Goal: Task Accomplishment & Management: Manage account settings

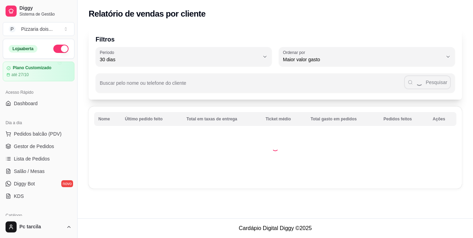
select select "30"
select select "HIGHEST_TOTAL_SPENT_WITH_ORDERS"
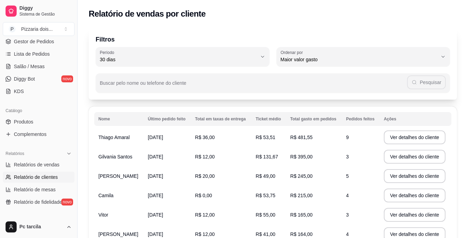
scroll to position [52, 0]
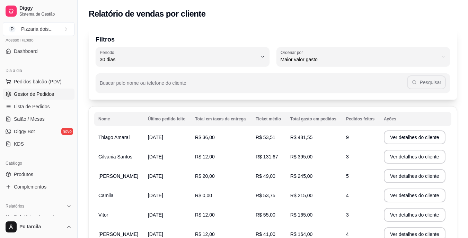
click at [27, 96] on span "Gestor de Pedidos" at bounding box center [34, 94] width 40 height 7
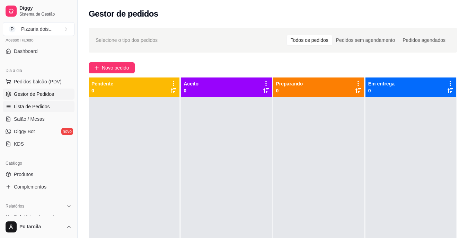
click at [27, 108] on span "Lista de Pedidos" at bounding box center [32, 106] width 36 height 7
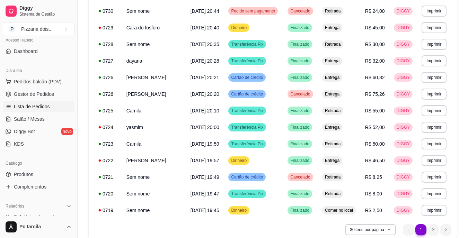
scroll to position [411, 0]
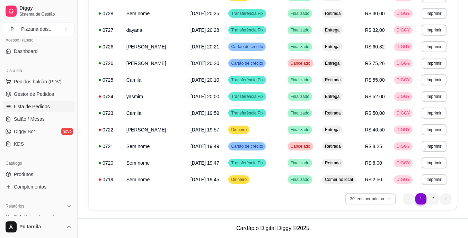
click at [357, 203] on button "30 itens por página" at bounding box center [370, 199] width 51 height 11
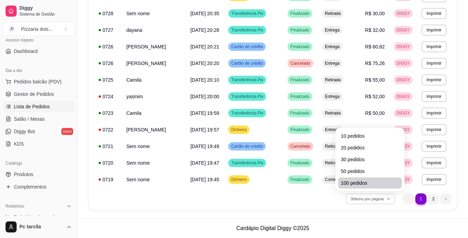
click at [356, 188] on li "100 pedidos" at bounding box center [370, 183] width 64 height 11
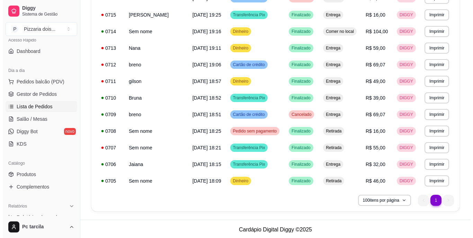
scroll to position [660, 0]
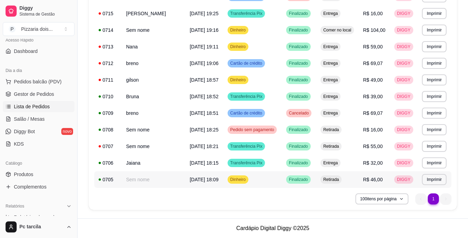
click at [193, 177] on span "[DATE] 18:09" at bounding box center [204, 180] width 29 height 6
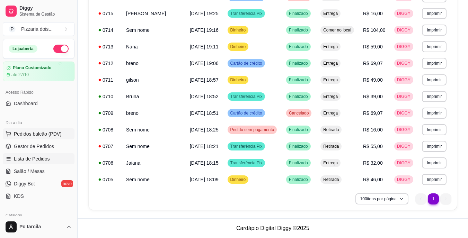
click at [42, 134] on span "Pedidos balcão (PDV)" at bounding box center [38, 134] width 48 height 7
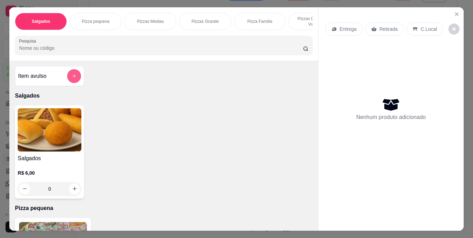
click at [77, 81] on button "add-separate-item" at bounding box center [74, 76] width 14 height 14
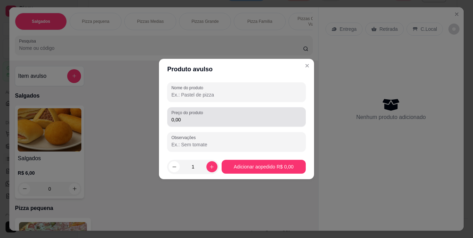
click at [216, 117] on input "0,00" at bounding box center [237, 119] width 130 height 7
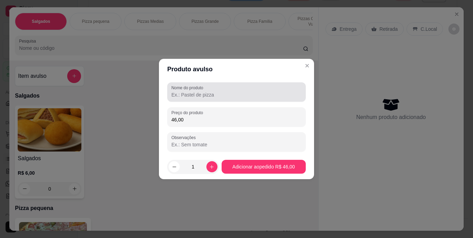
type input "46,00"
click at [220, 99] on div at bounding box center [237, 92] width 130 height 14
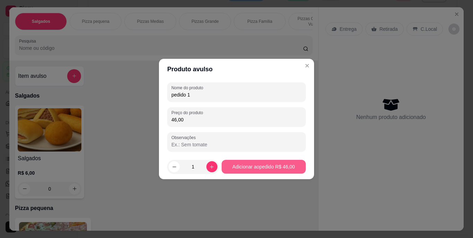
type input "pedido 1"
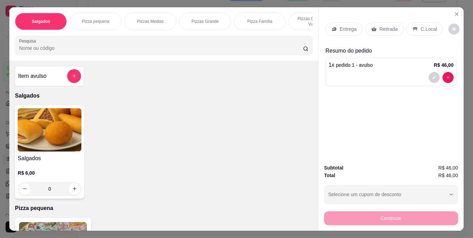
click at [380, 28] on p "Retirada" at bounding box center [389, 29] width 18 height 7
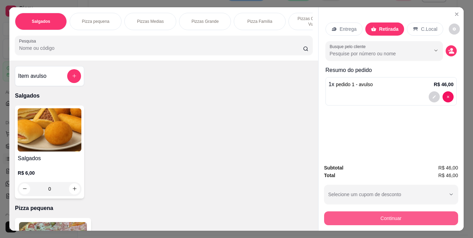
click at [386, 212] on button "Continuar" at bounding box center [391, 219] width 134 height 14
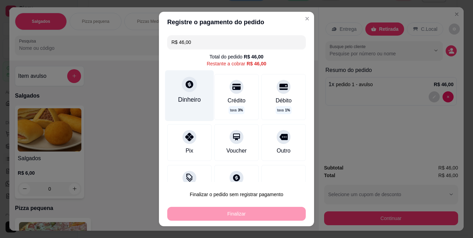
click at [184, 97] on div "Dinheiro" at bounding box center [189, 99] width 23 height 9
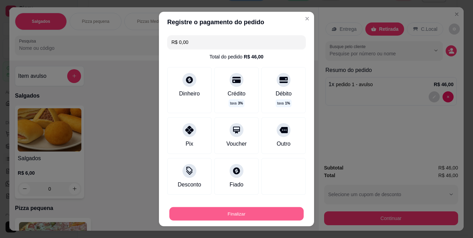
click at [280, 211] on button "Finalizar" at bounding box center [236, 214] width 134 height 14
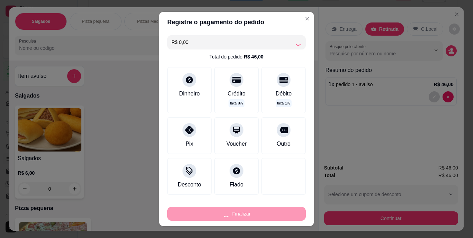
type input "-R$ 46,00"
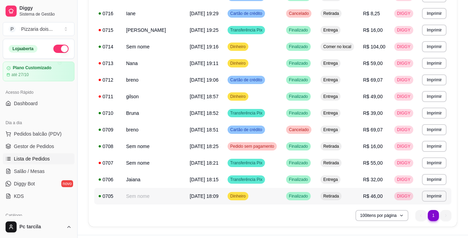
click at [190, 194] on span "[DATE] 18:09" at bounding box center [204, 197] width 29 height 6
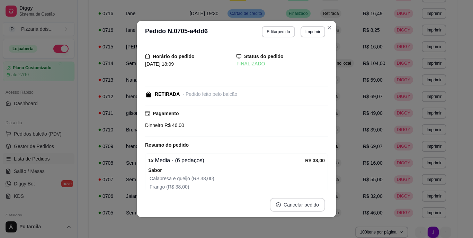
click at [280, 209] on button "Cancelar pedido" at bounding box center [297, 205] width 55 height 14
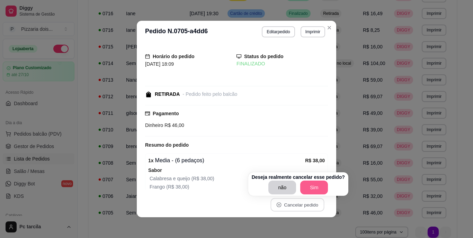
click at [317, 188] on button "Sim" at bounding box center [314, 188] width 28 height 14
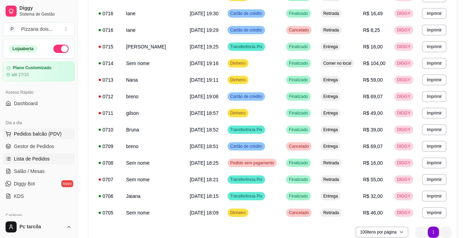
click at [31, 134] on span "Pedidos balcão (PDV)" at bounding box center [38, 134] width 48 height 7
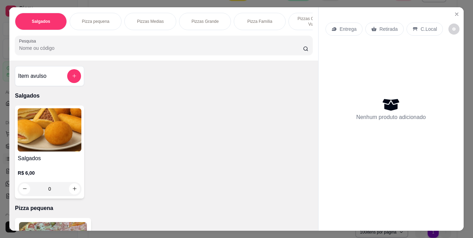
scroll to position [0, 261]
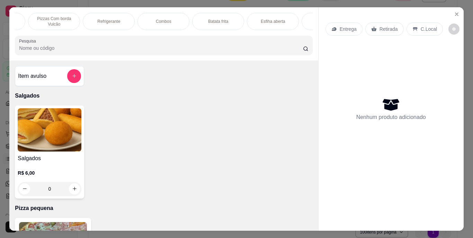
click at [121, 20] on div "Refrigerante" at bounding box center [109, 21] width 52 height 17
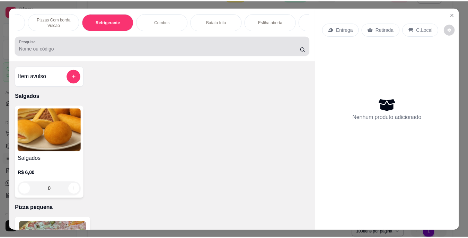
scroll to position [18, 0]
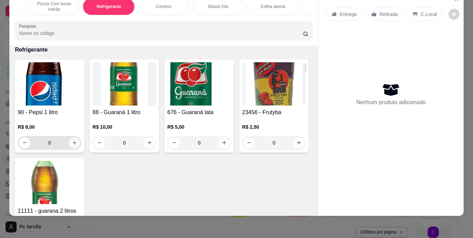
click at [76, 145] on button "increase-product-quantity" at bounding box center [74, 143] width 11 height 11
type input "1"
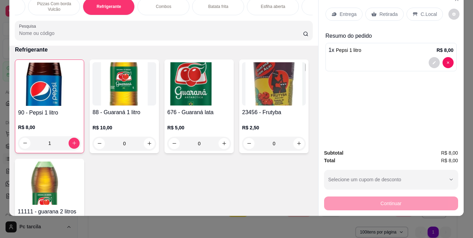
click at [387, 11] on p "Retirada" at bounding box center [389, 14] width 18 height 7
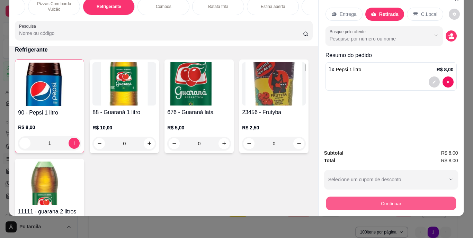
click at [362, 197] on button "Continuar" at bounding box center [391, 204] width 130 height 14
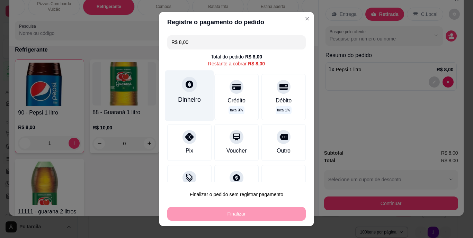
click at [187, 90] on div at bounding box center [189, 84] width 15 height 15
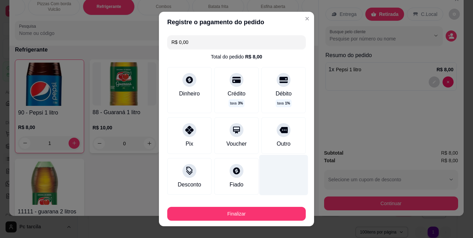
type input "R$ 0,00"
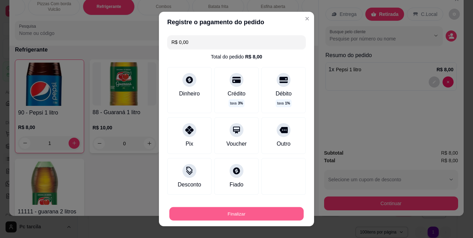
click at [260, 215] on button "Finalizar" at bounding box center [236, 214] width 134 height 14
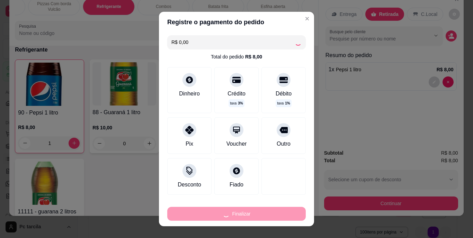
type input "0"
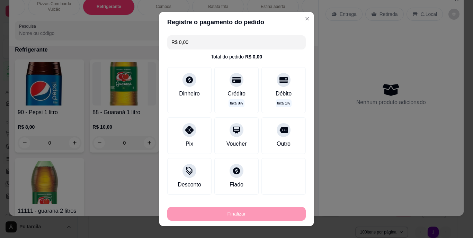
type input "-R$ 8,00"
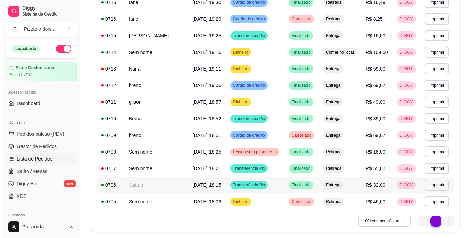
scroll to position [710, 0]
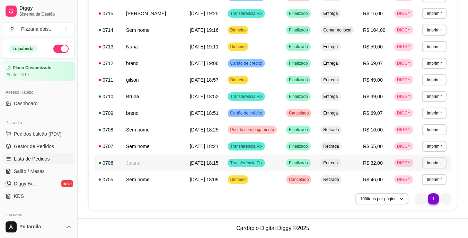
click at [186, 159] on td "[DATE] 18:15" at bounding box center [205, 163] width 38 height 17
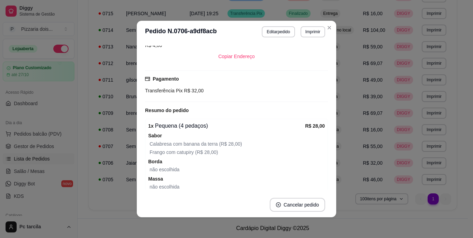
scroll to position [170, 0]
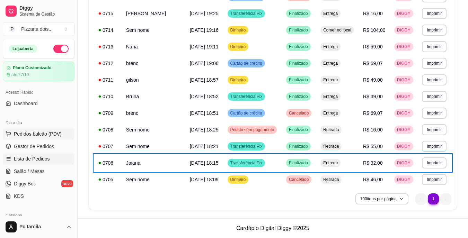
click at [30, 132] on span "Pedidos balcão (PDV)" at bounding box center [38, 134] width 48 height 7
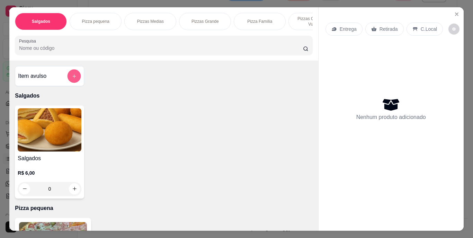
click at [70, 74] on button "add-separate-item" at bounding box center [75, 76] width 14 height 14
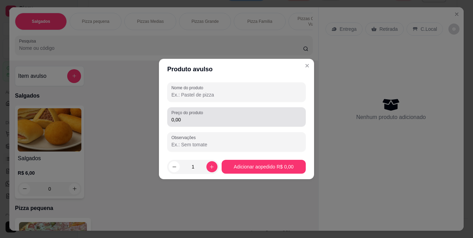
click at [216, 115] on div "0,00" at bounding box center [237, 117] width 130 height 14
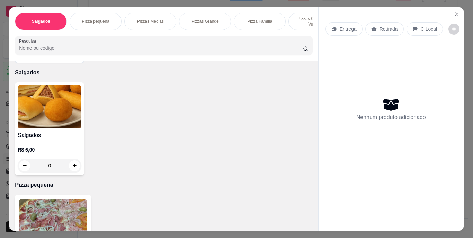
scroll to position [35, 0]
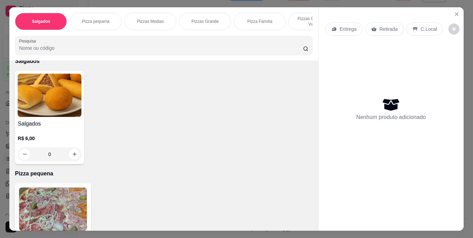
click at [68, 188] on div "Pequena a partir de R$ 28,00" at bounding box center [53, 228] width 76 height 89
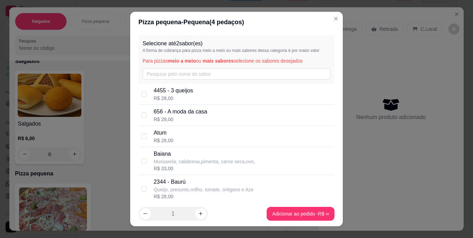
click at [171, 147] on div "Baiana Mussarela, calabresa,pimenta, carne seca,ovo, R$ 33,00" at bounding box center [237, 161] width 196 height 28
checkbox input "true"
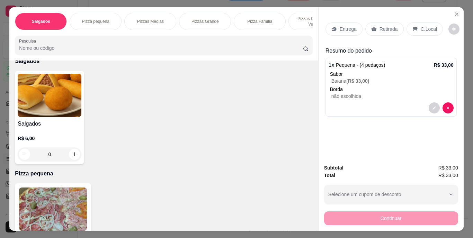
click at [347, 32] on div "Entrega" at bounding box center [344, 29] width 37 height 13
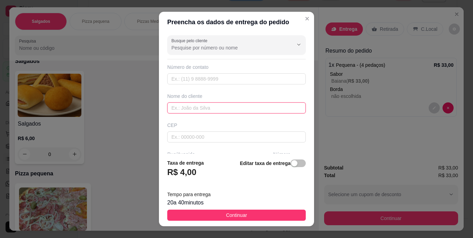
click at [234, 108] on input "text" at bounding box center [236, 108] width 139 height 11
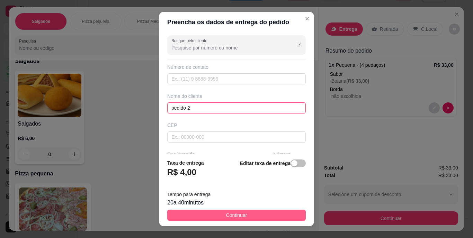
type input "pedido 2"
click at [244, 211] on button "Continuar" at bounding box center [236, 215] width 139 height 11
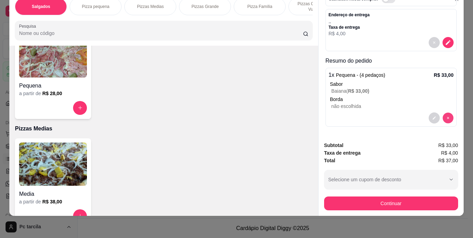
scroll to position [38, 0]
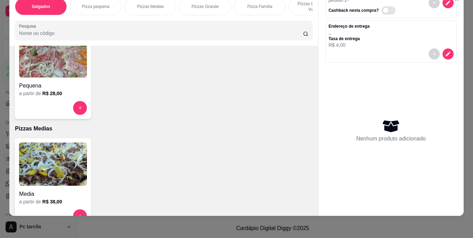
click at [53, 82] on h4 "Pequena" at bounding box center [53, 86] width 68 height 8
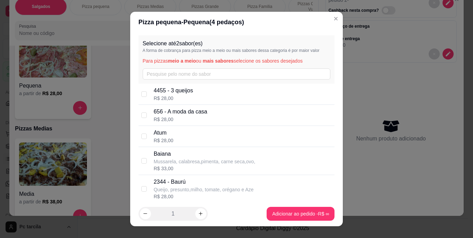
click at [165, 133] on p "Atum" at bounding box center [164, 133] width 20 height 8
checkbox input "true"
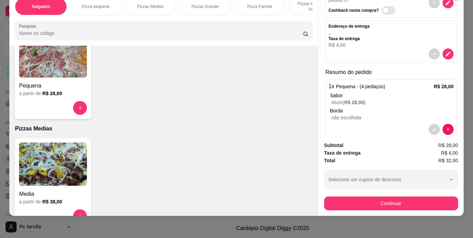
scroll to position [50, 0]
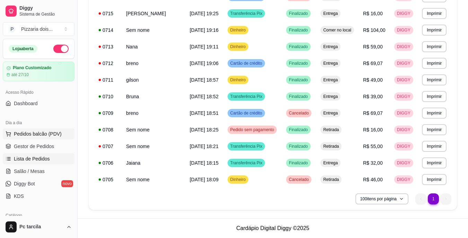
click at [38, 136] on span "Pedidos balcão (PDV)" at bounding box center [38, 134] width 48 height 7
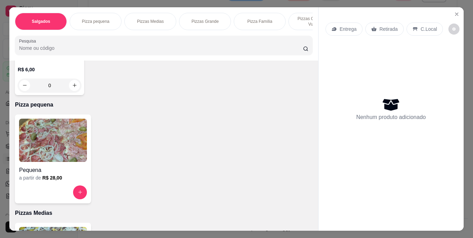
scroll to position [104, 0]
click at [58, 152] on img at bounding box center [53, 140] width 68 height 43
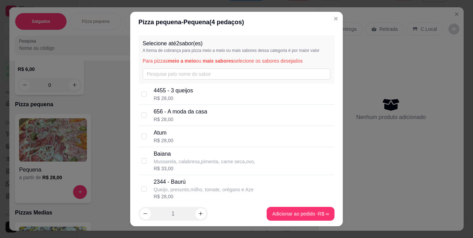
drag, startPoint x: 195, startPoint y: 130, endPoint x: 197, endPoint y: 141, distance: 11.2
click at [195, 130] on div "Atum R$ 28,00" at bounding box center [243, 136] width 178 height 15
checkbox input "true"
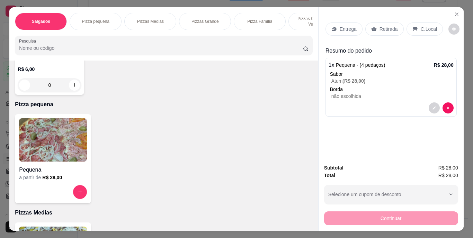
click at [351, 27] on p "Entrega" at bounding box center [348, 29] width 17 height 7
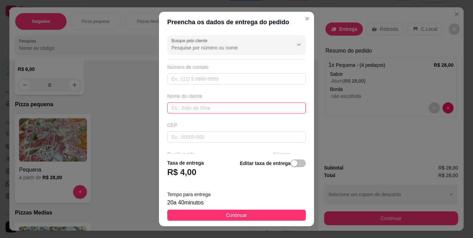
click at [242, 104] on input "text" at bounding box center [236, 108] width 139 height 11
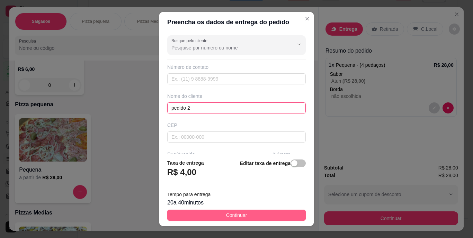
type input "pedido 2"
click at [237, 215] on span "Continuar" at bounding box center [236, 216] width 21 height 8
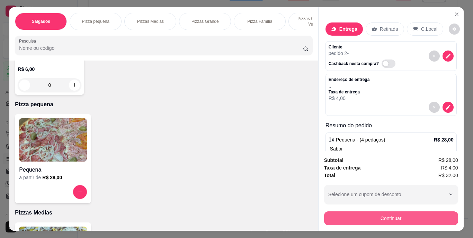
click at [390, 220] on button "Continuar" at bounding box center [391, 219] width 134 height 14
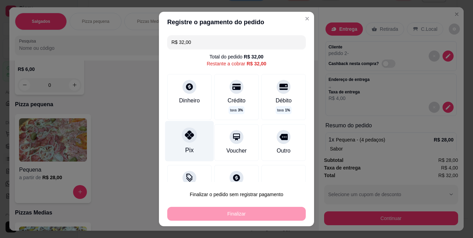
click at [187, 141] on div at bounding box center [189, 135] width 15 height 15
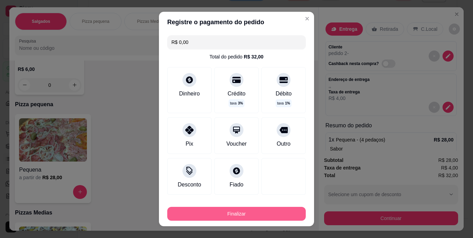
click at [229, 216] on button "Finalizar" at bounding box center [236, 214] width 139 height 14
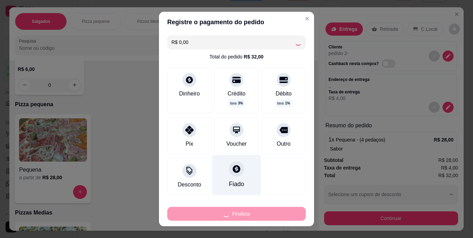
type input "-R$ 32,00"
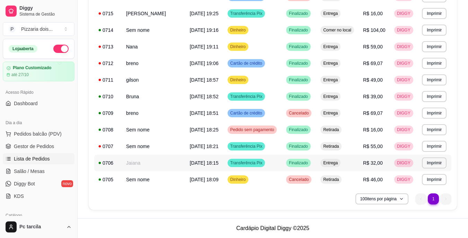
click at [190, 164] on span "[DATE] 18:15" at bounding box center [204, 163] width 29 height 6
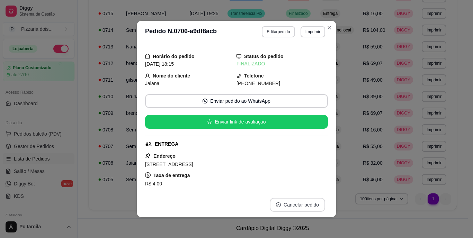
click at [306, 203] on button "Cancelar pedido" at bounding box center [297, 205] width 55 height 14
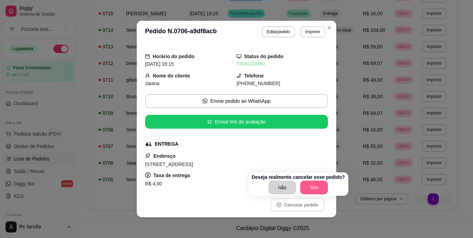
click at [317, 189] on button "Sim" at bounding box center [314, 188] width 28 height 14
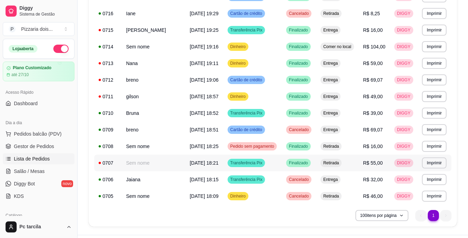
click at [149, 167] on td "Sem nome" at bounding box center [154, 163] width 64 height 17
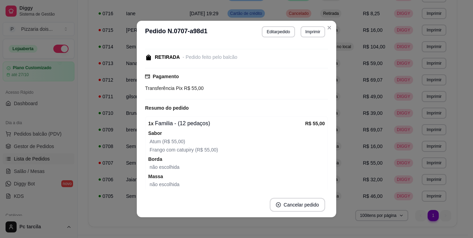
scroll to position [66, 0]
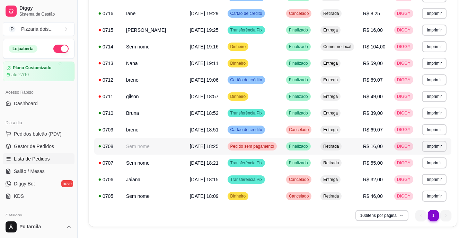
click at [203, 148] on span "[DATE] 18:25" at bounding box center [204, 147] width 29 height 6
click at [252, 148] on span "Pedido sem pagamento" at bounding box center [252, 147] width 47 height 6
click at [248, 167] on td "Transferência Pix" at bounding box center [252, 163] width 59 height 17
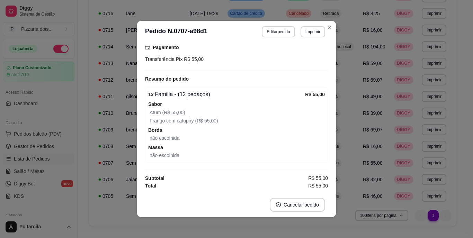
click at [331, 153] on div "Horário do pedido [DATE] 18:21 Status do pedido FINALIZADO RETIRADA - Pedido fe…" at bounding box center [237, 118] width 200 height 150
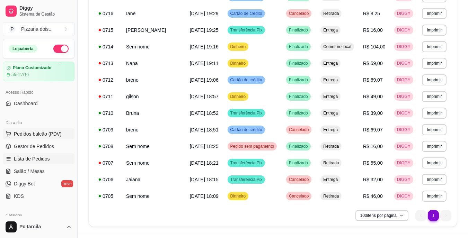
click at [43, 130] on button "Pedidos balcão (PDV)" at bounding box center [39, 134] width 72 height 11
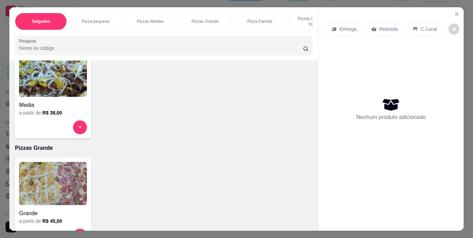
scroll to position [416, 0]
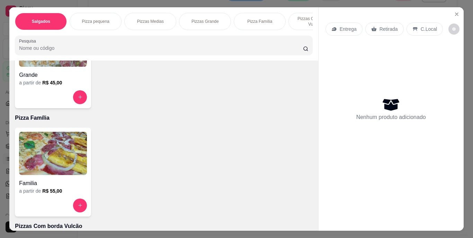
click at [53, 149] on img at bounding box center [53, 153] width 68 height 43
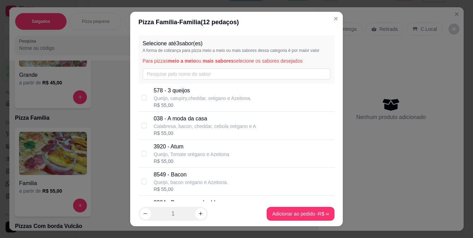
click at [162, 131] on div "R$ 55,00" at bounding box center [205, 133] width 103 height 7
checkbox input "true"
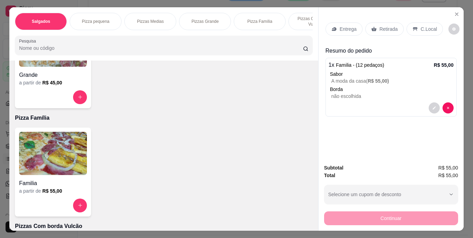
click at [384, 32] on div "Retirada" at bounding box center [385, 29] width 38 height 13
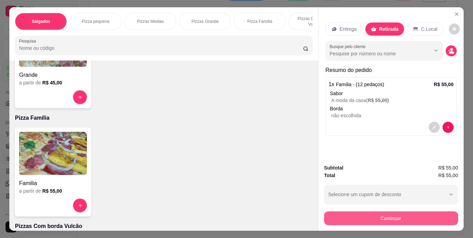
click at [353, 217] on button "Continuar" at bounding box center [391, 219] width 134 height 14
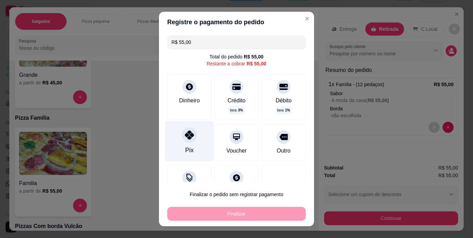
click at [182, 129] on div at bounding box center [189, 135] width 15 height 15
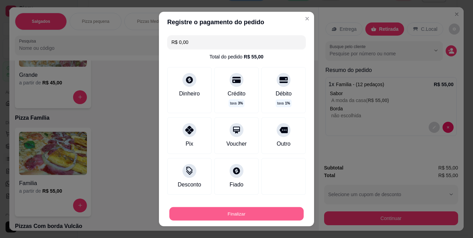
click at [219, 215] on button "Finalizar" at bounding box center [236, 214] width 134 height 14
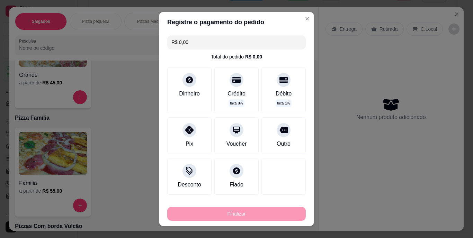
type input "-R$ 55,00"
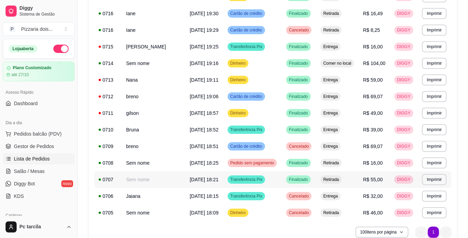
click at [229, 181] on span "Transferência Pix" at bounding box center [246, 180] width 35 height 6
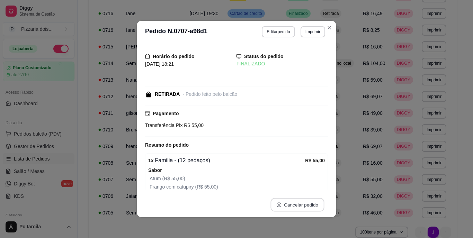
click at [302, 208] on button "Cancelar pedido" at bounding box center [298, 206] width 54 height 14
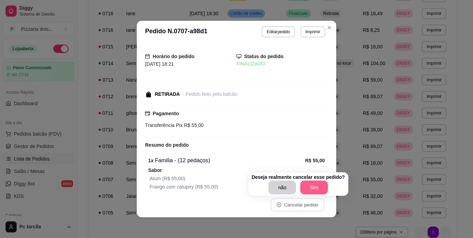
click at [310, 187] on button "Sim" at bounding box center [314, 188] width 28 height 14
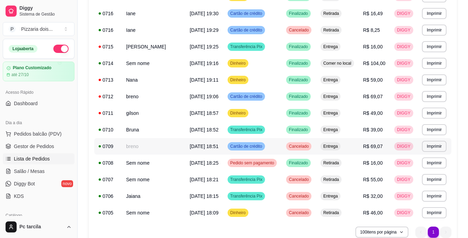
click at [238, 149] on span "Cartão de crédito" at bounding box center [246, 147] width 35 height 6
click at [147, 127] on td "Bruna" at bounding box center [154, 130] width 64 height 17
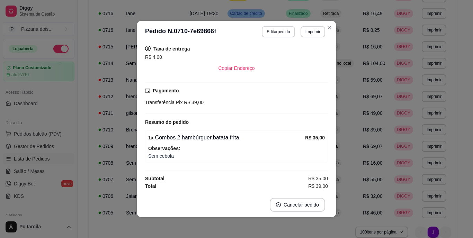
scroll to position [127, 0]
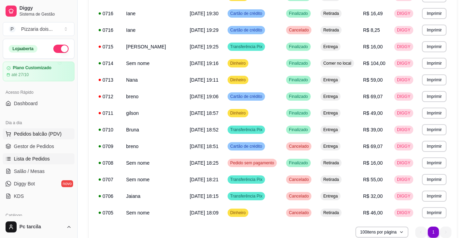
click at [40, 137] on span "Pedidos balcão (PDV)" at bounding box center [38, 134] width 48 height 7
click at [39, 135] on span "Pedidos balcão (PDV)" at bounding box center [38, 134] width 48 height 7
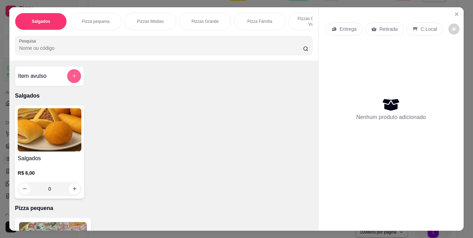
click at [72, 79] on icon "add-separate-item" at bounding box center [74, 75] width 5 height 5
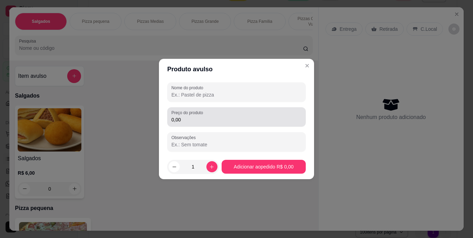
click at [222, 121] on input "0,00" at bounding box center [237, 119] width 130 height 7
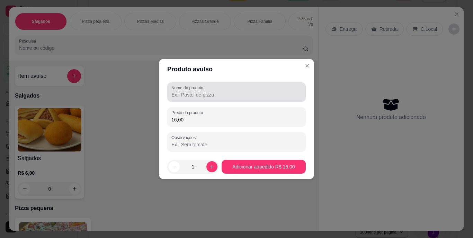
type input "16,00"
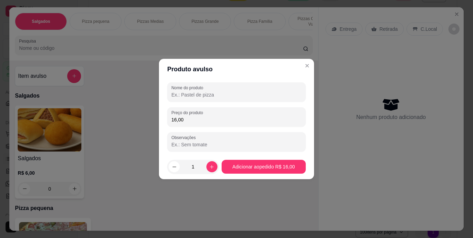
click at [213, 92] on input "Nome do produto" at bounding box center [237, 94] width 130 height 7
type input "pedido"
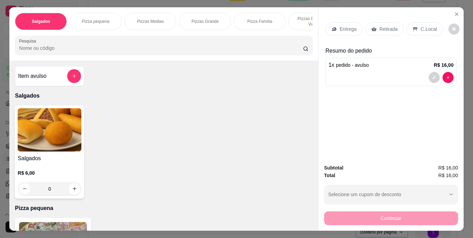
click at [383, 27] on p "Retirada" at bounding box center [389, 29] width 18 height 7
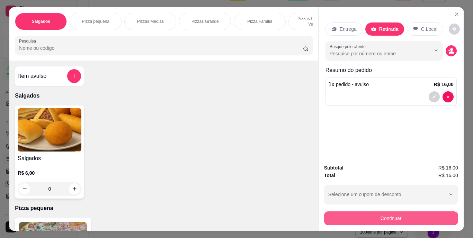
click at [359, 212] on button "Continuar" at bounding box center [391, 219] width 134 height 14
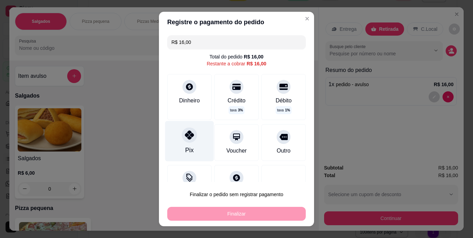
click at [175, 145] on div "Pix" at bounding box center [189, 141] width 49 height 41
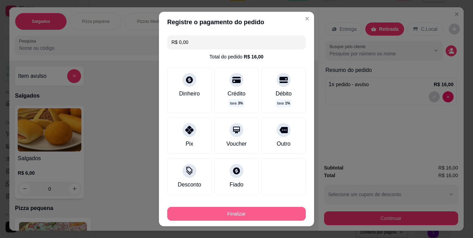
click at [262, 212] on button "Finalizar" at bounding box center [236, 214] width 139 height 14
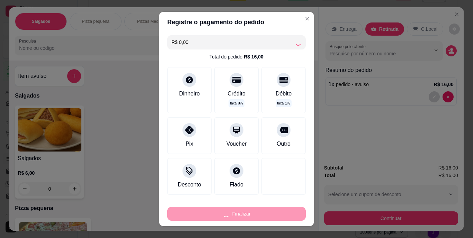
type input "-R$ 16,00"
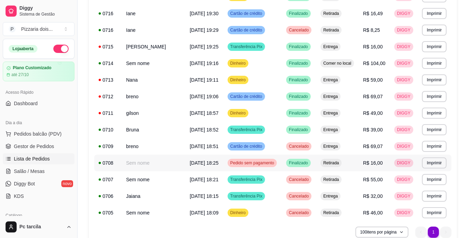
click at [254, 160] on span "Pedido sem pagamento" at bounding box center [252, 163] width 47 height 6
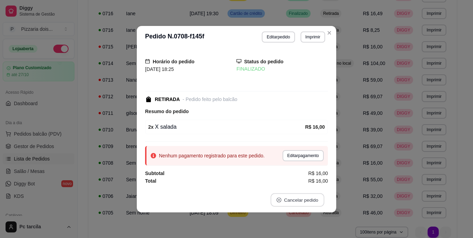
click at [290, 201] on button "Cancelar pedido" at bounding box center [298, 200] width 54 height 14
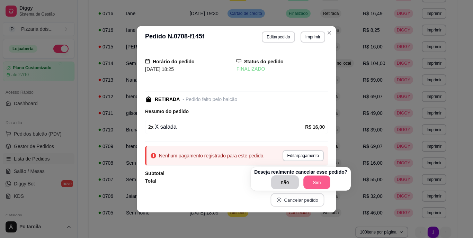
click at [304, 182] on button "Sim" at bounding box center [317, 183] width 27 height 14
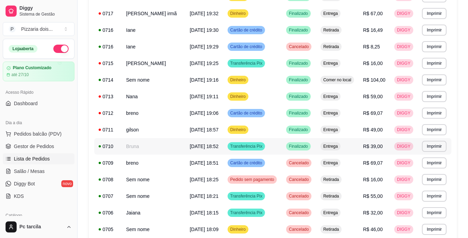
click at [147, 148] on td "Bruna" at bounding box center [154, 146] width 64 height 17
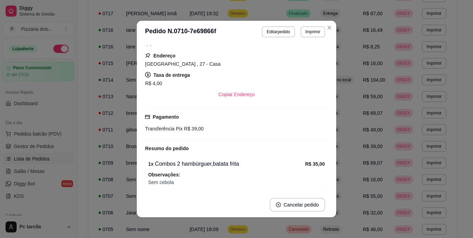
scroll to position [127, 0]
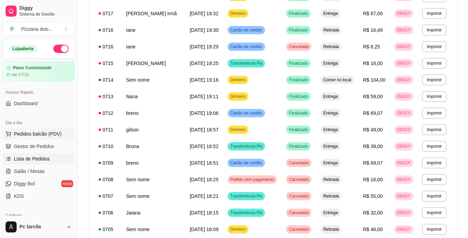
click at [20, 135] on span "Pedidos balcão (PDV)" at bounding box center [38, 134] width 48 height 7
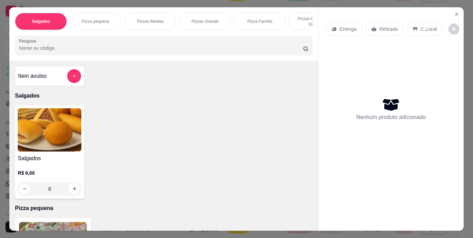
click at [80, 81] on div "Item avulso" at bounding box center [49, 76] width 69 height 20
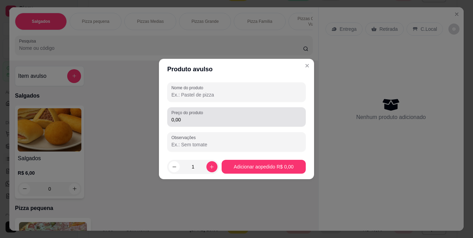
click at [201, 121] on input "0,00" at bounding box center [237, 119] width 130 height 7
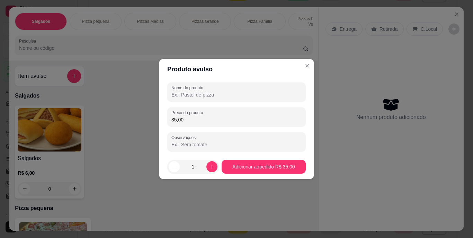
type input "35,00"
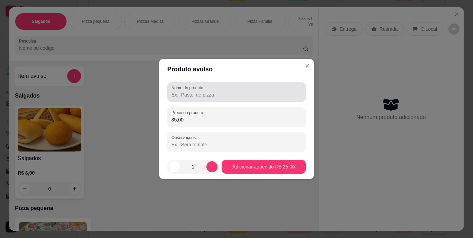
click at [211, 99] on div "Nome do produto" at bounding box center [236, 91] width 139 height 19
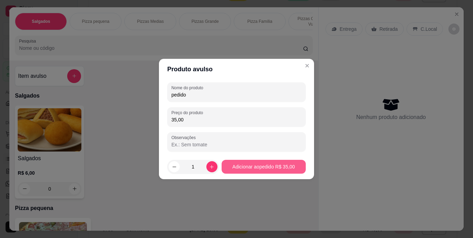
type input "pedido"
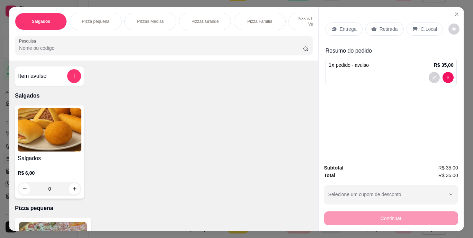
click at [349, 28] on p "Entrega" at bounding box center [348, 29] width 17 height 7
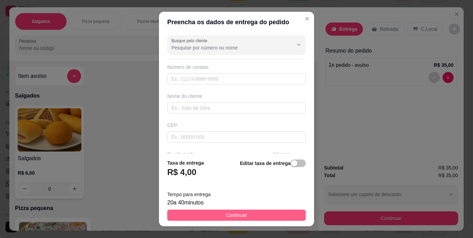
click at [274, 213] on button "Continuar" at bounding box center [236, 215] width 139 height 11
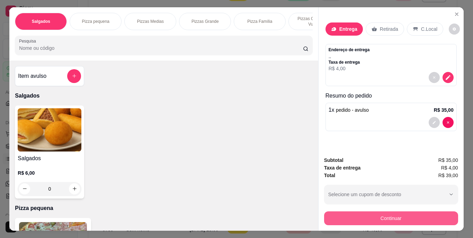
click at [391, 220] on button "Continuar" at bounding box center [391, 219] width 134 height 14
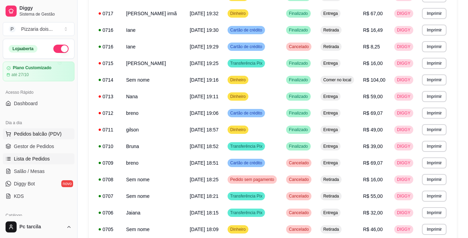
click at [42, 133] on span "Pedidos balcão (PDV)" at bounding box center [38, 134] width 48 height 7
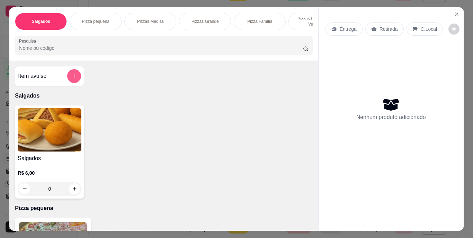
click at [67, 83] on button "add-separate-item" at bounding box center [74, 76] width 14 height 14
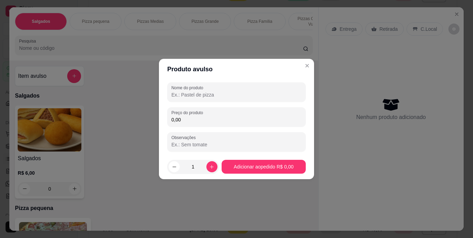
click at [225, 120] on input "0,00" at bounding box center [237, 119] width 130 height 7
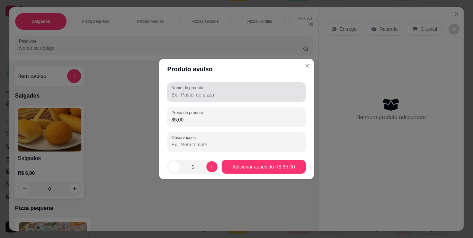
type input "35,00"
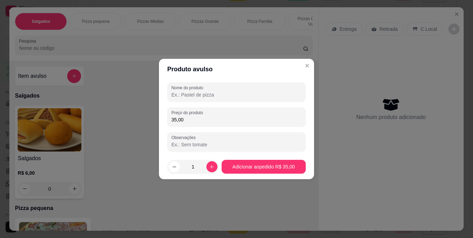
click at [218, 98] on input "Nome do produto" at bounding box center [237, 94] width 130 height 7
type input "pedido"
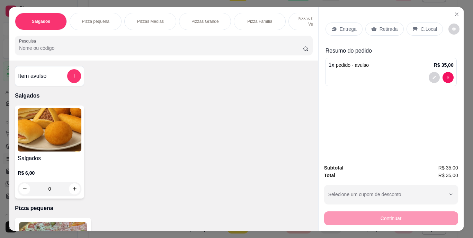
click at [343, 31] on div "Entrega" at bounding box center [344, 29] width 37 height 13
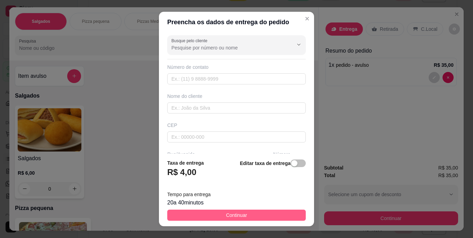
click at [255, 214] on button "Continuar" at bounding box center [236, 215] width 139 height 11
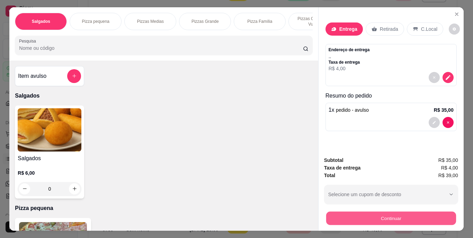
click at [344, 215] on button "Continuar" at bounding box center [391, 219] width 130 height 14
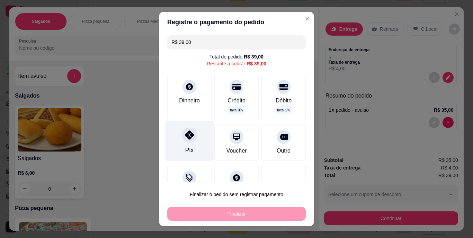
click at [187, 146] on div "Pix" at bounding box center [189, 150] width 8 height 9
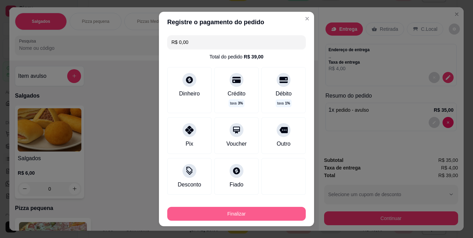
click at [252, 214] on button "Finalizar" at bounding box center [236, 214] width 139 height 14
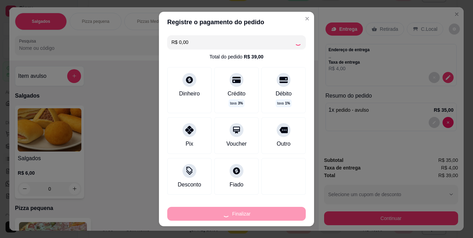
type input "-R$ 39,00"
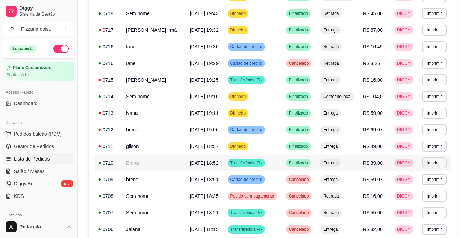
click at [253, 160] on div "Transferência Pix" at bounding box center [247, 163] width 38 height 8
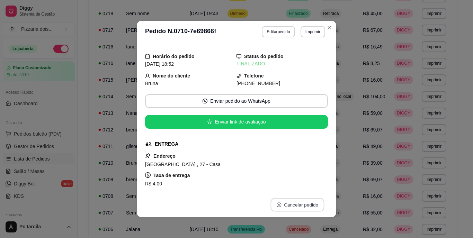
click at [277, 203] on icon "close-circle" at bounding box center [279, 205] width 5 height 5
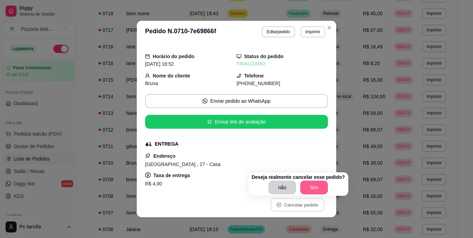
click at [311, 191] on button "Sim" at bounding box center [314, 188] width 28 height 14
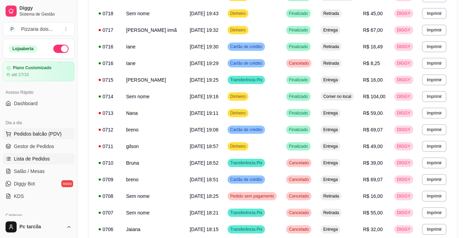
click at [36, 137] on span "Pedidos balcão (PDV)" at bounding box center [38, 134] width 48 height 7
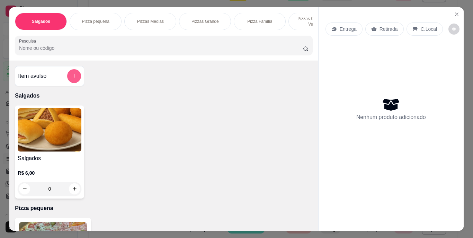
click at [69, 83] on button "add-separate-item" at bounding box center [74, 76] width 14 height 14
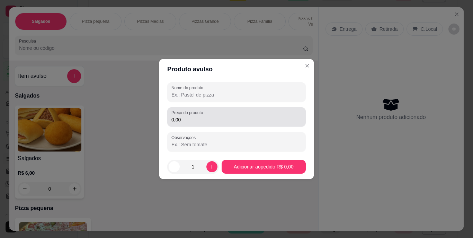
click at [192, 120] on input "0,00" at bounding box center [237, 119] width 130 height 7
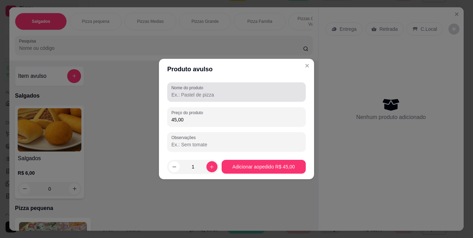
type input "45,00"
click at [249, 97] on input "Nome do produto" at bounding box center [237, 94] width 130 height 7
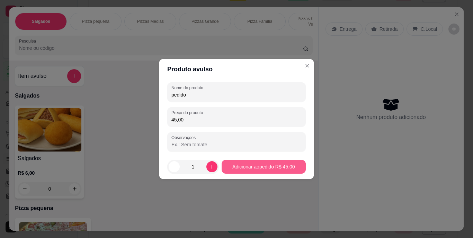
type input "pedido"
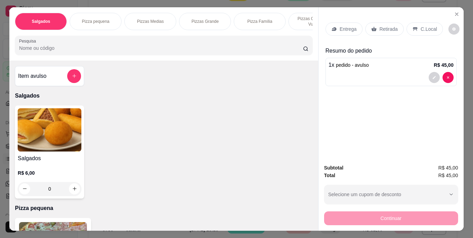
click at [346, 26] on p "Entrega" at bounding box center [348, 29] width 17 height 7
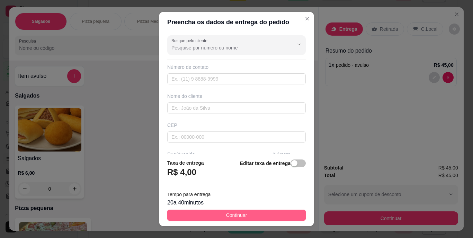
click at [287, 213] on button "Continuar" at bounding box center [236, 215] width 139 height 11
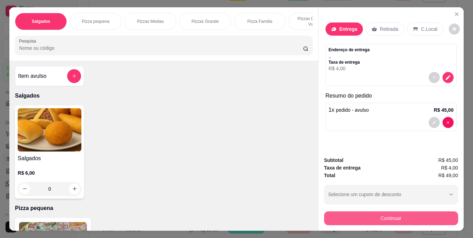
click at [369, 216] on button "Continuar" at bounding box center [391, 219] width 134 height 14
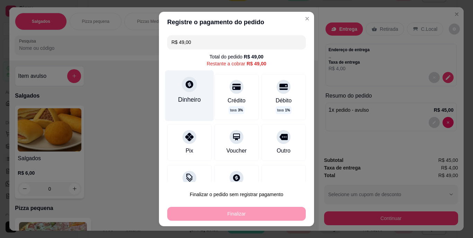
click at [195, 97] on div "Dinheiro" at bounding box center [189, 99] width 23 height 9
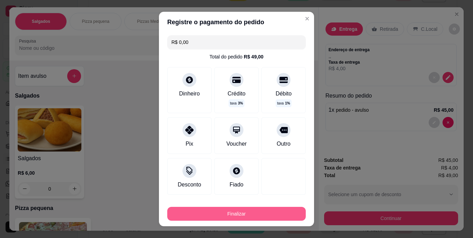
click at [274, 208] on button "Finalizar" at bounding box center [236, 214] width 139 height 14
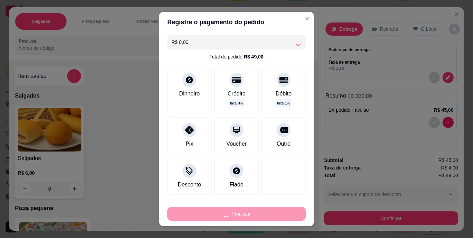
type input "-R$ 49,00"
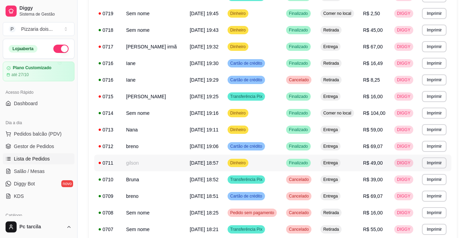
click at [267, 167] on td "Dinheiro" at bounding box center [252, 163] width 59 height 17
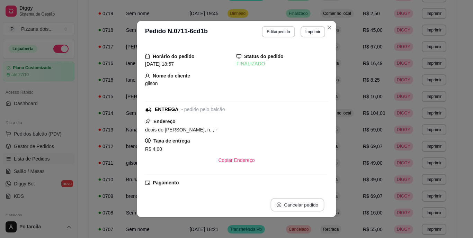
click at [290, 204] on button "Cancelar pedido" at bounding box center [298, 206] width 54 height 14
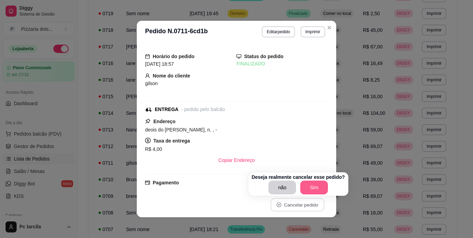
click at [315, 187] on button "Sim" at bounding box center [314, 188] width 28 height 14
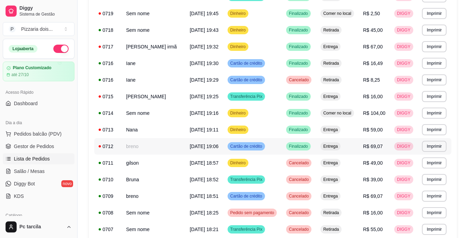
click at [311, 151] on td "Finalizado" at bounding box center [299, 146] width 34 height 17
drag, startPoint x: 28, startPoint y: 129, endPoint x: 39, endPoint y: 131, distance: 10.6
click at [29, 130] on button "Pedidos balcão (PDV)" at bounding box center [39, 134] width 72 height 11
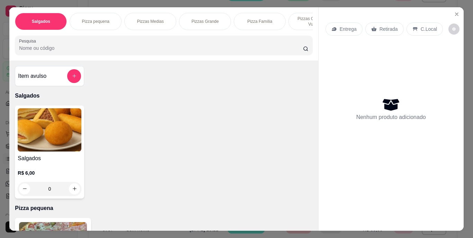
scroll to position [0, 261]
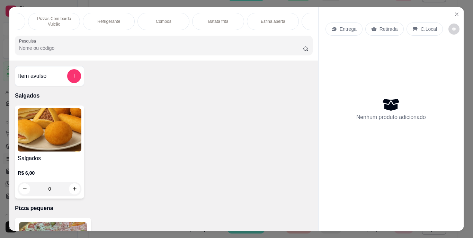
click at [114, 19] on p "Refrigerante" at bounding box center [108, 22] width 23 height 6
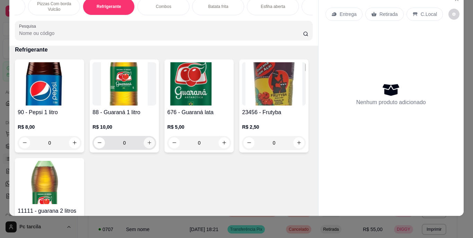
click at [148, 143] on icon "increase-product-quantity" at bounding box center [150, 143] width 4 height 4
type input "1"
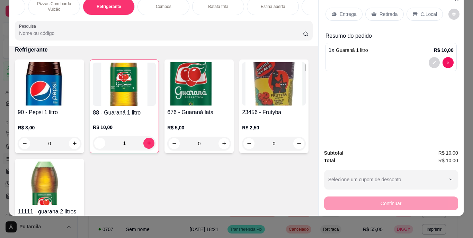
click at [395, 9] on div "Retirada" at bounding box center [385, 14] width 38 height 13
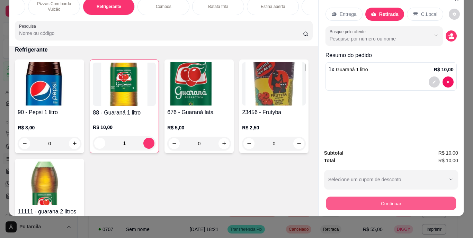
click at [382, 197] on button "Continuar" at bounding box center [391, 204] width 130 height 14
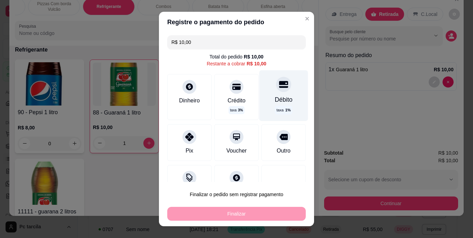
click at [275, 96] on div "Débito" at bounding box center [284, 99] width 18 height 9
type input "R$ 0,00"
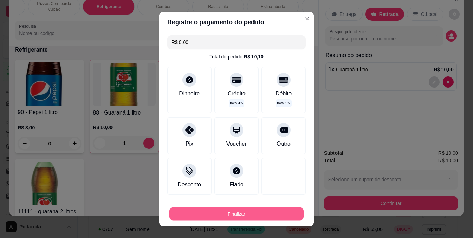
click at [250, 210] on button "Finalizar" at bounding box center [236, 214] width 134 height 14
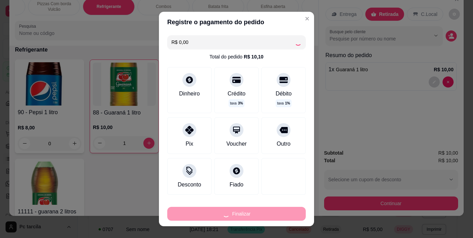
type input "0"
type input "-R$ 10,00"
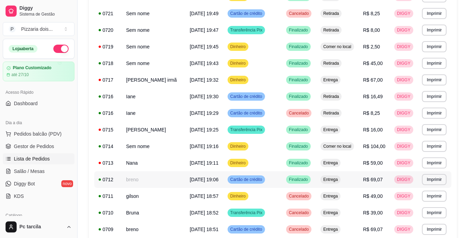
click at [155, 176] on td "breno" at bounding box center [154, 180] width 64 height 17
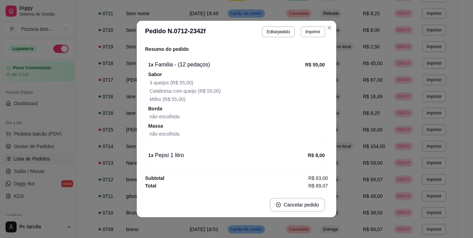
scroll to position [1, 0]
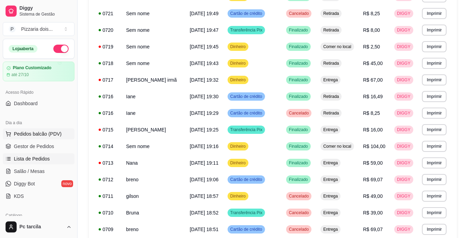
click at [46, 135] on span "Pedidos balcão (PDV)" at bounding box center [38, 134] width 48 height 7
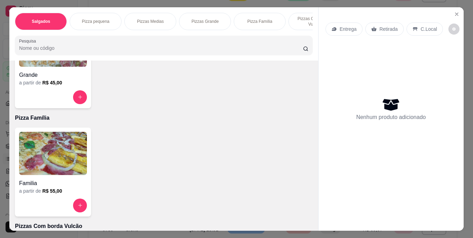
scroll to position [450, 0]
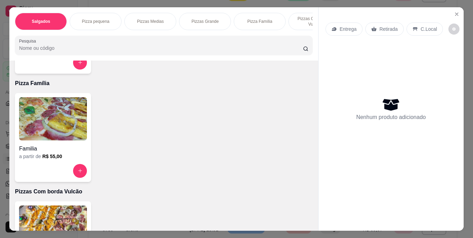
click at [42, 123] on img at bounding box center [53, 118] width 68 height 43
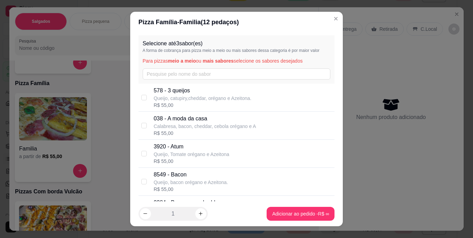
click at [176, 154] on p "Queijo, Tomate orégano e Azeitona" at bounding box center [192, 154] width 76 height 7
checkbox input "true"
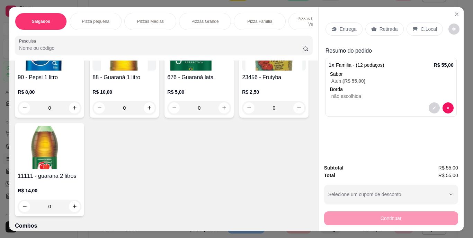
scroll to position [658, 0]
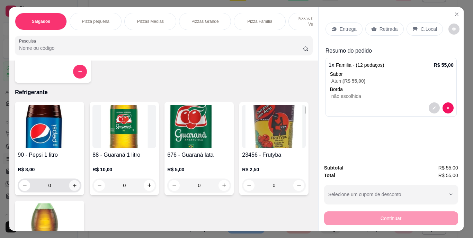
click at [73, 186] on icon "increase-product-quantity" at bounding box center [74, 185] width 5 height 5
type input "1"
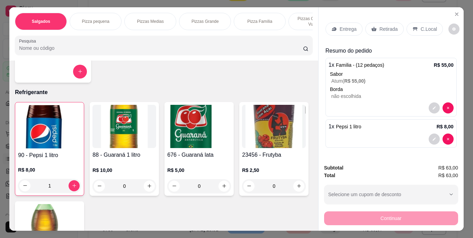
click at [337, 31] on div "Entrega" at bounding box center [344, 29] width 37 height 13
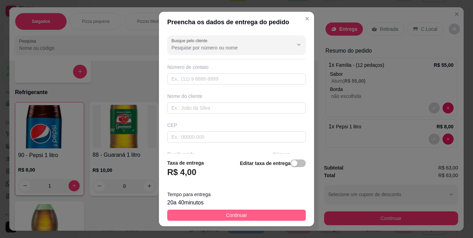
click at [273, 218] on button "Continuar" at bounding box center [236, 215] width 139 height 11
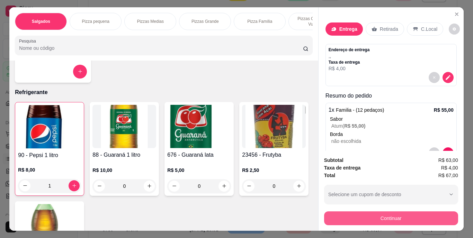
click at [342, 217] on button "Continuar" at bounding box center [391, 219] width 134 height 14
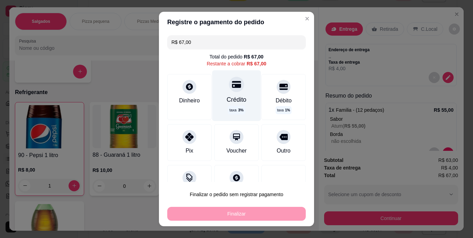
click at [233, 107] on div "taxa 3 %" at bounding box center [236, 110] width 17 height 9
type input "R$ 0,00"
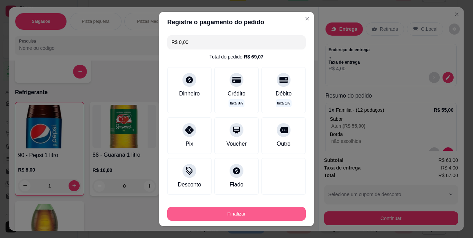
click at [228, 212] on button "Finalizar" at bounding box center [236, 214] width 139 height 14
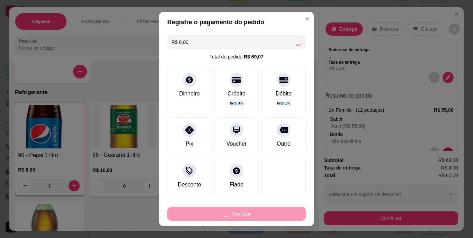
type input "0"
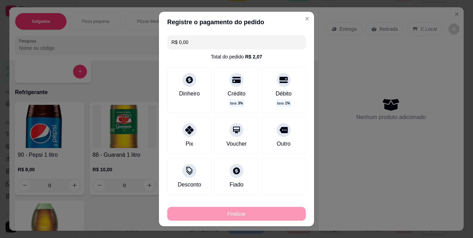
type input "-R$ 67,00"
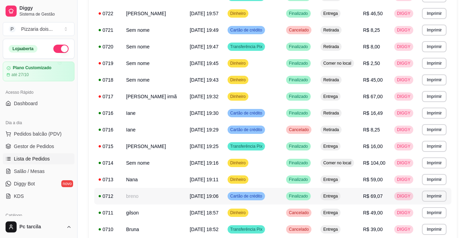
click at [202, 201] on td "[DATE] 19:06" at bounding box center [205, 196] width 38 height 17
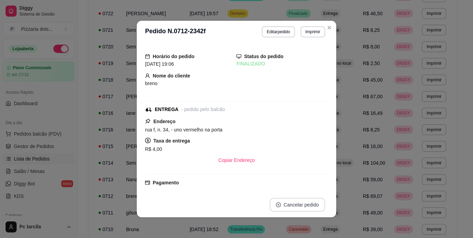
click at [292, 203] on button "Cancelar pedido" at bounding box center [297, 205] width 55 height 14
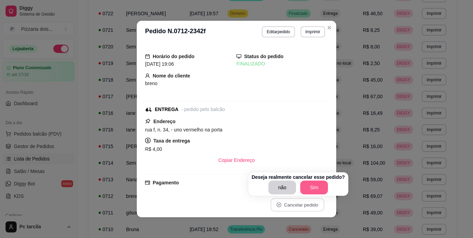
click at [307, 187] on button "Sim" at bounding box center [314, 188] width 28 height 14
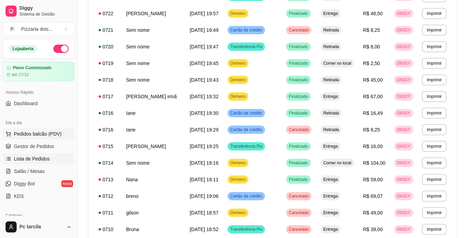
click at [50, 130] on button "Pedidos balcão (PDV)" at bounding box center [39, 134] width 72 height 11
click at [45, 136] on span "Pedidos balcão (PDV)" at bounding box center [38, 134] width 48 height 7
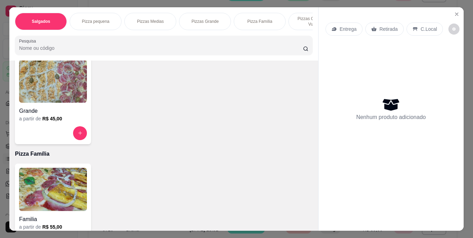
scroll to position [416, 0]
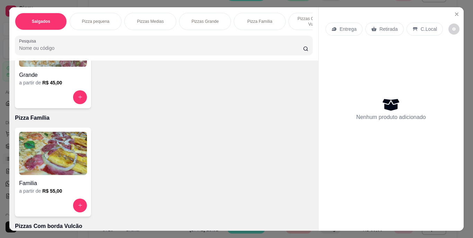
click at [65, 159] on img at bounding box center [53, 153] width 68 height 43
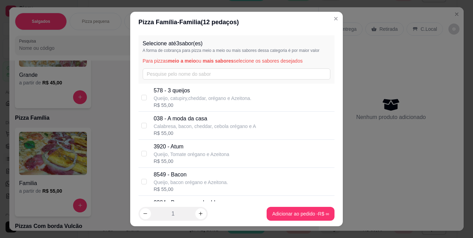
click at [148, 147] on div "3920 - Atum Queijo, Tomate orégano e Azeitona R$ 55,00" at bounding box center [237, 154] width 196 height 28
checkbox input "true"
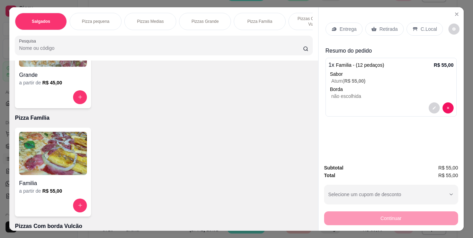
click at [348, 27] on p "Entrega" at bounding box center [348, 29] width 17 height 7
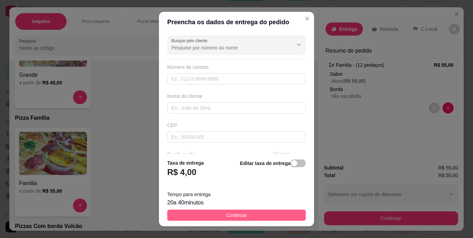
click at [263, 213] on button "Continuar" at bounding box center [236, 215] width 139 height 11
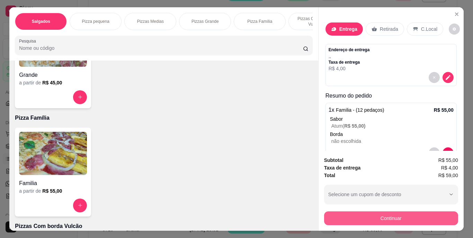
click at [389, 212] on button "Continuar" at bounding box center [391, 219] width 134 height 14
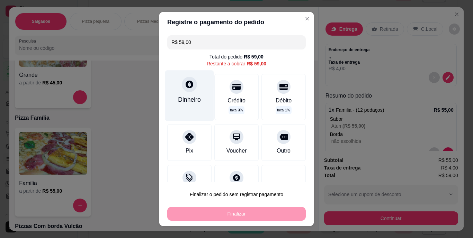
click at [196, 103] on div "Dinheiro" at bounding box center [189, 99] width 23 height 9
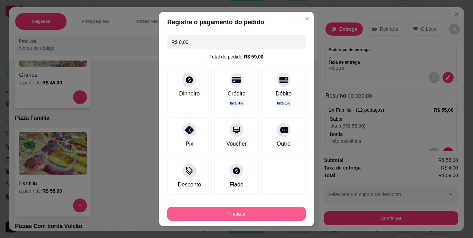
click at [273, 210] on button "Finalizar" at bounding box center [236, 214] width 139 height 14
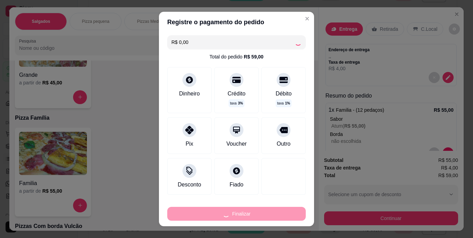
type input "-R$ 59,00"
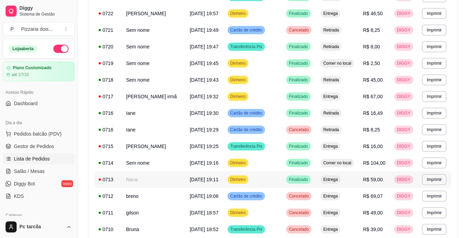
click at [252, 184] on td "Dinheiro" at bounding box center [252, 180] width 59 height 17
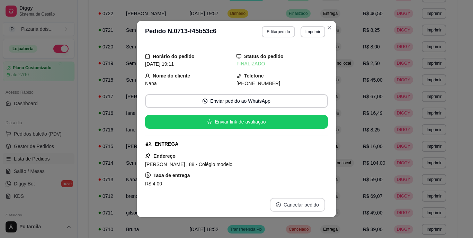
click at [291, 200] on button "Cancelar pedido" at bounding box center [297, 205] width 55 height 14
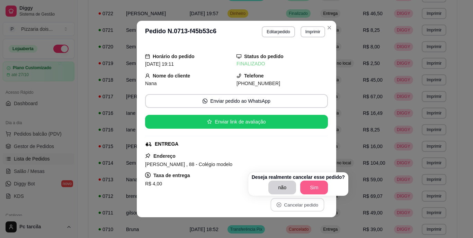
click at [306, 190] on button "Sim" at bounding box center [314, 188] width 28 height 14
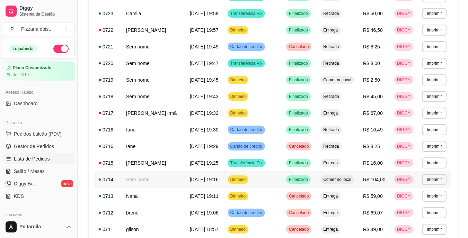
click at [186, 181] on td "[DATE] 19:16" at bounding box center [205, 180] width 38 height 17
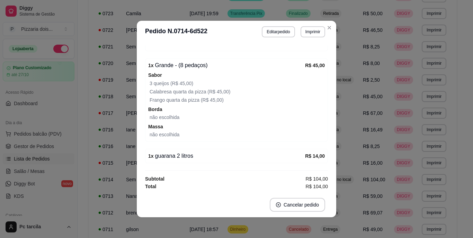
scroll to position [194, 0]
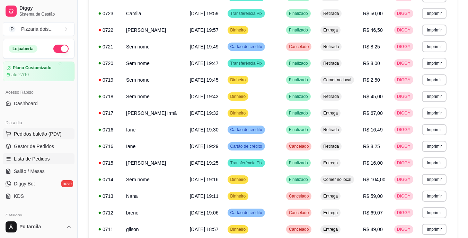
click at [39, 135] on span "Pedidos balcão (PDV)" at bounding box center [38, 134] width 48 height 7
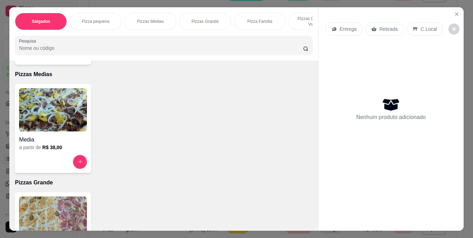
scroll to position [347, 0]
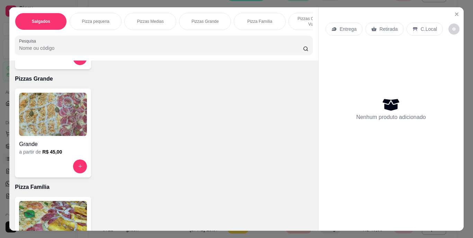
click at [71, 149] on h4 "Grande" at bounding box center [53, 144] width 68 height 8
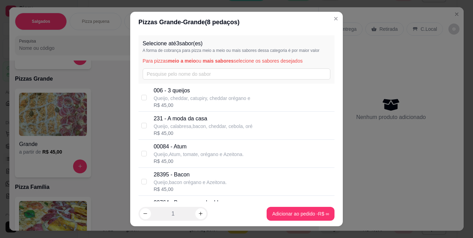
click at [168, 155] on p "Queijo,Atum, tomate, orégano e Azeitona." at bounding box center [199, 154] width 90 height 7
checkbox input "true"
click at [199, 215] on icon "increase-product-quantity" at bounding box center [200, 213] width 5 height 5
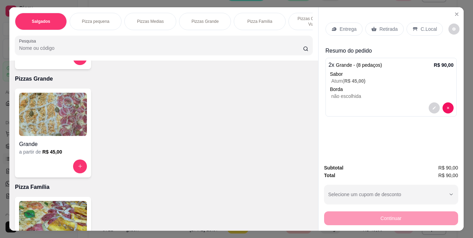
scroll to position [0, 261]
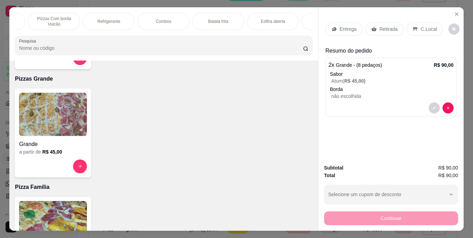
click at [117, 19] on p "Refrigerante" at bounding box center [108, 22] width 23 height 6
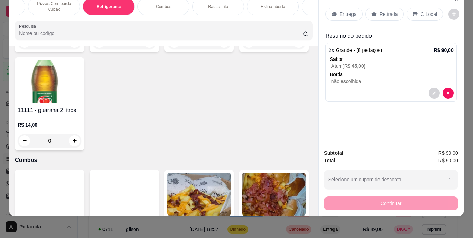
scroll to position [790, 0]
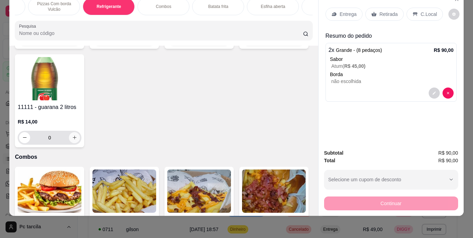
click at [80, 141] on button "increase-product-quantity" at bounding box center [74, 137] width 11 height 11
type input "1"
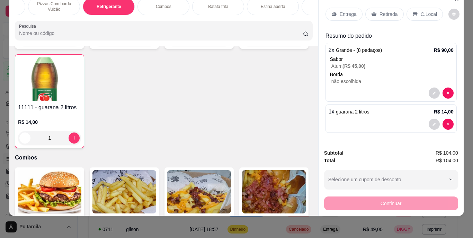
click at [413, 11] on icon at bounding box center [416, 14] width 6 height 6
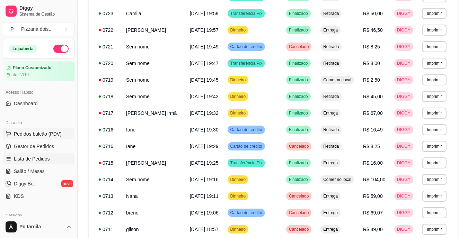
click at [42, 136] on span "Pedidos balcão (PDV)" at bounding box center [38, 134] width 48 height 7
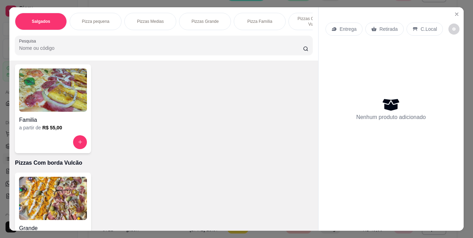
scroll to position [485, 0]
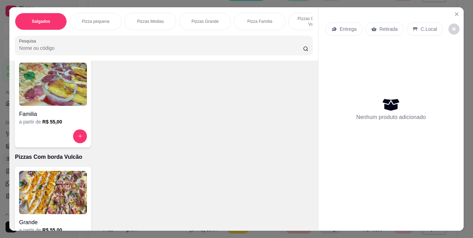
click at [50, 131] on div "Familia a partir de R$ 55,00" at bounding box center [53, 103] width 76 height 89
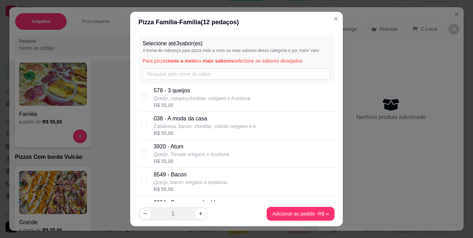
click at [221, 146] on p "3920 - Atum" at bounding box center [192, 147] width 76 height 8
checkbox input "true"
click at [198, 213] on icon "increase-product-quantity" at bounding box center [200, 213] width 5 height 5
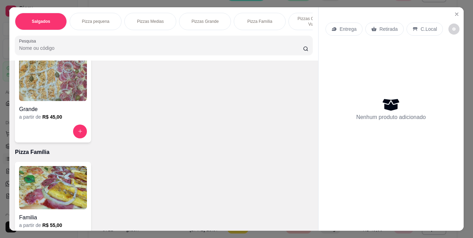
scroll to position [381, 0]
click at [42, 120] on h6 "R$ 45,00" at bounding box center [52, 117] width 20 height 7
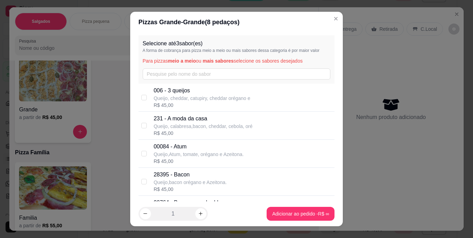
click at [181, 146] on p "00084 - Atum" at bounding box center [199, 147] width 90 height 8
checkbox input "true"
click at [199, 210] on button "increase-product-quantity" at bounding box center [200, 214] width 11 height 11
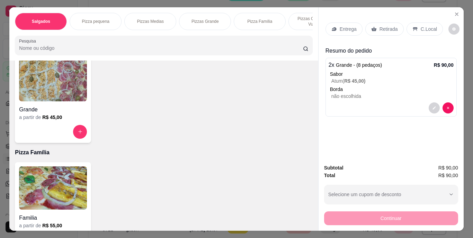
scroll to position [0, 261]
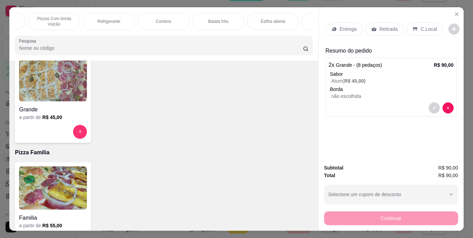
click at [92, 21] on div "Refrigerante" at bounding box center [109, 21] width 52 height 17
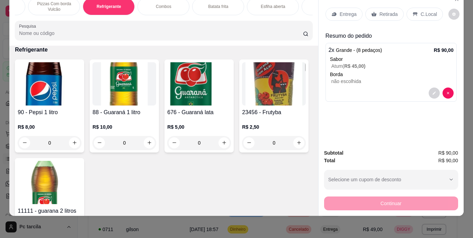
scroll to position [790, 0]
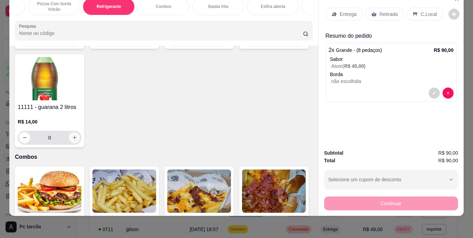
click at [80, 140] on button "increase-product-quantity" at bounding box center [74, 137] width 11 height 11
type input "1"
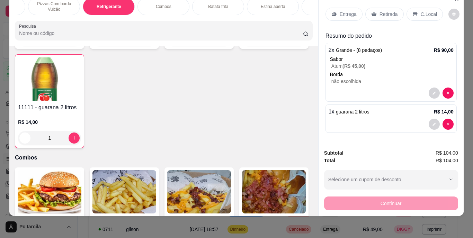
click at [415, 14] on div "C.Local" at bounding box center [425, 14] width 36 height 13
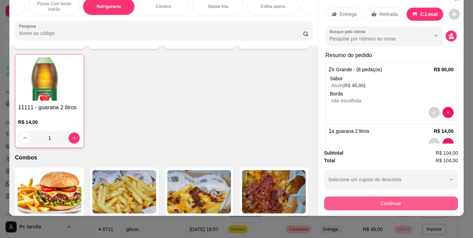
click at [367, 197] on button "Continuar" at bounding box center [391, 204] width 134 height 14
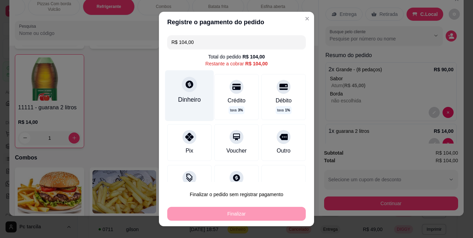
click at [190, 87] on div at bounding box center [189, 84] width 15 height 15
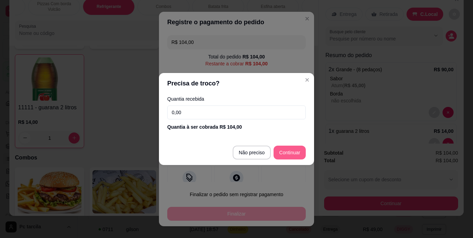
type input "R$ 0,00"
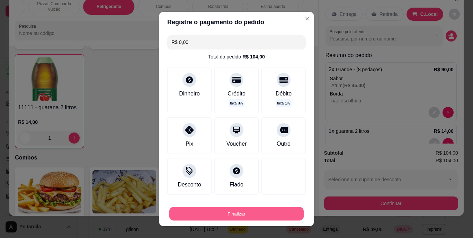
click at [266, 210] on button "Finalizar" at bounding box center [236, 214] width 134 height 14
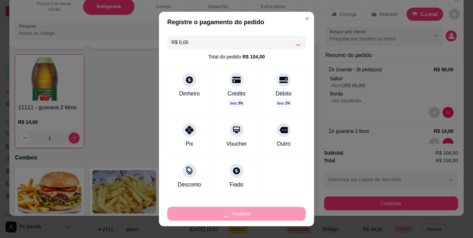
type input "0"
type input "-R$ 104,00"
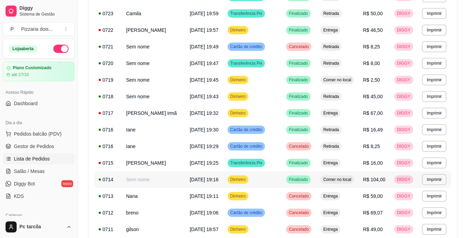
click at [235, 178] on span "Dinheiro" at bounding box center [238, 180] width 18 height 6
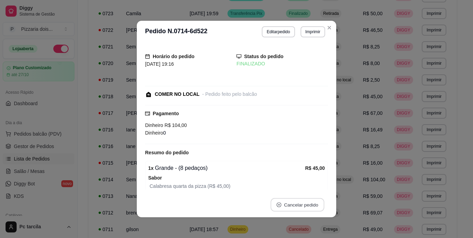
click at [300, 205] on button "Cancelar pedido" at bounding box center [298, 206] width 54 height 14
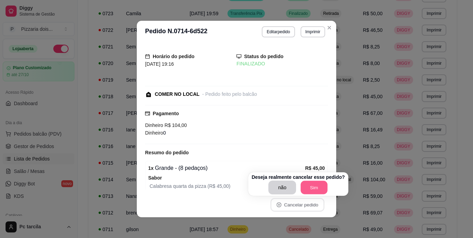
click at [313, 185] on button "Sim" at bounding box center [314, 188] width 27 height 14
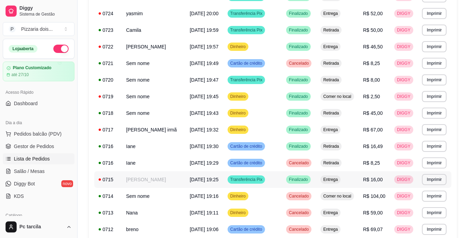
click at [190, 179] on span "[DATE] 19:25" at bounding box center [204, 180] width 29 height 6
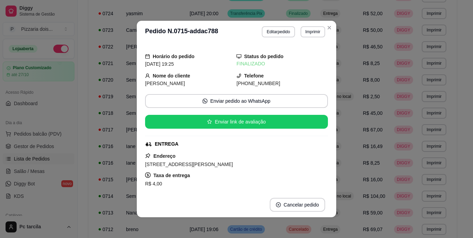
scroll to position [104, 0]
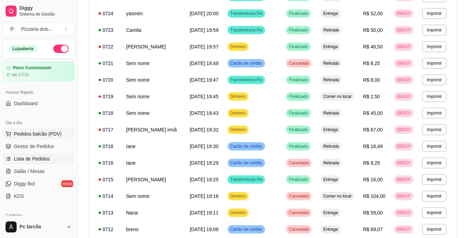
click at [44, 130] on button "Pedidos balcão (PDV)" at bounding box center [39, 134] width 72 height 11
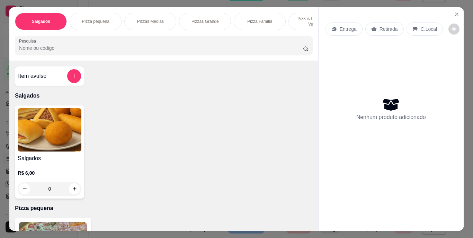
scroll to position [0, 261]
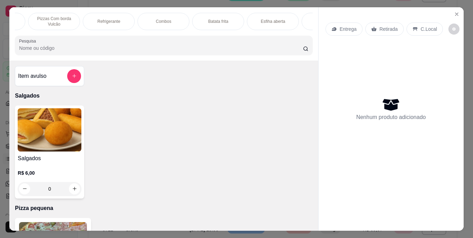
click at [151, 21] on div "Combos" at bounding box center [164, 21] width 52 height 17
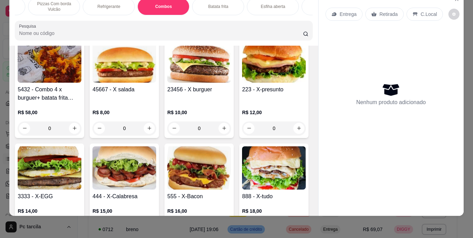
scroll to position [1071, 0]
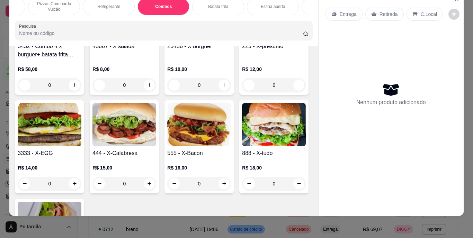
click at [242, 92] on div "0" at bounding box center [274, 85] width 64 height 14
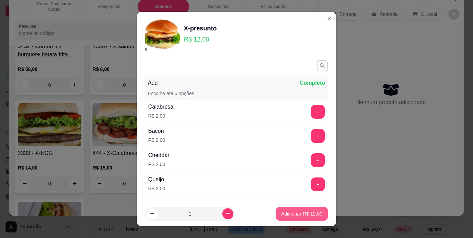
click at [296, 214] on p "Adicionar R$ 12,00" at bounding box center [301, 214] width 41 height 7
type input "1"
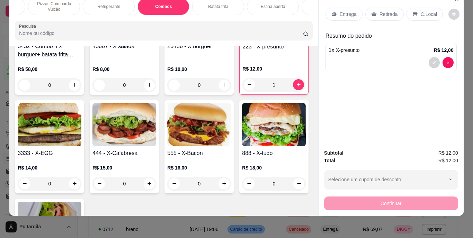
click at [341, 11] on p "Entrega" at bounding box center [348, 14] width 17 height 7
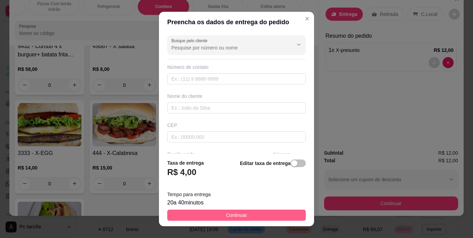
click at [270, 211] on button "Continuar" at bounding box center [236, 215] width 139 height 11
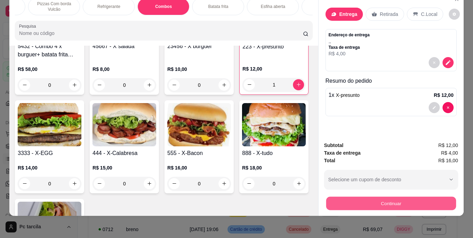
click at [378, 197] on button "Continuar" at bounding box center [391, 204] width 130 height 14
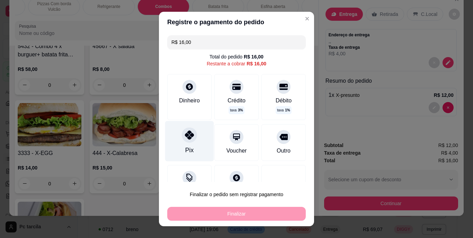
click at [193, 137] on div at bounding box center [189, 135] width 15 height 15
type input "R$ 0,00"
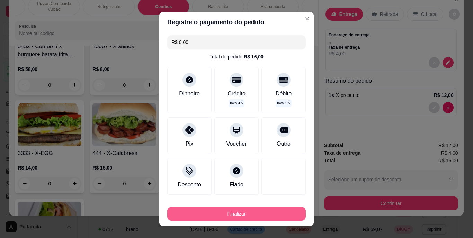
click at [262, 208] on button "Finalizar" at bounding box center [236, 214] width 139 height 14
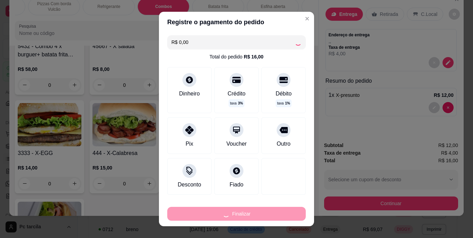
type input "0"
type input "-R$ 16,00"
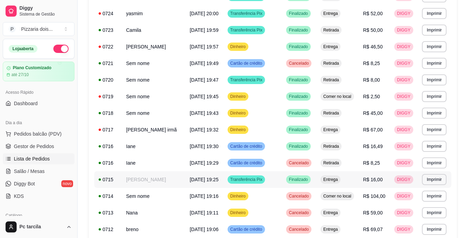
click at [204, 181] on span "[DATE] 19:25" at bounding box center [204, 180] width 29 height 6
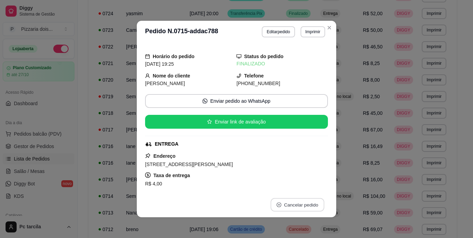
click at [285, 200] on button "Cancelar pedido" at bounding box center [298, 206] width 54 height 14
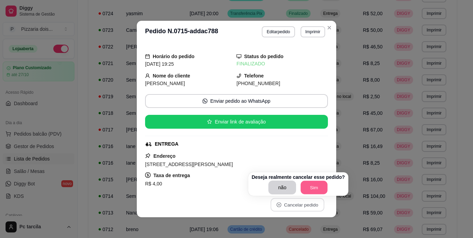
click at [321, 189] on button "Sim" at bounding box center [314, 188] width 27 height 14
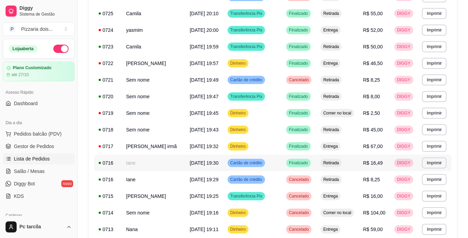
click at [190, 165] on span "[DATE] 19:30" at bounding box center [204, 163] width 29 height 6
click at [27, 132] on span "Pedidos balcão (PDV)" at bounding box center [38, 134] width 48 height 7
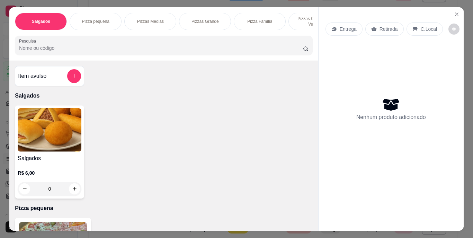
scroll to position [0, 261]
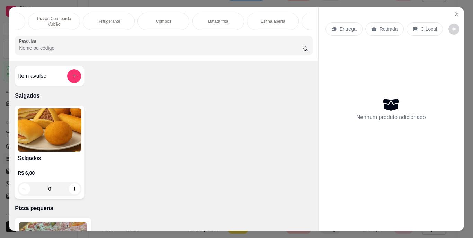
click at [161, 24] on div "Combos" at bounding box center [164, 21] width 52 height 17
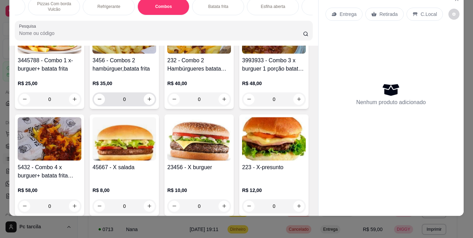
scroll to position [1001, 0]
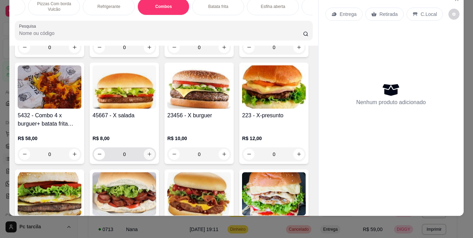
click at [155, 158] on button "increase-product-quantity" at bounding box center [149, 154] width 11 height 11
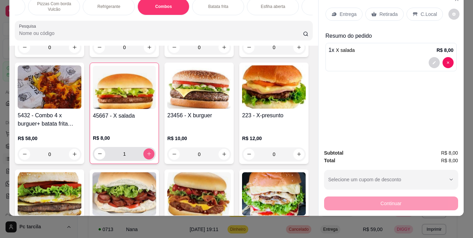
click at [155, 158] on button "increase-product-quantity" at bounding box center [148, 154] width 11 height 11
type input "2"
click at [384, 11] on p "Retirada" at bounding box center [389, 14] width 18 height 7
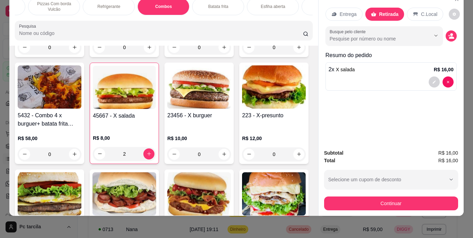
click at [366, 197] on button "Continuar" at bounding box center [391, 204] width 134 height 14
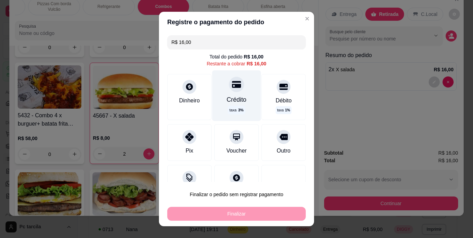
click at [240, 89] on div "Crédito taxa 3 %" at bounding box center [236, 96] width 49 height 51
type input "R$ 0,00"
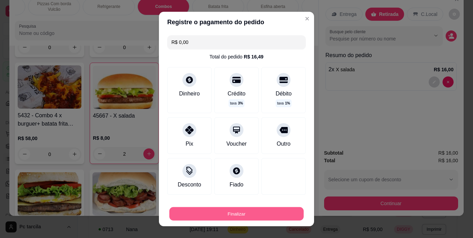
click at [254, 214] on button "Finalizar" at bounding box center [236, 214] width 134 height 14
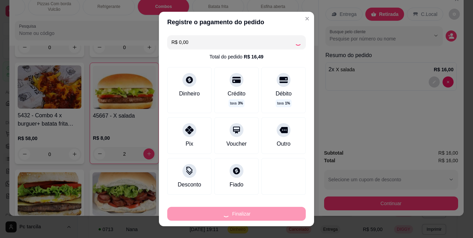
type input "0"
type input "-R$ 16,00"
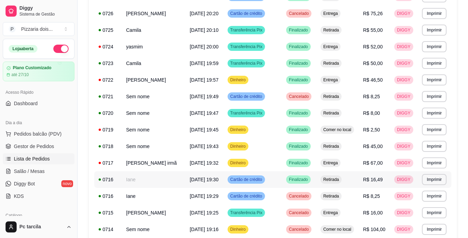
click at [213, 178] on td "[DATE] 19:30" at bounding box center [205, 180] width 38 height 17
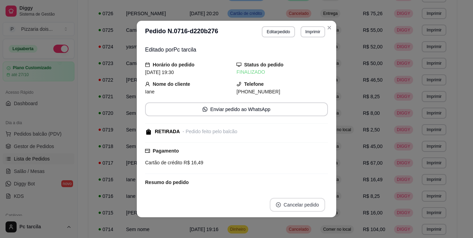
click at [302, 200] on button "Cancelar pedido" at bounding box center [297, 205] width 55 height 14
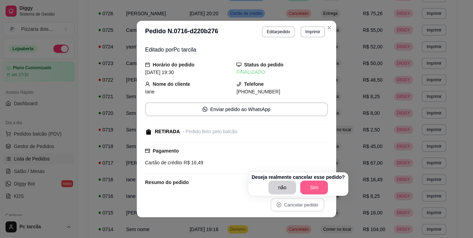
click at [305, 186] on button "Sim" at bounding box center [314, 188] width 28 height 14
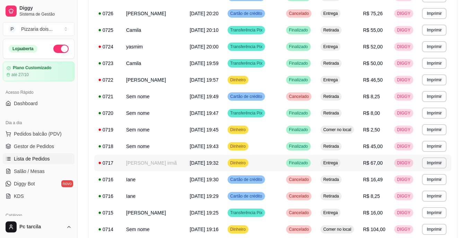
click at [271, 163] on td "Dinheiro" at bounding box center [252, 163] width 59 height 17
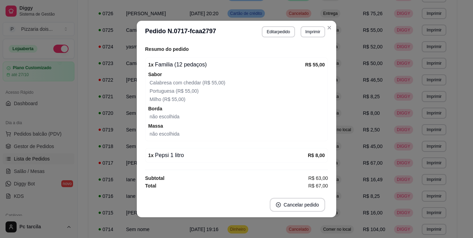
scroll to position [27, 0]
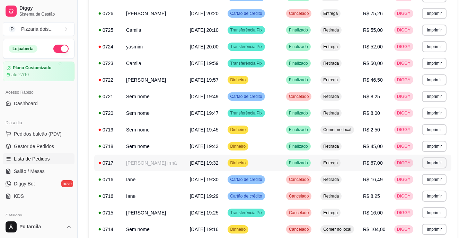
click at [230, 163] on span "Dinheiro" at bounding box center [238, 163] width 18 height 6
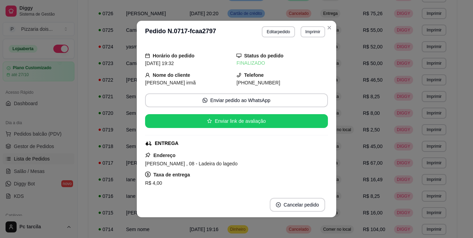
scroll to position [0, 0]
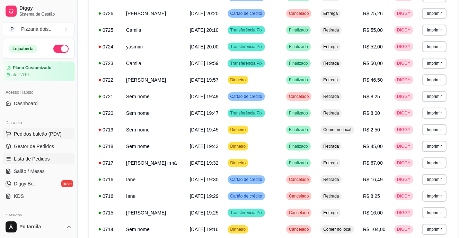
click at [52, 133] on span "Pedidos balcão (PDV)" at bounding box center [38, 134] width 48 height 7
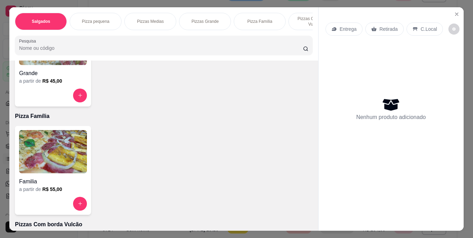
scroll to position [450, 0]
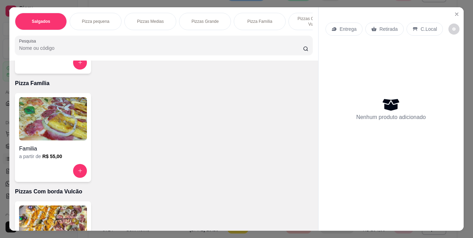
click at [62, 141] on img at bounding box center [53, 118] width 68 height 43
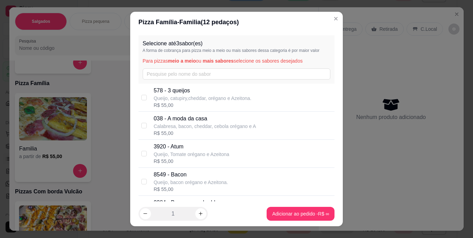
click at [182, 141] on div "3920 - Atum Queijo, Tomate orégano e Azeitona R$ 55,00" at bounding box center [237, 154] width 196 height 28
checkbox input "true"
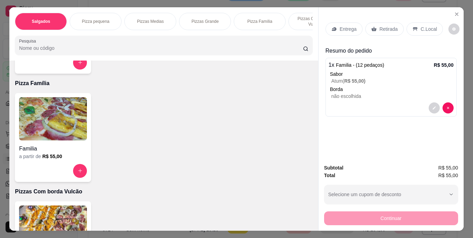
scroll to position [0, 261]
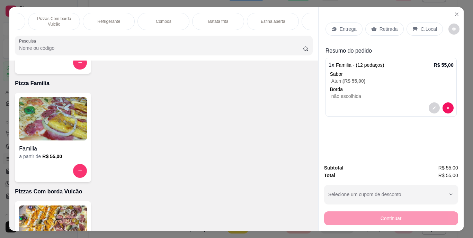
click at [127, 19] on div "Refrigerante" at bounding box center [109, 21] width 52 height 17
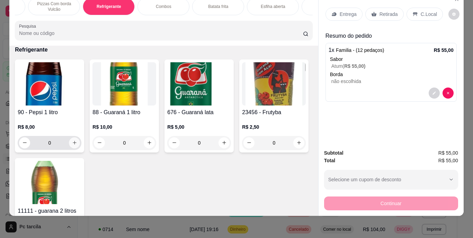
click at [74, 142] on icon "increase-product-quantity" at bounding box center [74, 142] width 5 height 5
type input "1"
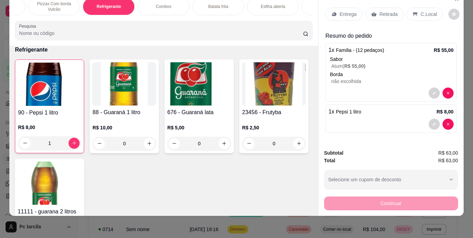
click at [341, 11] on p "Entrega" at bounding box center [348, 14] width 17 height 7
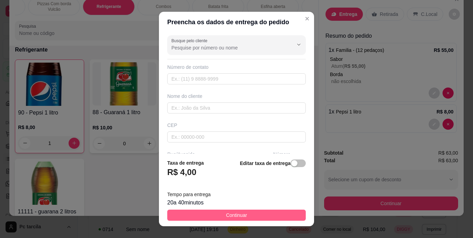
click at [271, 213] on button "Continuar" at bounding box center [236, 215] width 139 height 11
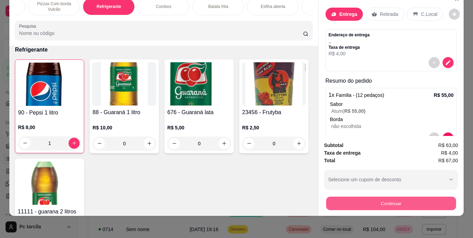
click at [358, 197] on button "Continuar" at bounding box center [391, 204] width 130 height 14
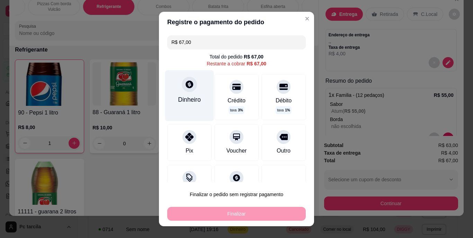
click at [197, 98] on div "Dinheiro" at bounding box center [189, 96] width 49 height 51
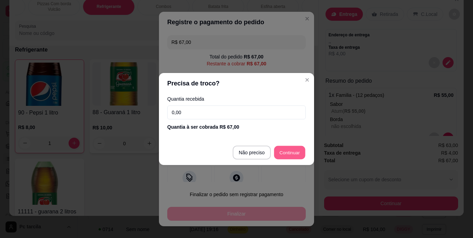
type input "R$ 0,00"
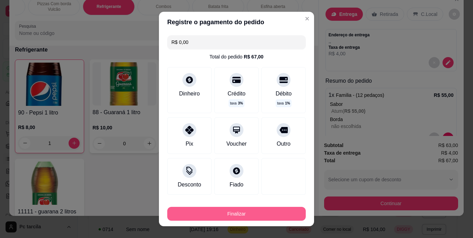
click at [254, 212] on button "Finalizar" at bounding box center [236, 214] width 139 height 14
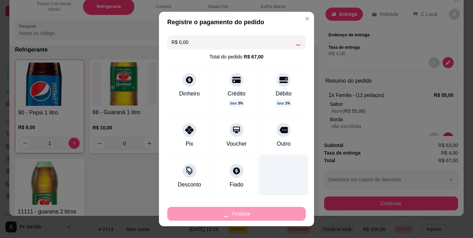
type input "0"
type input "-R$ 67,00"
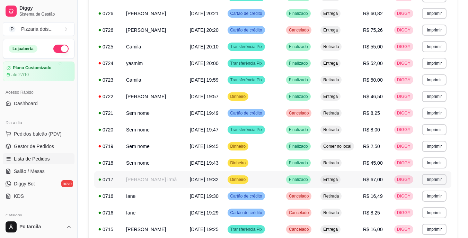
click at [266, 182] on td "Dinheiro" at bounding box center [252, 180] width 59 height 17
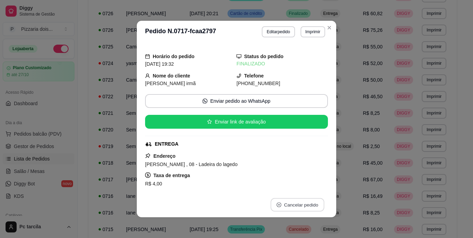
click at [306, 202] on button "Cancelar pedido" at bounding box center [298, 206] width 54 height 14
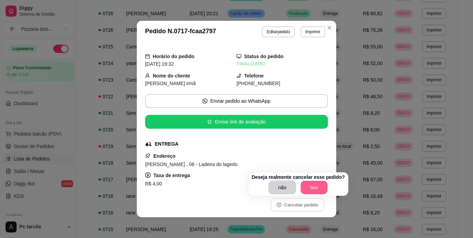
click at [309, 184] on button "Sim" at bounding box center [314, 188] width 27 height 14
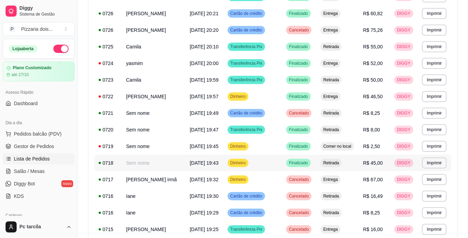
click at [256, 163] on td "Dinheiro" at bounding box center [252, 163] width 59 height 17
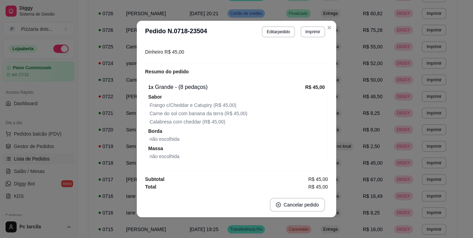
scroll to position [74, 0]
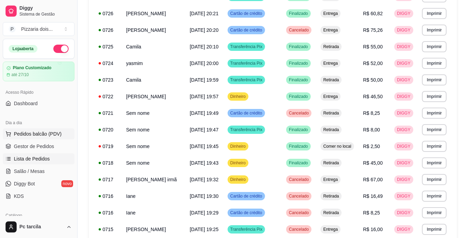
click at [42, 131] on span "Pedidos balcão (PDV)" at bounding box center [38, 134] width 48 height 7
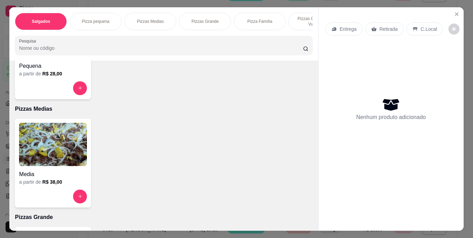
scroll to position [312, 0]
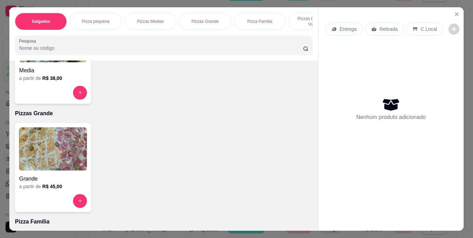
click at [57, 163] on img at bounding box center [53, 149] width 68 height 43
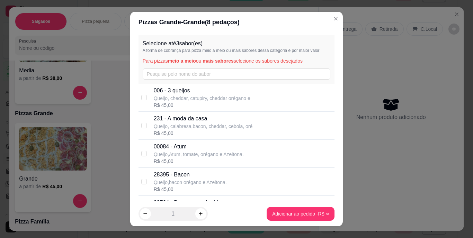
click at [154, 158] on div "R$ 45,00" at bounding box center [199, 161] width 90 height 7
checkbox input "true"
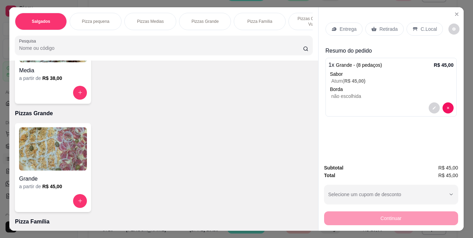
click at [381, 27] on p "Retirada" at bounding box center [389, 29] width 18 height 7
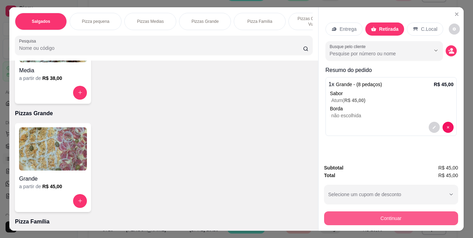
click at [358, 212] on button "Continuar" at bounding box center [391, 219] width 134 height 14
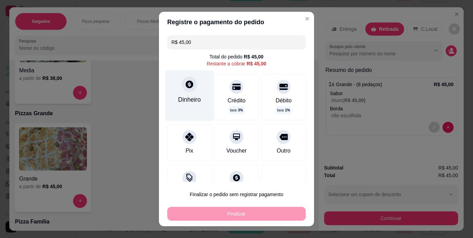
click at [178, 97] on div "Dinheiro" at bounding box center [189, 99] width 23 height 9
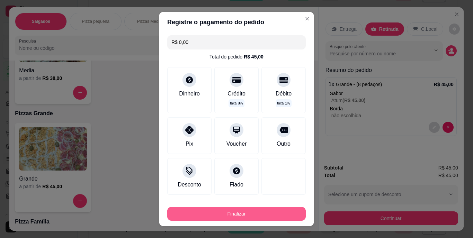
click at [256, 214] on button "Finalizar" at bounding box center [236, 214] width 139 height 14
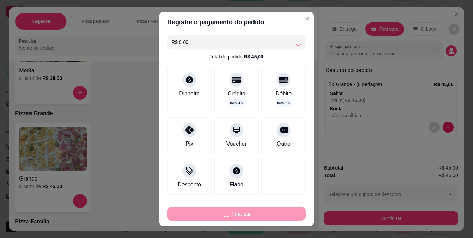
type input "-R$ 45,00"
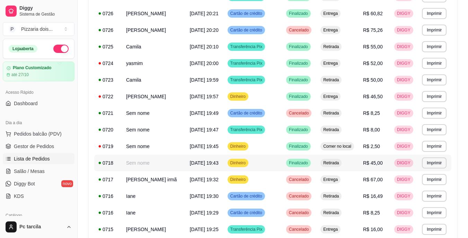
click at [270, 164] on td "Dinheiro" at bounding box center [252, 163] width 59 height 17
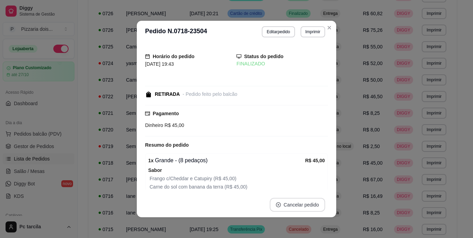
click at [285, 205] on button "Cancelar pedido" at bounding box center [297, 205] width 55 height 14
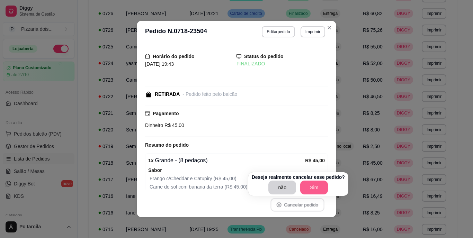
click at [310, 183] on button "Sim" at bounding box center [314, 188] width 28 height 14
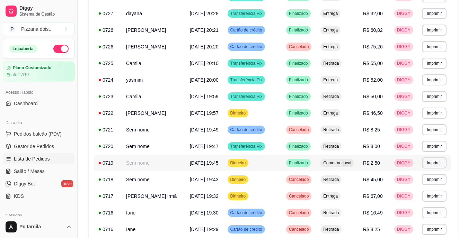
click at [249, 163] on td "Dinheiro" at bounding box center [252, 163] width 59 height 17
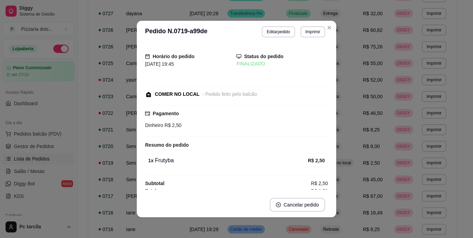
scroll to position [5, 0]
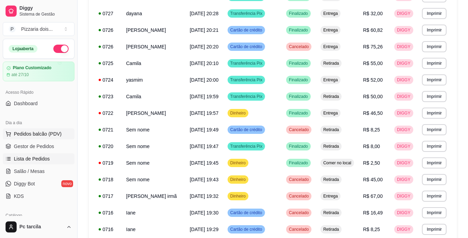
click at [41, 135] on span "Pedidos balcão (PDV)" at bounding box center [38, 134] width 48 height 7
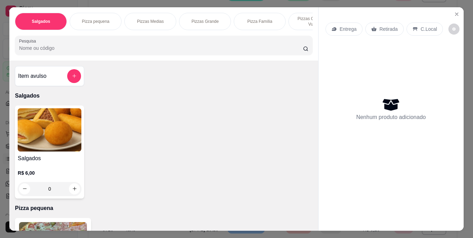
scroll to position [0, 261]
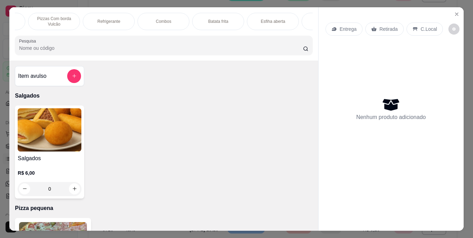
click at [123, 21] on div "Refrigerante" at bounding box center [109, 21] width 52 height 17
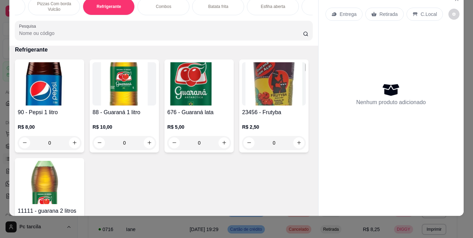
scroll to position [755, 0]
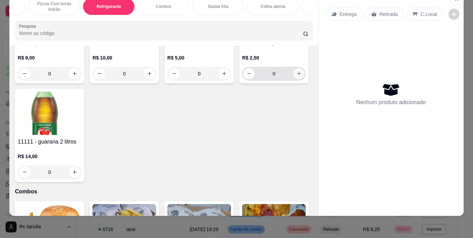
click at [297, 76] on icon "increase-product-quantity" at bounding box center [299, 73] width 5 height 5
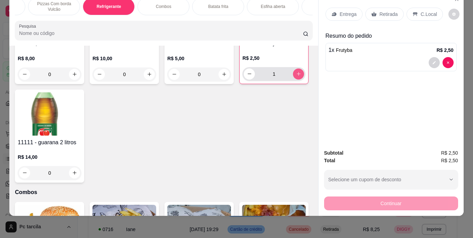
type input "1"
click at [414, 11] on icon at bounding box center [416, 14] width 6 height 6
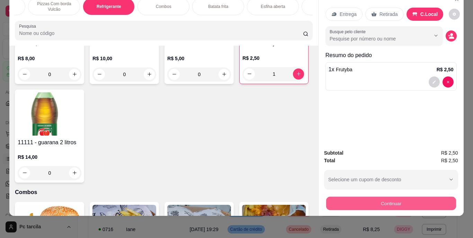
click at [355, 197] on button "Continuar" at bounding box center [391, 204] width 130 height 14
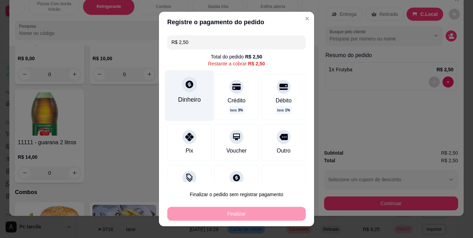
click at [187, 93] on div "Dinheiro" at bounding box center [189, 96] width 49 height 51
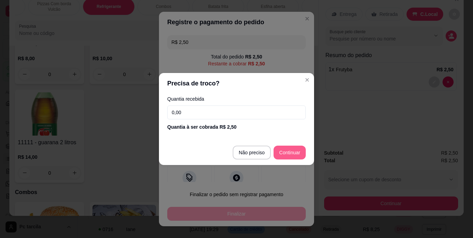
type input "R$ 0,00"
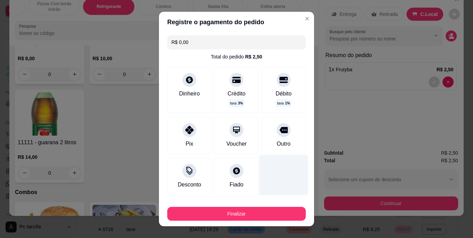
scroll to position [35, 0]
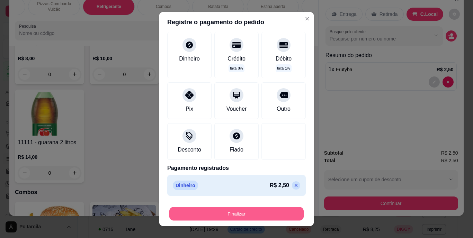
click at [255, 212] on button "Finalizar" at bounding box center [236, 214] width 134 height 14
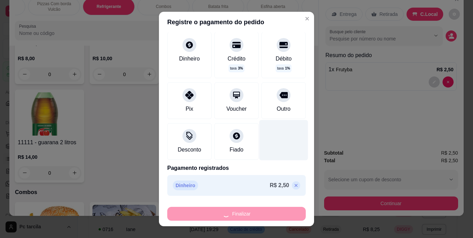
type input "0"
type input "-R$ 2,50"
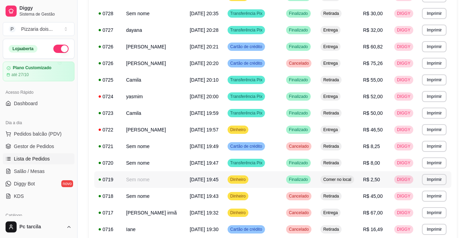
click at [270, 179] on td "Dinheiro" at bounding box center [252, 180] width 59 height 17
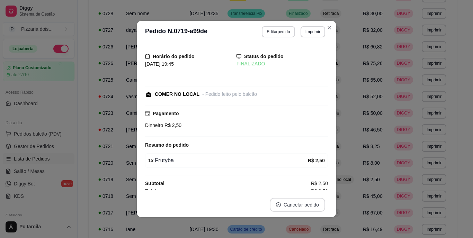
click at [291, 201] on button "Cancelar pedido" at bounding box center [297, 205] width 55 height 14
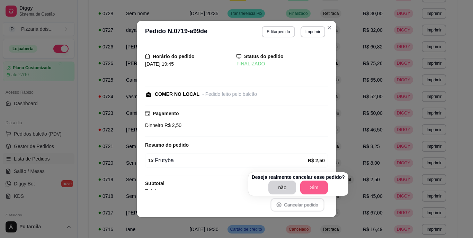
click at [318, 186] on button "Sim" at bounding box center [314, 188] width 28 height 14
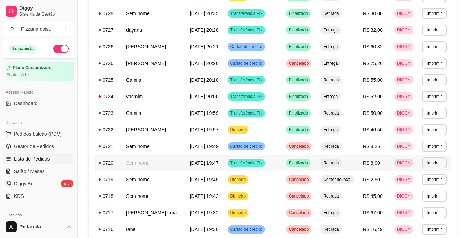
click at [217, 156] on tr "**********" at bounding box center [272, 163] width 357 height 17
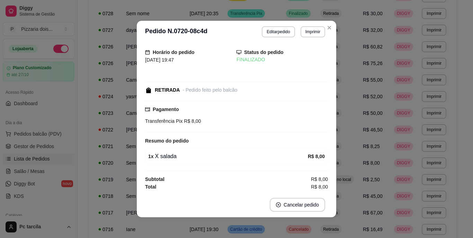
scroll to position [5, 0]
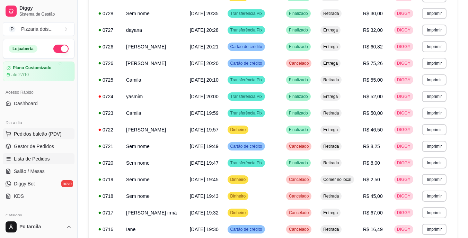
click at [55, 130] on button "Pedidos balcão (PDV)" at bounding box center [39, 134] width 72 height 11
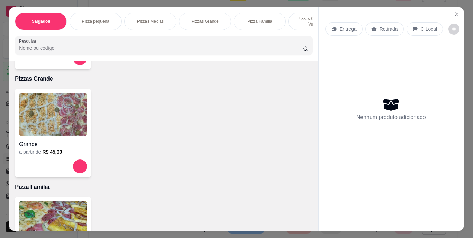
scroll to position [0, 261]
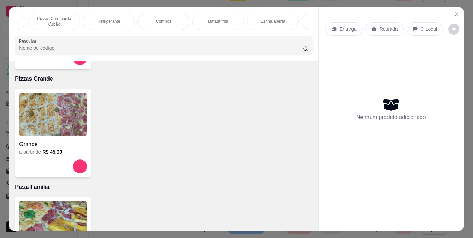
click at [148, 20] on div "Combos" at bounding box center [164, 21] width 52 height 17
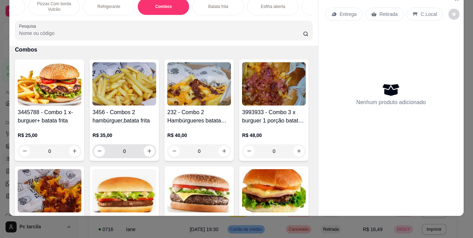
scroll to position [1001, 0]
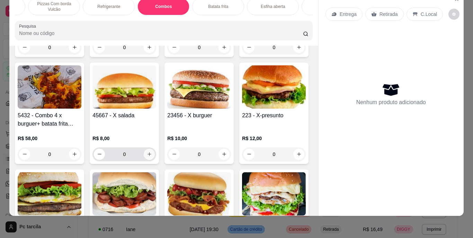
click at [151, 152] on icon "increase-product-quantity" at bounding box center [150, 154] width 4 height 4
type input "1"
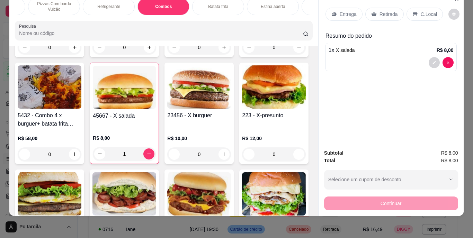
click at [396, 10] on div "Retirada" at bounding box center [385, 14] width 38 height 13
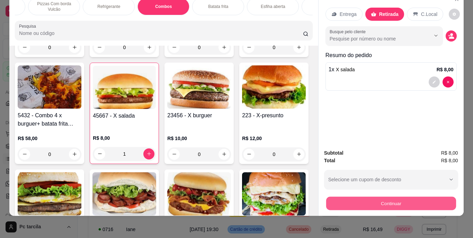
click at [362, 199] on button "Continuar" at bounding box center [391, 204] width 130 height 14
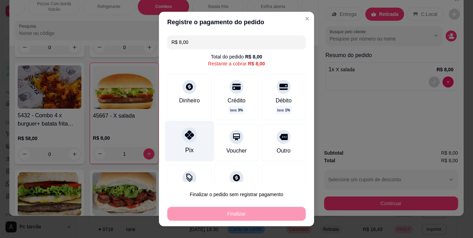
click at [197, 144] on div "Pix" at bounding box center [189, 141] width 49 height 41
type input "R$ 0,00"
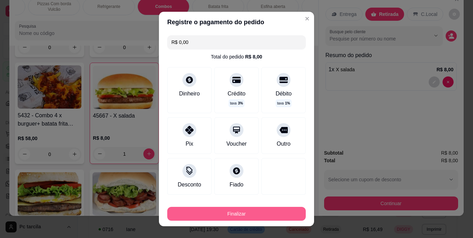
click at [258, 211] on button "Finalizar" at bounding box center [236, 214] width 139 height 14
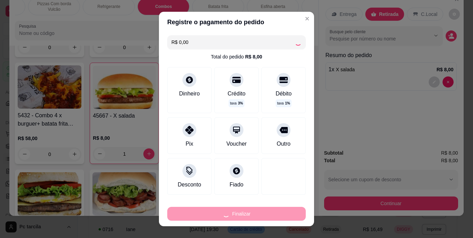
type input "0"
type input "-R$ 8,00"
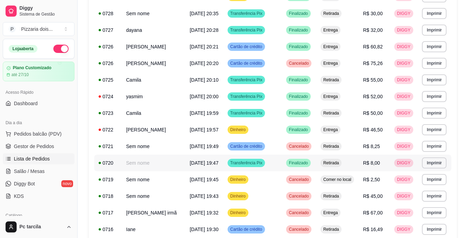
click at [299, 164] on span "Finalizado" at bounding box center [299, 163] width 22 height 6
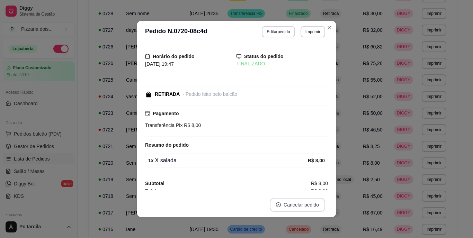
click at [306, 201] on button "Cancelar pedido" at bounding box center [297, 205] width 55 height 14
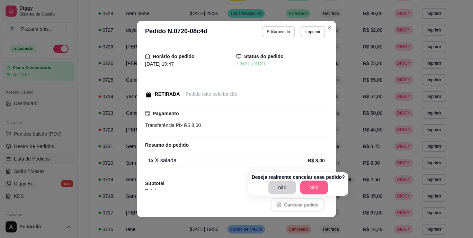
click at [310, 190] on button "Sim" at bounding box center [314, 188] width 28 height 14
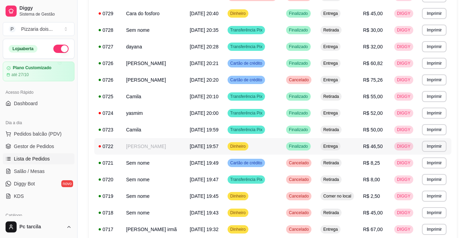
click at [301, 144] on span "Finalizado" at bounding box center [299, 147] width 22 height 6
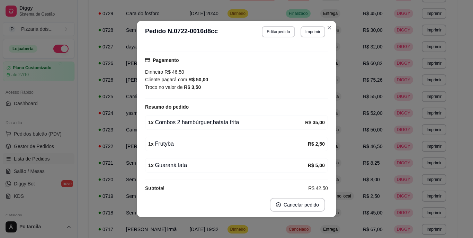
scroll to position [167, 0]
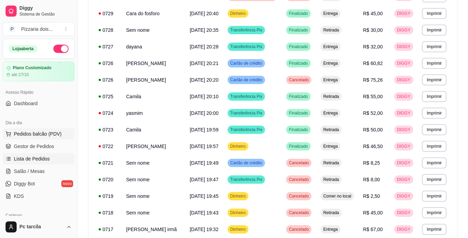
click at [51, 136] on span "Pedidos balcão (PDV)" at bounding box center [38, 134] width 48 height 7
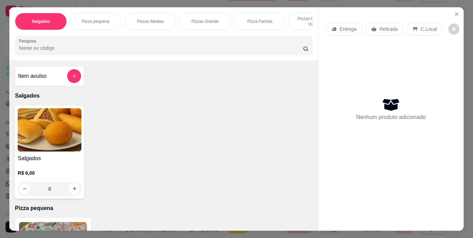
scroll to position [0, 261]
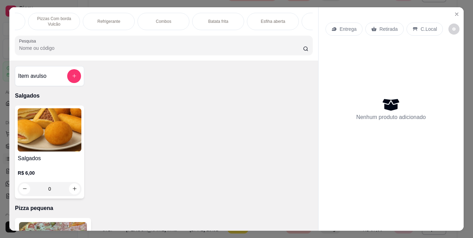
click at [158, 20] on p "Combos" at bounding box center [164, 22] width 16 height 6
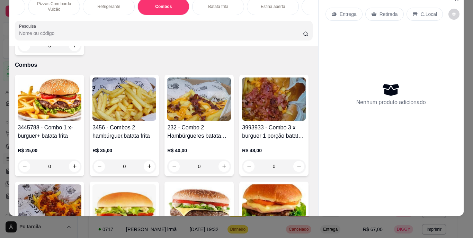
scroll to position [863, 0]
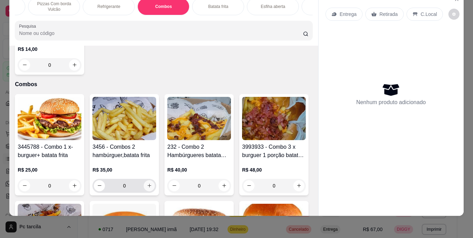
click at [148, 187] on icon "increase-product-quantity" at bounding box center [149, 185] width 5 height 5
type input "1"
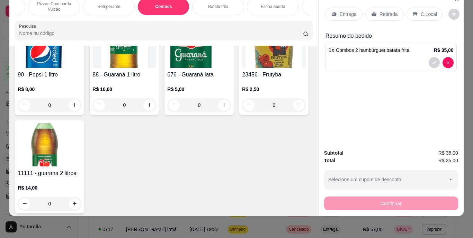
scroll to position [724, 0]
click at [222, 103] on icon "increase-product-quantity" at bounding box center [224, 104] width 5 height 5
type input "1"
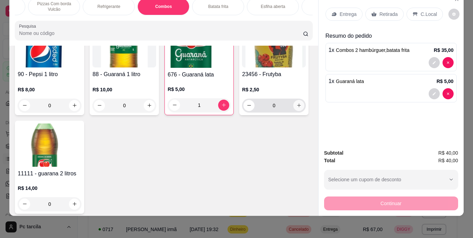
click at [293, 111] on button "increase-product-quantity" at bounding box center [298, 105] width 11 height 11
type input "1"
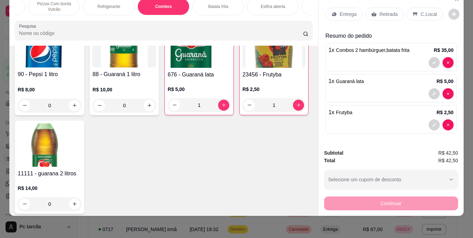
click at [344, 11] on p "Entrega" at bounding box center [348, 14] width 17 height 7
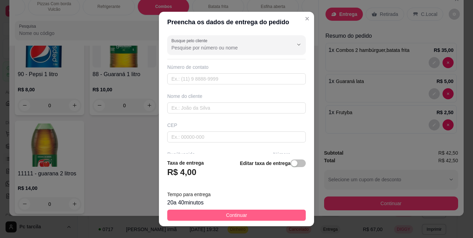
click at [250, 217] on button "Continuar" at bounding box center [236, 215] width 139 height 11
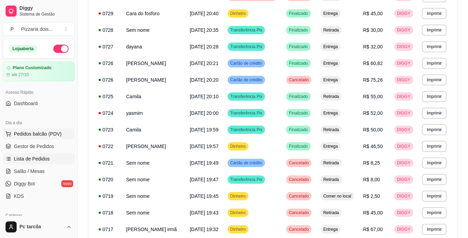
click at [46, 132] on span "Pedidos balcão (PDV)" at bounding box center [38, 134] width 48 height 7
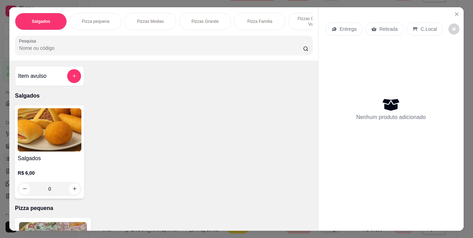
scroll to position [0, 261]
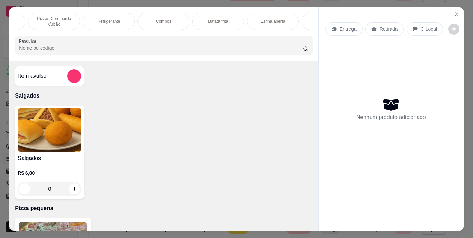
click at [121, 20] on div "Refrigerante" at bounding box center [109, 21] width 52 height 17
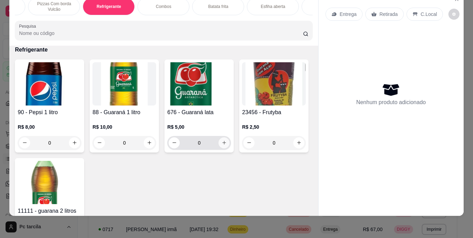
click at [222, 142] on icon "increase-product-quantity" at bounding box center [224, 142] width 5 height 5
type input "1"
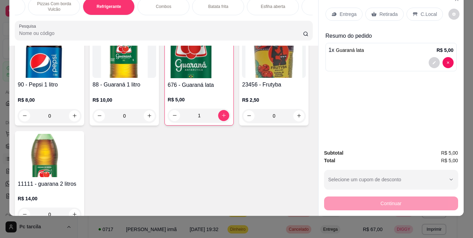
scroll to position [755, 0]
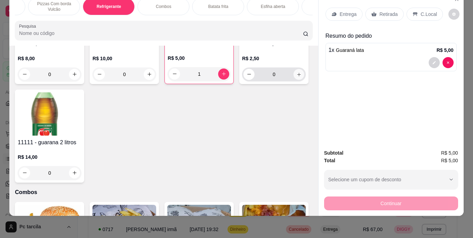
click at [297, 77] on icon "increase-product-quantity" at bounding box center [299, 74] width 5 height 5
type input "1"
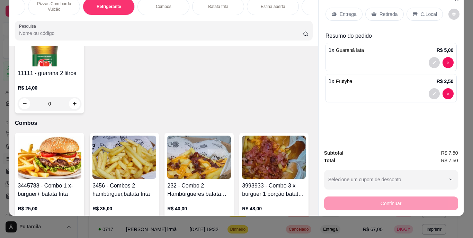
scroll to position [859, 0]
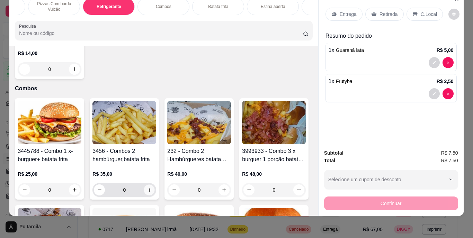
click at [149, 193] on button "increase-product-quantity" at bounding box center [149, 190] width 11 height 11
type input "1"
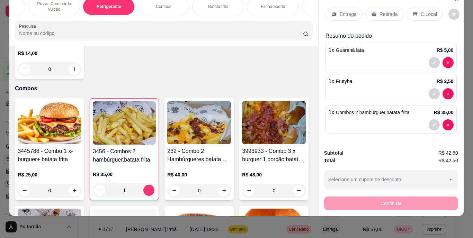
click at [341, 11] on p "Entrega" at bounding box center [348, 14] width 17 height 7
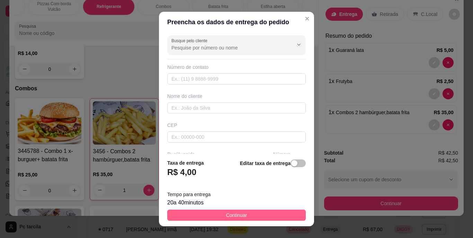
click at [253, 214] on button "Continuar" at bounding box center [236, 215] width 139 height 11
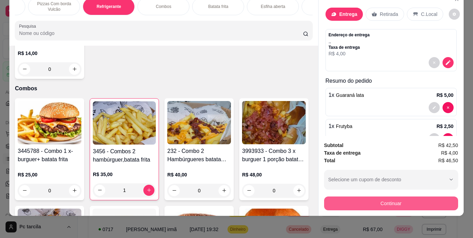
click at [353, 199] on button "Continuar" at bounding box center [391, 204] width 134 height 14
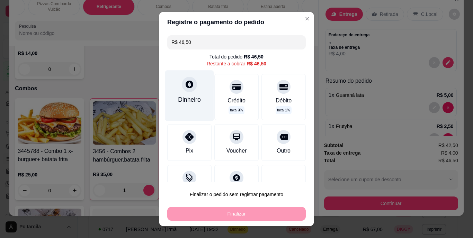
click at [183, 98] on div "Dinheiro" at bounding box center [189, 99] width 23 height 9
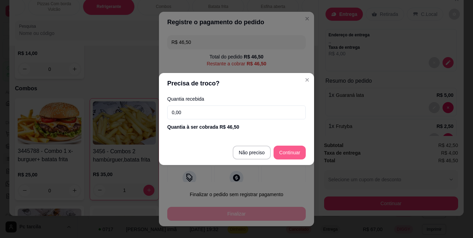
type input "R$ 0,00"
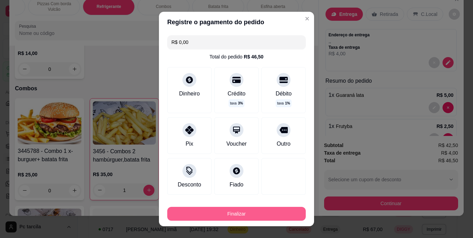
click at [245, 211] on button "Finalizar" at bounding box center [236, 214] width 139 height 14
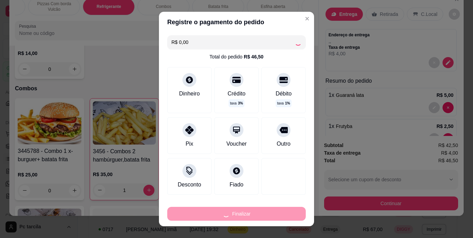
type input "0"
type input "-R$ 46,50"
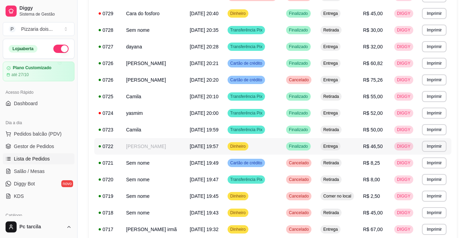
click at [262, 142] on td "Dinheiro" at bounding box center [252, 146] width 59 height 17
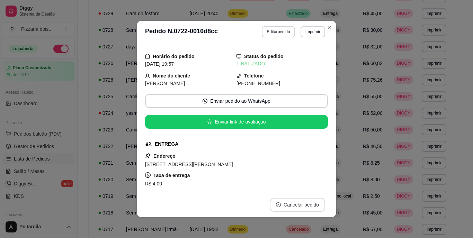
click at [316, 204] on button "Cancelar pedido" at bounding box center [297, 205] width 55 height 14
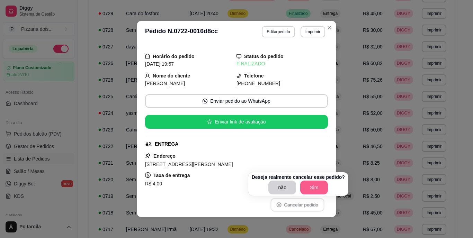
click at [312, 187] on button "Sim" at bounding box center [314, 188] width 28 height 14
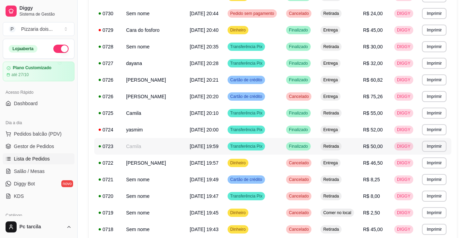
click at [247, 148] on span "Transferência Pix" at bounding box center [246, 147] width 35 height 6
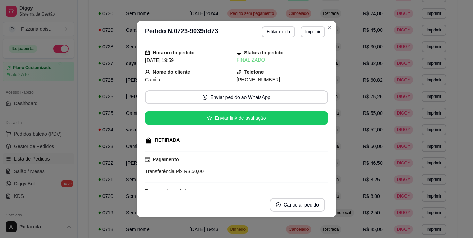
scroll to position [73, 0]
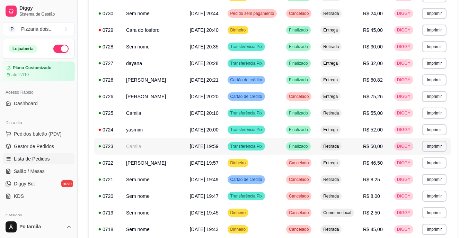
click at [157, 146] on td "Camila" at bounding box center [154, 146] width 64 height 17
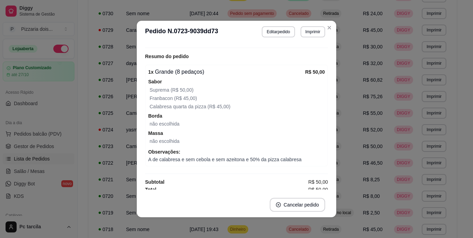
scroll to position [142, 0]
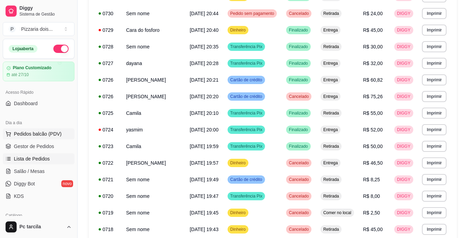
click at [40, 137] on span "Pedidos balcão (PDV)" at bounding box center [38, 134] width 48 height 7
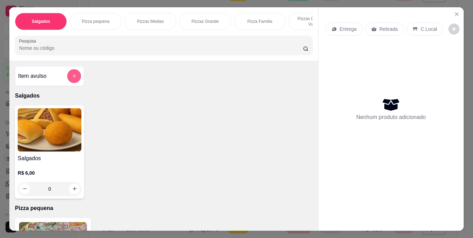
click at [76, 82] on button "add-separate-item" at bounding box center [74, 76] width 14 height 14
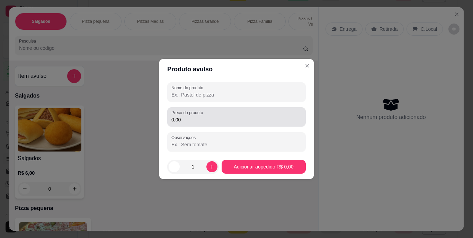
click at [188, 123] on div "0,00" at bounding box center [237, 117] width 130 height 14
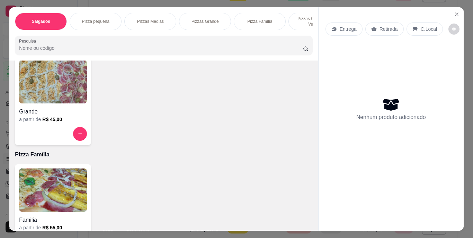
scroll to position [381, 0]
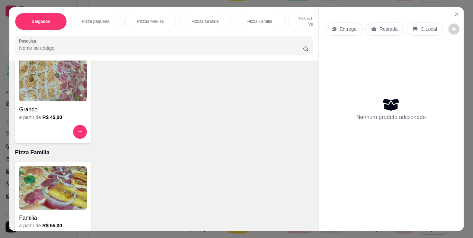
click at [50, 121] on h6 "R$ 45,00" at bounding box center [52, 117] width 20 height 7
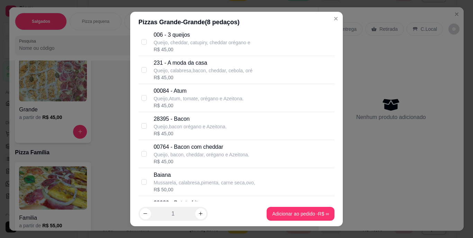
scroll to position [0, 0]
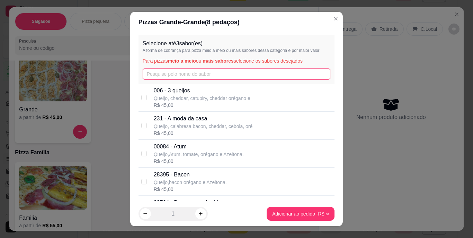
click at [189, 73] on input "text" at bounding box center [237, 74] width 188 height 11
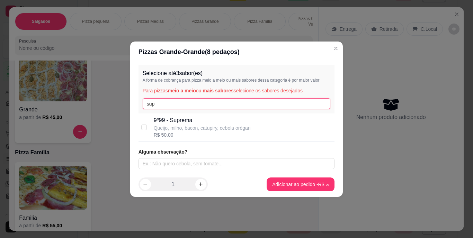
type input "sup"
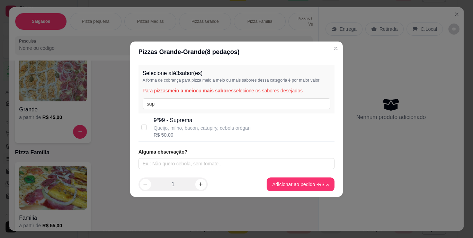
click at [184, 139] on div "9⁹99 - Suprema Queijo, milho, bacon, catupiry, cebola orégan R$ 50,00" at bounding box center [237, 128] width 196 height 28
checkbox input "true"
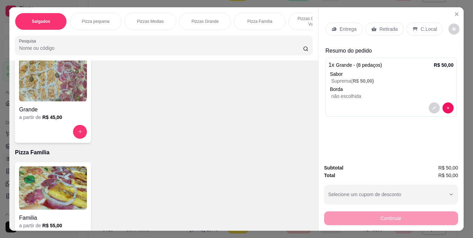
click at [375, 29] on div "Retirada" at bounding box center [385, 29] width 38 height 13
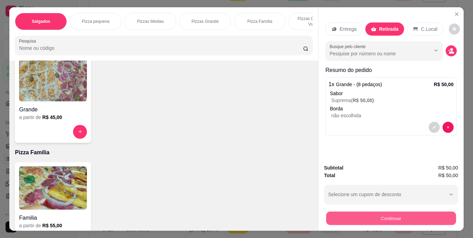
click at [355, 212] on button "Continuar" at bounding box center [391, 219] width 130 height 14
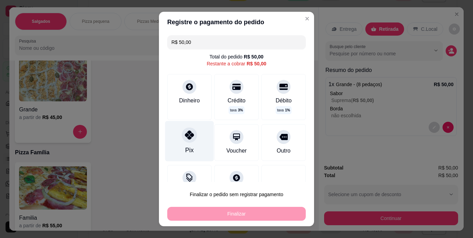
click at [188, 145] on div "Pix" at bounding box center [189, 141] width 49 height 41
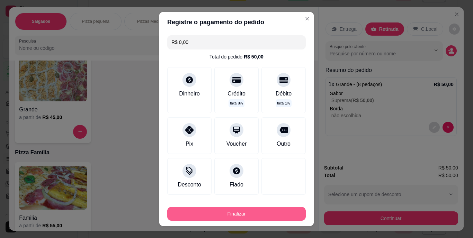
click at [245, 210] on button "Finalizar" at bounding box center [236, 214] width 139 height 14
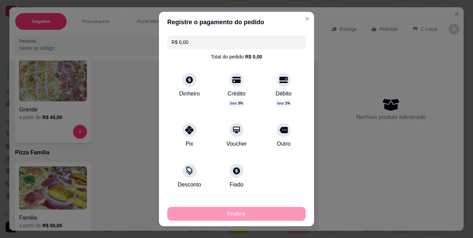
type input "-R$ 50,00"
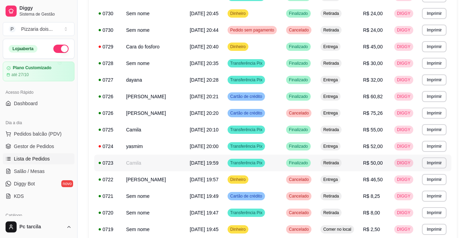
click at [267, 164] on td "Transferência Pix" at bounding box center [252, 163] width 59 height 17
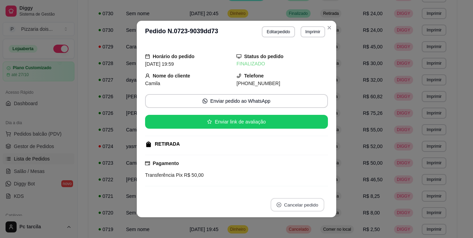
click at [302, 203] on button "Cancelar pedido" at bounding box center [298, 206] width 54 height 14
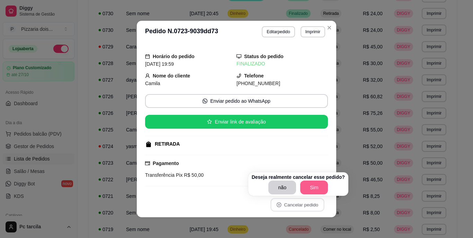
click at [309, 188] on button "Sim" at bounding box center [314, 188] width 28 height 14
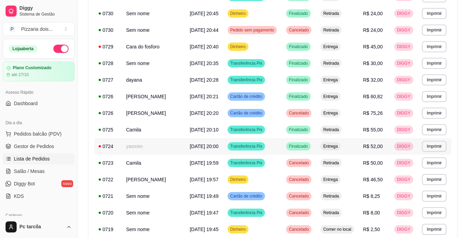
click at [241, 147] on span "Transferência Pix" at bounding box center [246, 147] width 35 height 6
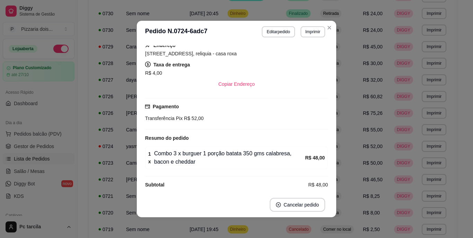
scroll to position [83, 0]
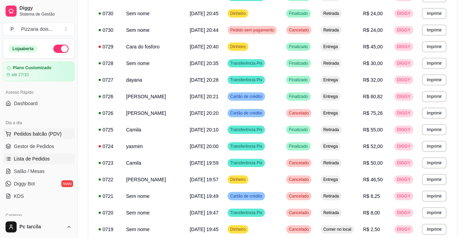
click at [39, 133] on span "Pedidos balcão (PDV)" at bounding box center [38, 134] width 48 height 7
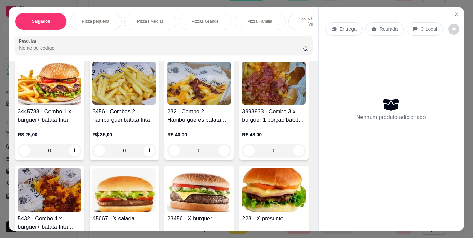
scroll to position [970, 0]
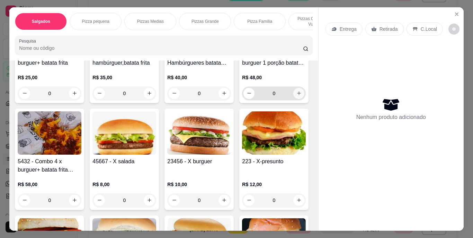
click at [293, 99] on button "increase-product-quantity" at bounding box center [298, 93] width 11 height 11
type input "1"
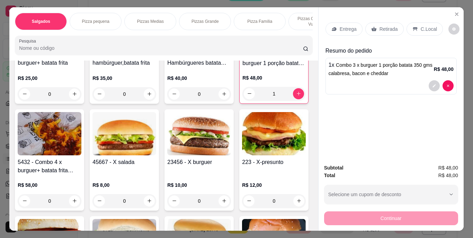
click at [334, 27] on icon at bounding box center [335, 29] width 6 height 6
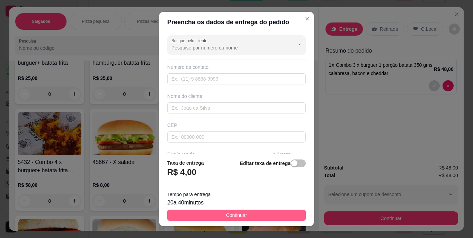
click at [275, 214] on button "Continuar" at bounding box center [236, 215] width 139 height 11
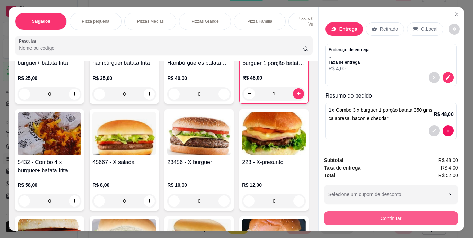
click at [369, 216] on button "Continuar" at bounding box center [391, 219] width 134 height 14
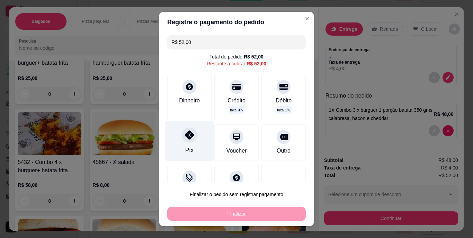
click at [187, 141] on div at bounding box center [189, 135] width 15 height 15
type input "R$ 0,00"
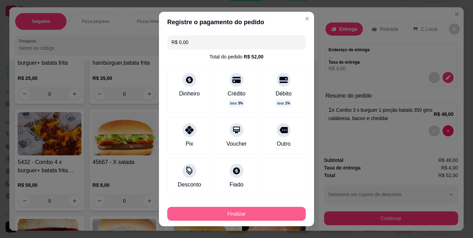
click at [255, 212] on button "Finalizar" at bounding box center [236, 214] width 139 height 14
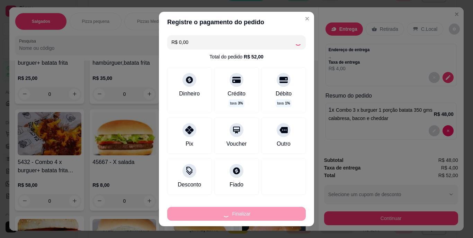
type input "0"
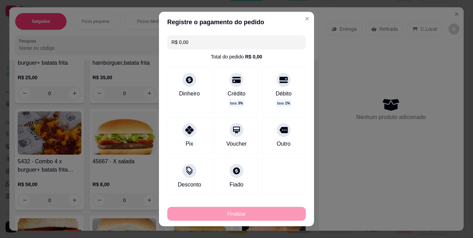
type input "-R$ 52,00"
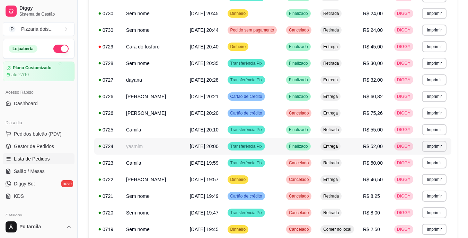
click at [260, 143] on td "Transferência Pix" at bounding box center [252, 146] width 59 height 17
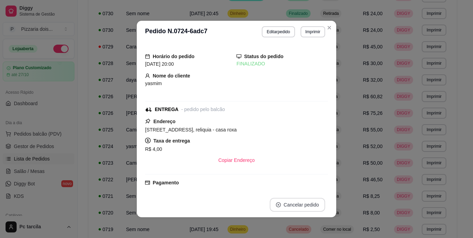
click at [278, 200] on button "Cancelar pedido" at bounding box center [297, 205] width 55 height 14
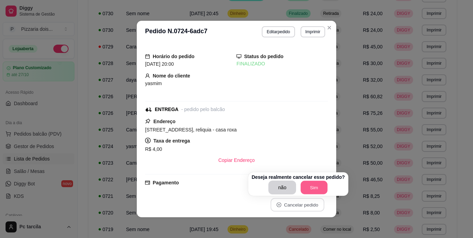
click at [308, 184] on button "Sim" at bounding box center [314, 188] width 27 height 14
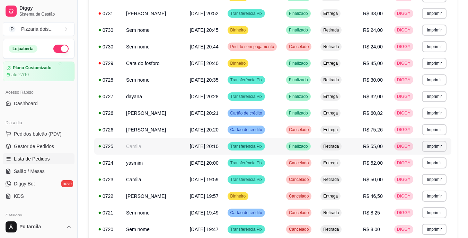
click at [213, 147] on td "[DATE] 20:10" at bounding box center [205, 146] width 38 height 17
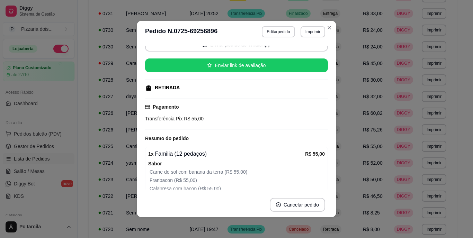
scroll to position [124, 0]
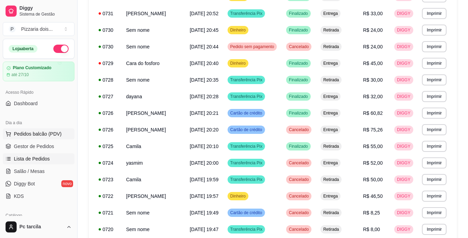
click at [30, 135] on span "Pedidos balcão (PDV)" at bounding box center [38, 134] width 48 height 7
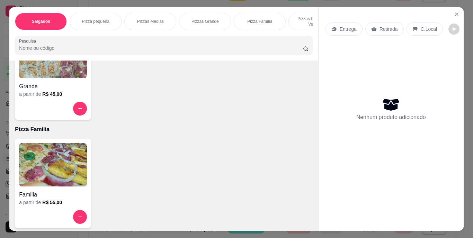
scroll to position [416, 0]
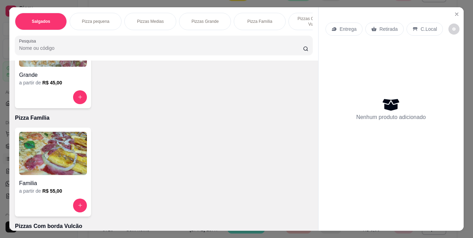
click at [54, 160] on img at bounding box center [53, 153] width 68 height 43
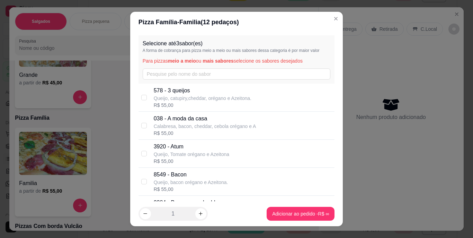
click at [200, 158] on p "Queijo, Tomate orégano e Azeitona" at bounding box center [192, 154] width 76 height 7
checkbox input "true"
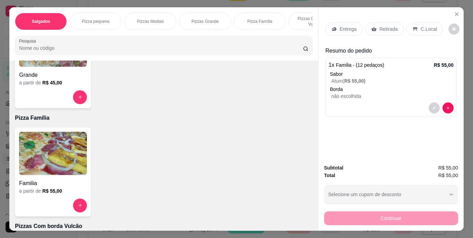
click at [392, 31] on div "Retirada" at bounding box center [385, 29] width 38 height 13
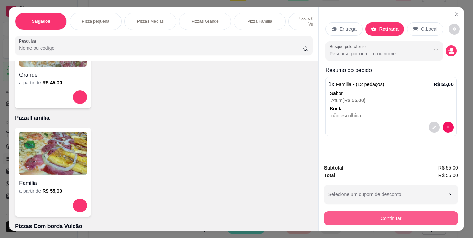
click at [394, 218] on button "Continuar" at bounding box center [391, 219] width 134 height 14
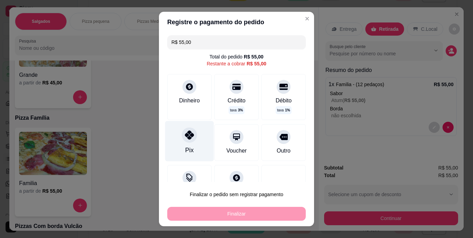
click at [189, 143] on div "Pix" at bounding box center [189, 141] width 49 height 41
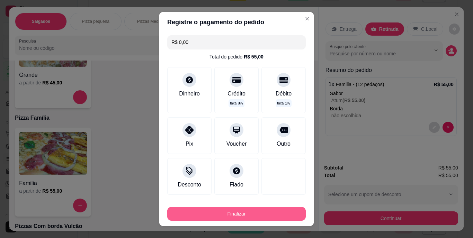
click at [286, 212] on button "Finalizar" at bounding box center [236, 214] width 139 height 14
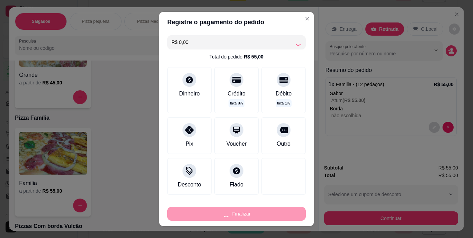
type input "-R$ 55,00"
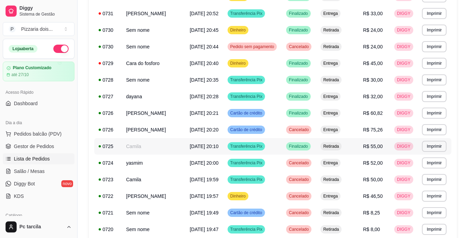
click at [237, 144] on span "Transferência Pix" at bounding box center [246, 147] width 35 height 6
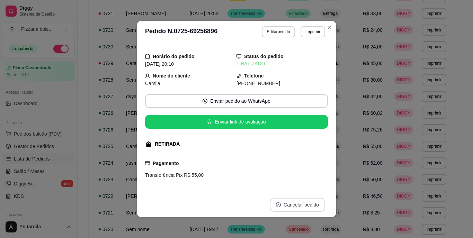
click at [278, 201] on button "Cancelar pedido" at bounding box center [297, 205] width 55 height 14
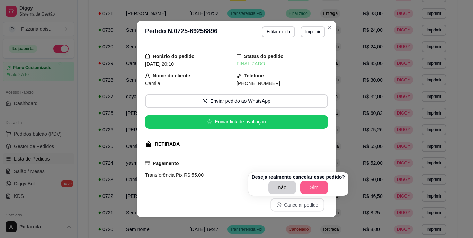
click at [302, 185] on button "Sim" at bounding box center [314, 188] width 28 height 14
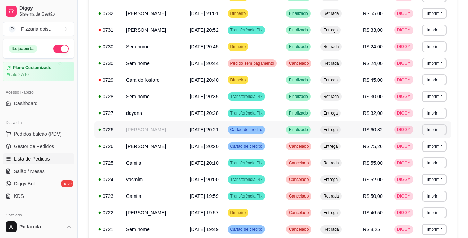
click at [282, 131] on td "Finalizado" at bounding box center [299, 130] width 34 height 17
click at [44, 132] on span "Pedidos balcão (PDV)" at bounding box center [38, 134] width 48 height 7
click at [51, 132] on span "Pedidos balcão (PDV)" at bounding box center [38, 134] width 48 height 7
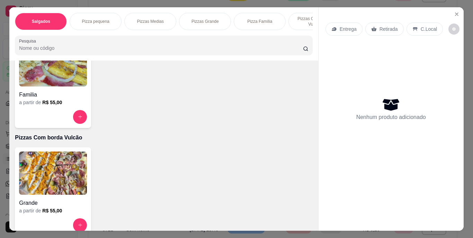
scroll to position [520, 0]
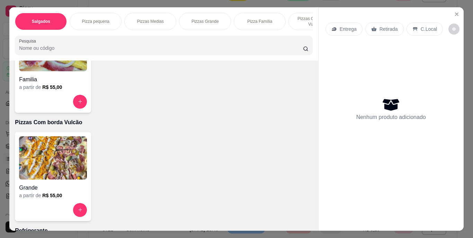
click at [44, 84] on h4 "Familia" at bounding box center [53, 80] width 68 height 8
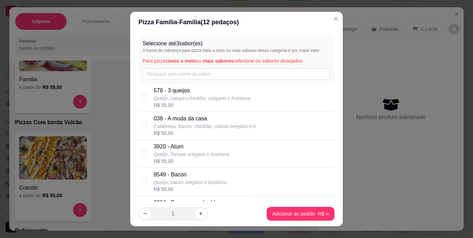
click at [181, 151] on p "3920 - Atum" at bounding box center [192, 147] width 76 height 8
checkbox input "true"
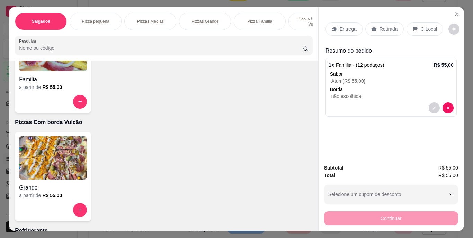
click at [349, 26] on p "Entrega" at bounding box center [348, 29] width 17 height 7
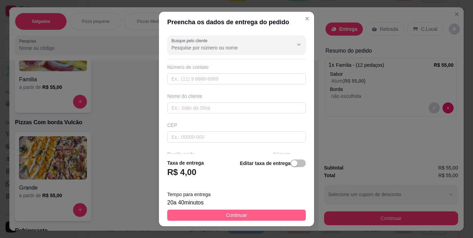
click at [273, 213] on button "Continuar" at bounding box center [236, 215] width 139 height 11
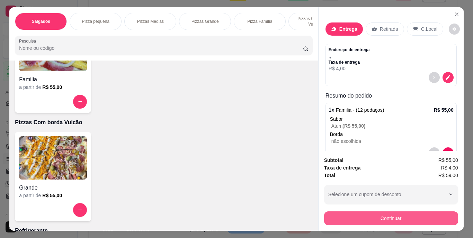
click at [334, 212] on button "Continuar" at bounding box center [391, 219] width 134 height 14
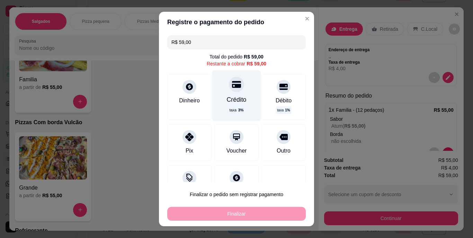
click at [228, 106] on div "taxa 3 %" at bounding box center [236, 110] width 17 height 9
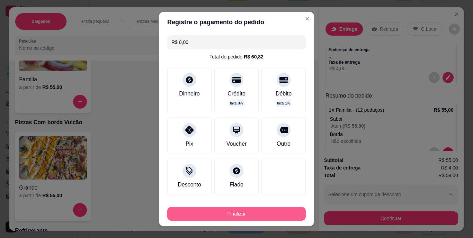
click at [265, 211] on button "Finalizar" at bounding box center [236, 214] width 139 height 14
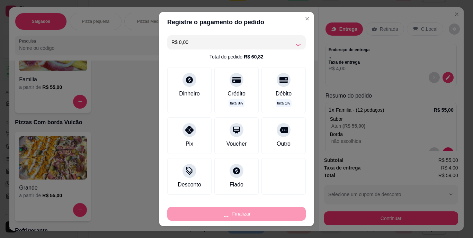
type input "-R$ 59,00"
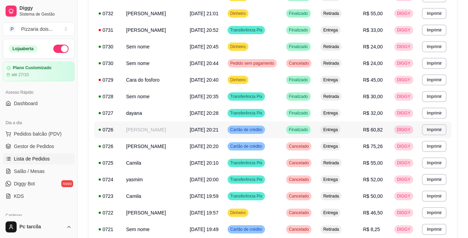
click at [260, 129] on td "Cartão de crédito" at bounding box center [252, 130] width 59 height 17
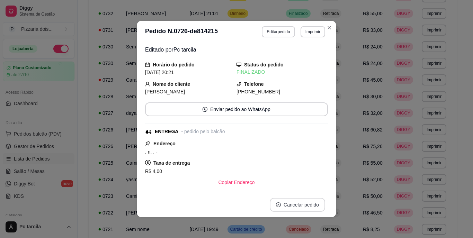
click at [294, 202] on button "Cancelar pedido" at bounding box center [297, 205] width 55 height 14
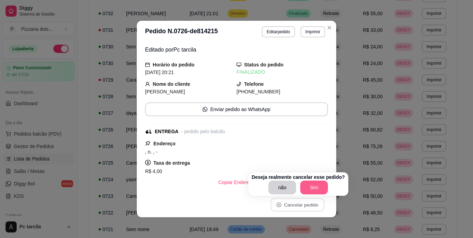
click at [311, 190] on button "Sim" at bounding box center [314, 188] width 28 height 14
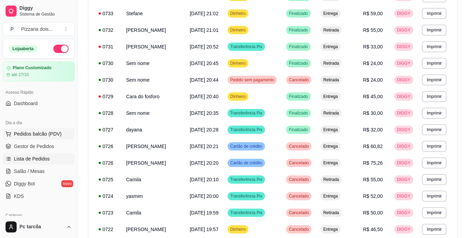
click at [33, 134] on span "Pedidos balcão (PDV)" at bounding box center [38, 134] width 48 height 7
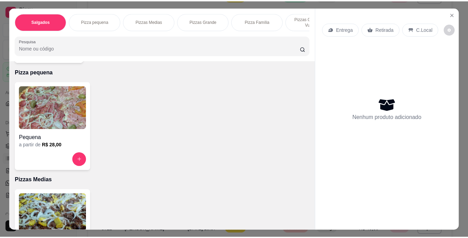
scroll to position [139, 0]
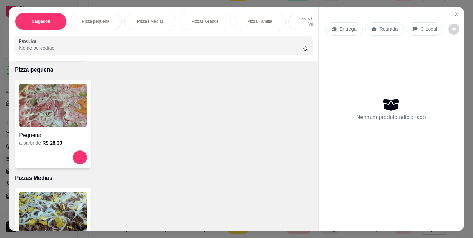
click at [62, 140] on h4 "Pequena" at bounding box center [53, 135] width 68 height 8
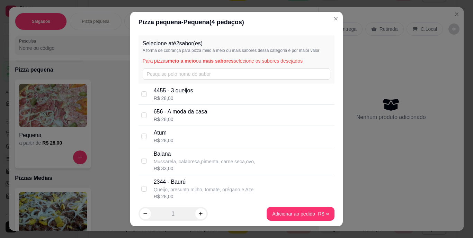
click at [151, 137] on div "Atum R$ 28,00" at bounding box center [237, 136] width 196 height 21
checkbox input "true"
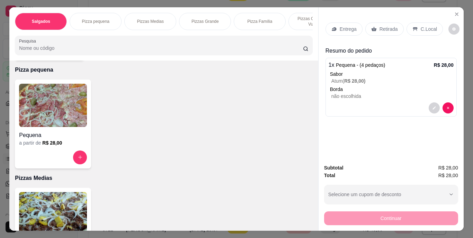
click at [349, 19] on div "Entrega Retirada C.Local" at bounding box center [391, 29] width 131 height 24
click at [347, 29] on p "Entrega" at bounding box center [348, 29] width 17 height 7
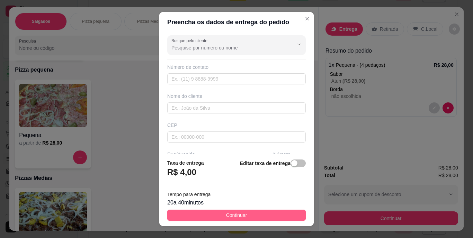
click at [280, 211] on button "Continuar" at bounding box center [236, 215] width 139 height 11
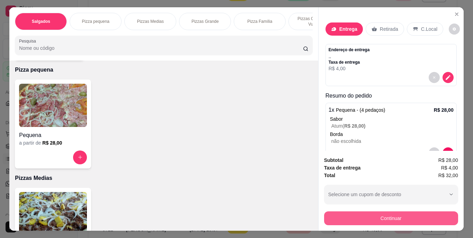
click at [341, 212] on button "Continuar" at bounding box center [391, 219] width 134 height 14
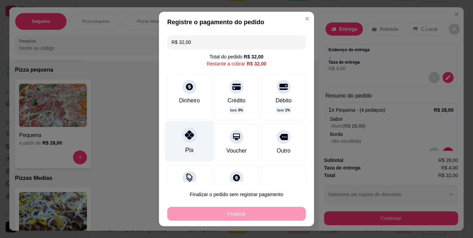
click at [189, 150] on div "Pix" at bounding box center [189, 150] width 8 height 9
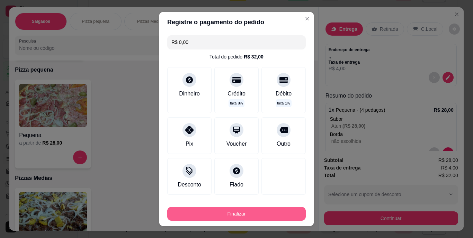
click at [267, 213] on button "Finalizar" at bounding box center [236, 214] width 139 height 14
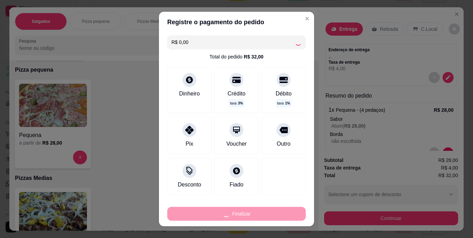
type input "-R$ 32,00"
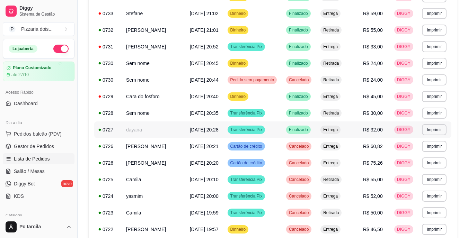
click at [256, 127] on div "Transferência Pix" at bounding box center [247, 130] width 38 height 8
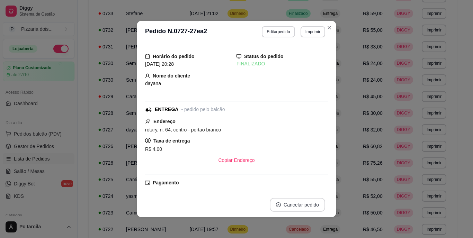
click at [300, 204] on button "Cancelar pedido" at bounding box center [297, 205] width 55 height 14
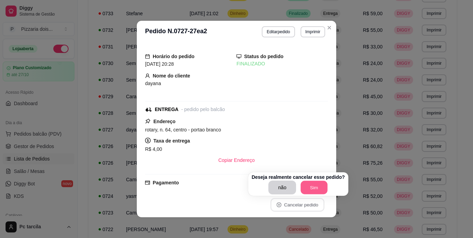
click at [304, 191] on button "Sim" at bounding box center [314, 188] width 27 height 14
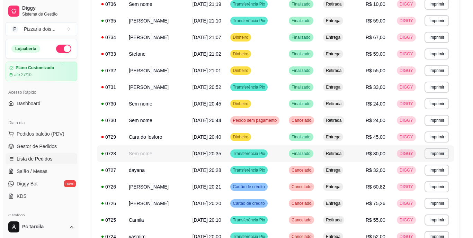
scroll to position [676, 0]
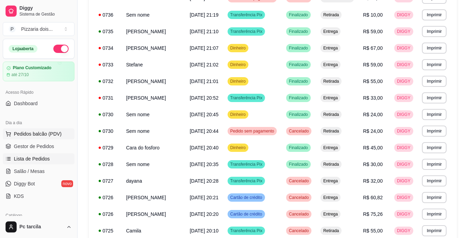
click at [39, 134] on span "Pedidos balcão (PDV)" at bounding box center [38, 134] width 48 height 7
click at [42, 135] on span "Pedidos balcão (PDV)" at bounding box center [38, 134] width 48 height 7
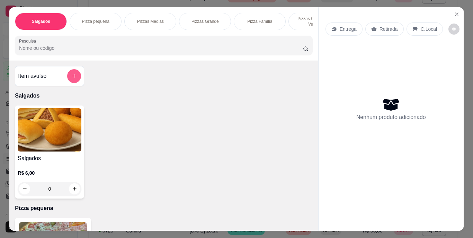
click at [73, 79] on icon "add-separate-item" at bounding box center [74, 75] width 5 height 5
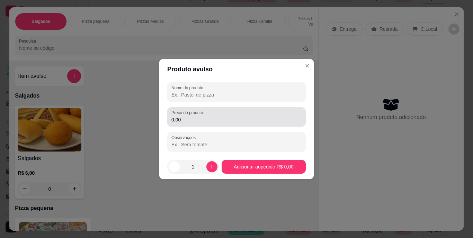
click at [212, 116] on input "0,00" at bounding box center [237, 119] width 130 height 7
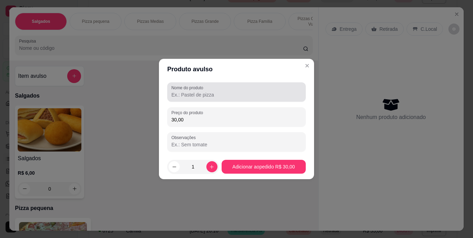
type input "30,00"
click at [212, 94] on input "Nome do produto" at bounding box center [237, 94] width 130 height 7
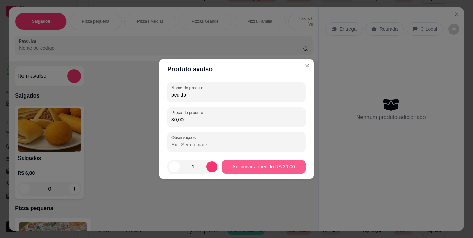
type input "pedido"
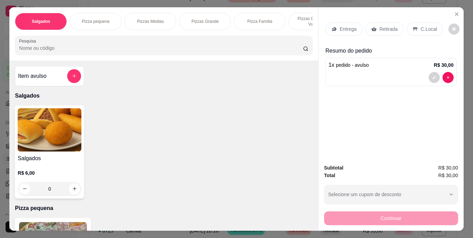
click at [393, 28] on p "Retirada" at bounding box center [389, 29] width 18 height 7
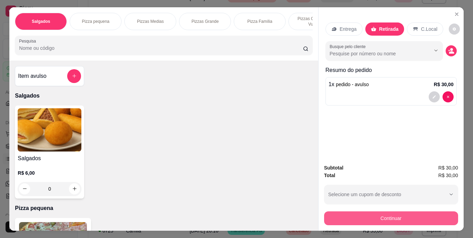
click at [368, 213] on button "Continuar" at bounding box center [391, 219] width 134 height 14
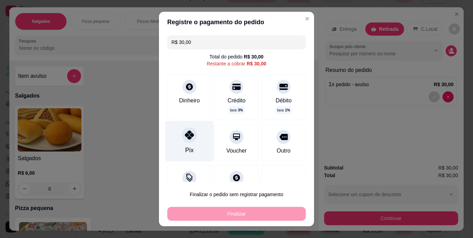
click at [193, 139] on div "Pix" at bounding box center [189, 141] width 49 height 41
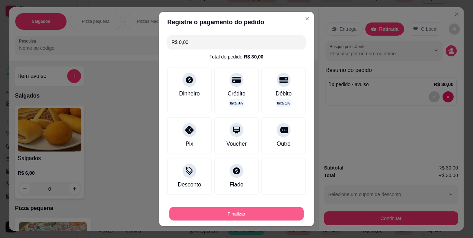
click at [253, 215] on button "Finalizar" at bounding box center [236, 214] width 134 height 14
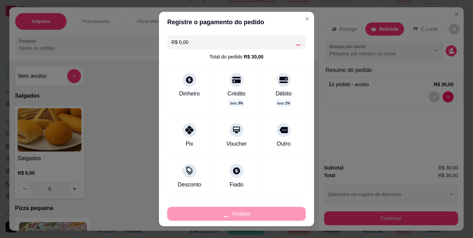
type input "-R$ 30,00"
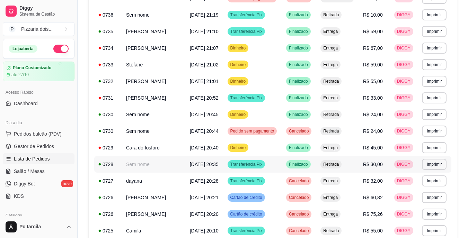
click at [277, 163] on td "Transferência Pix" at bounding box center [252, 164] width 59 height 17
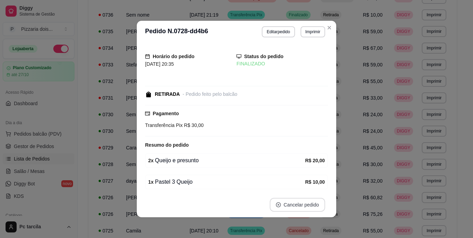
click at [286, 201] on button "Cancelar pedido" at bounding box center [297, 205] width 55 height 14
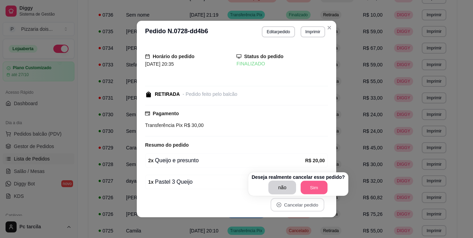
click at [314, 189] on button "Sim" at bounding box center [314, 188] width 27 height 14
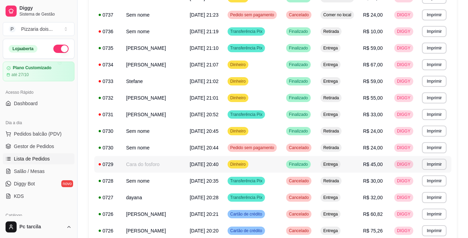
click at [190, 163] on span "[DATE] 20:40" at bounding box center [204, 165] width 29 height 6
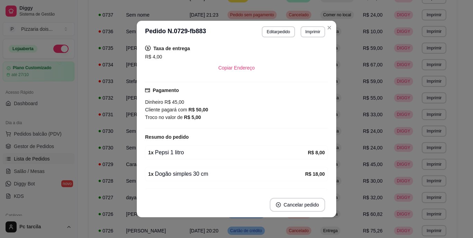
scroll to position [133, 0]
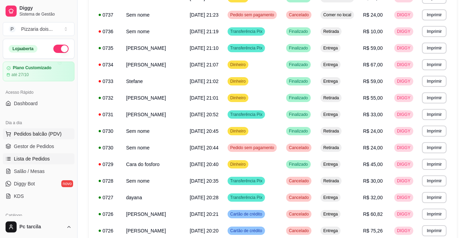
click at [59, 132] on span "Pedidos balcão (PDV)" at bounding box center [38, 134] width 48 height 7
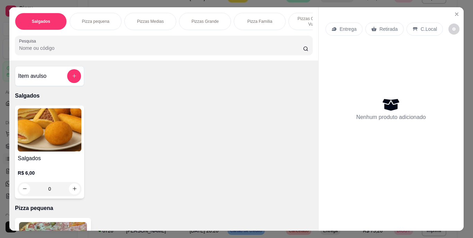
scroll to position [0, 261]
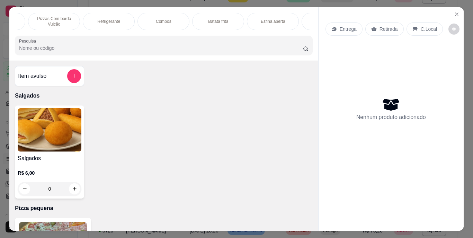
click at [120, 18] on div "Refrigerante" at bounding box center [109, 21] width 52 height 17
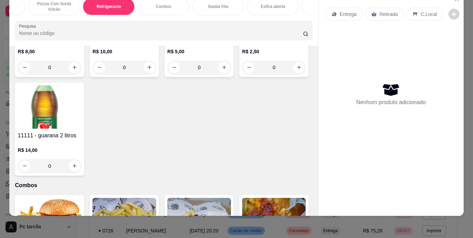
scroll to position [721, 0]
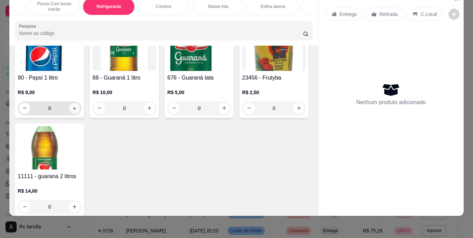
click at [77, 108] on button "increase-product-quantity" at bounding box center [74, 108] width 11 height 11
type input "1"
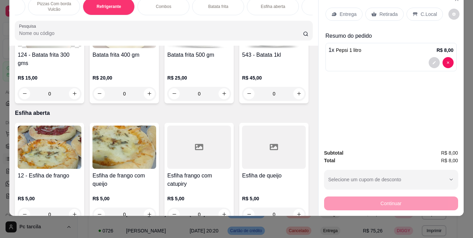
scroll to position [1414, 0]
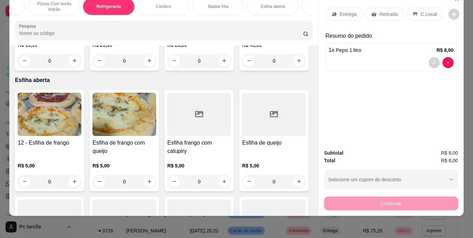
click at [76, 68] on div "0" at bounding box center [50, 61] width 64 height 14
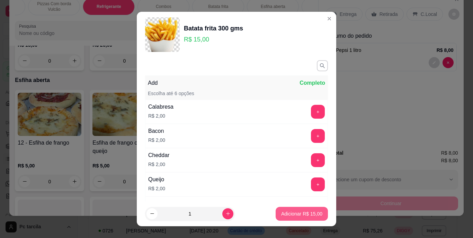
click at [282, 213] on p "Adicionar R$ 15,00" at bounding box center [301, 214] width 41 height 7
type input "1"
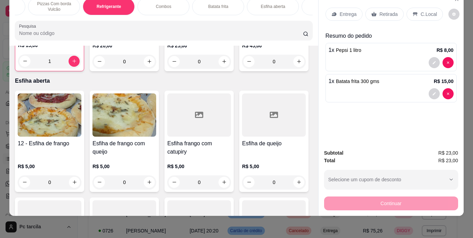
scroll to position [0, 466]
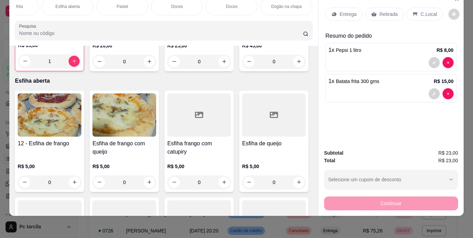
click at [298, 7] on div "Dogão na chapa" at bounding box center [287, 6] width 52 height 17
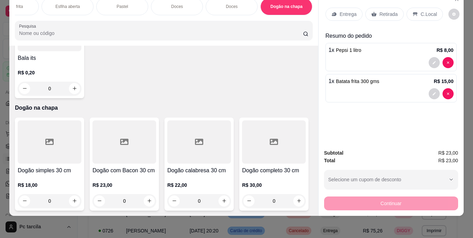
click at [72, 194] on div "0" at bounding box center [50, 201] width 64 height 14
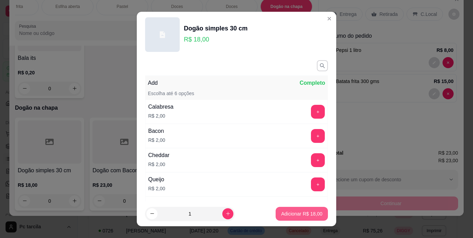
click at [290, 218] on button "Adicionar R$ 18,00" at bounding box center [302, 214] width 52 height 14
type input "1"
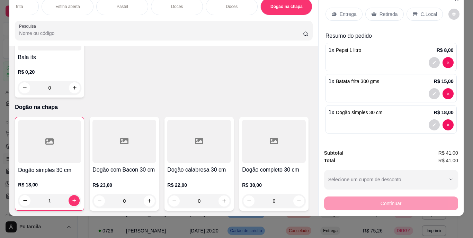
click at [334, 8] on div "Entrega" at bounding box center [344, 14] width 37 height 13
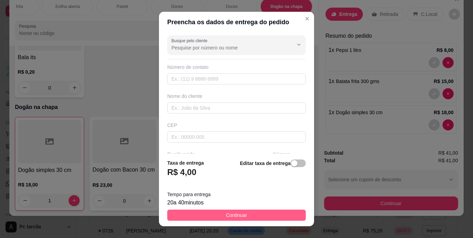
click at [276, 217] on button "Continuar" at bounding box center [236, 215] width 139 height 11
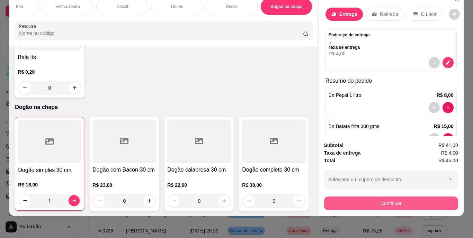
click at [350, 199] on button "Continuar" at bounding box center [391, 204] width 134 height 14
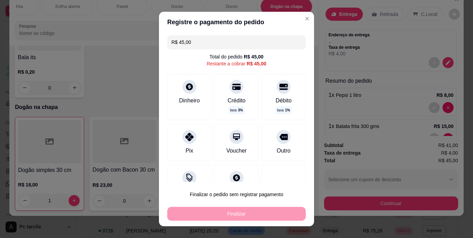
drag, startPoint x: 175, startPoint y: 40, endPoint x: 167, endPoint y: 40, distance: 8.0
click at [167, 40] on div "R$ 45,00" at bounding box center [236, 42] width 139 height 14
click at [188, 144] on div "Pix" at bounding box center [189, 141] width 49 height 41
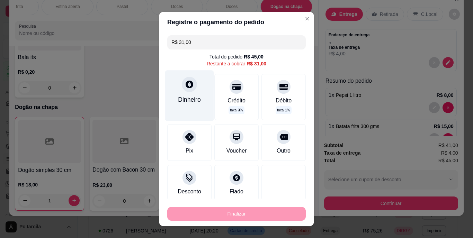
click at [184, 93] on div "Dinheiro" at bounding box center [189, 96] width 49 height 51
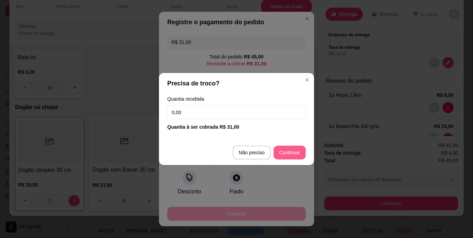
type input "R$ 0,00"
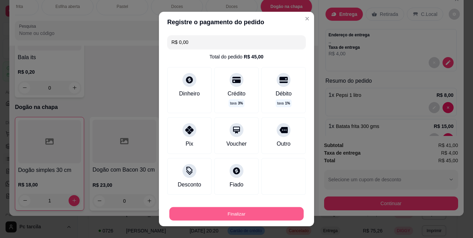
click at [264, 216] on button "Finalizar" at bounding box center [236, 214] width 134 height 14
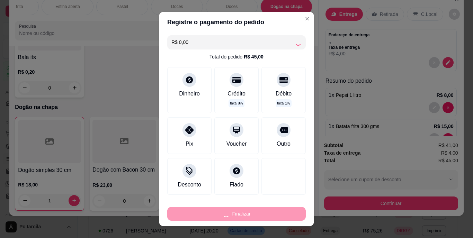
type input "0"
type input "-R$ 45,00"
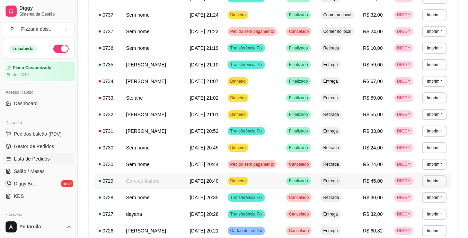
click at [249, 187] on td "Dinheiro" at bounding box center [252, 181] width 59 height 17
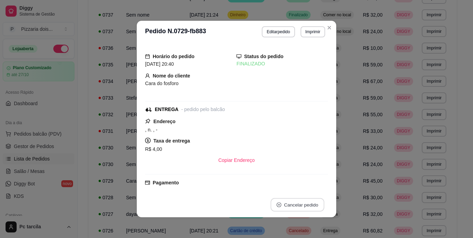
click at [278, 209] on button "Cancelar pedido" at bounding box center [298, 206] width 54 height 14
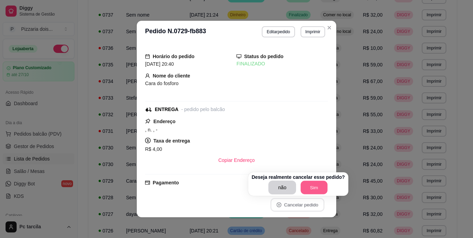
click at [315, 191] on button "Sim" at bounding box center [314, 188] width 27 height 14
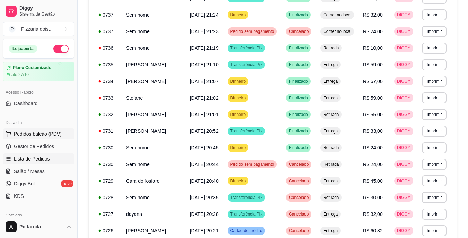
click at [58, 136] on span "Pedidos balcão (PDV)" at bounding box center [38, 134] width 48 height 7
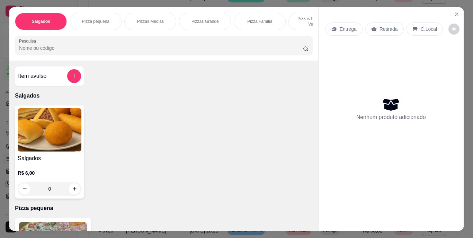
scroll to position [0, 261]
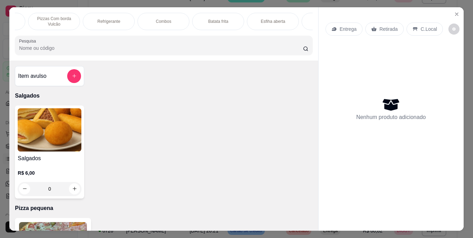
click at [159, 22] on div "Combos" at bounding box center [164, 21] width 52 height 17
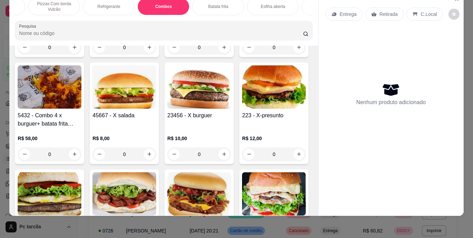
scroll to position [1036, 0]
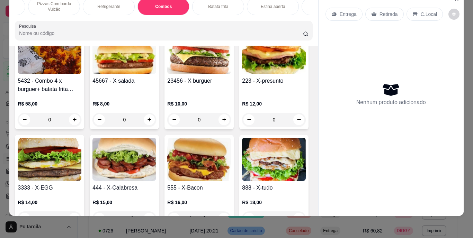
click at [156, 106] on p "R$ 8,00" at bounding box center [125, 103] width 64 height 7
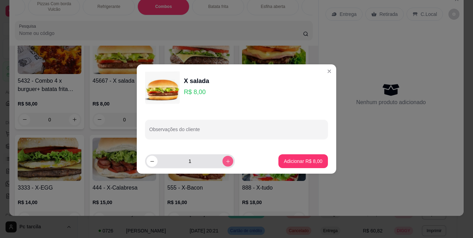
click at [226, 162] on icon "increase-product-quantity" at bounding box center [228, 161] width 5 height 5
type input "3"
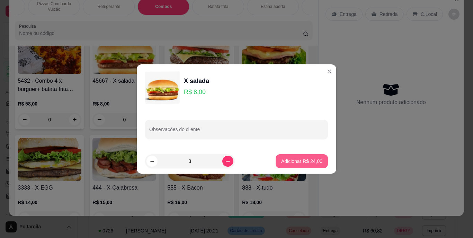
click at [306, 165] on button "Adicionar R$ 24,00" at bounding box center [302, 162] width 52 height 14
type input "3"
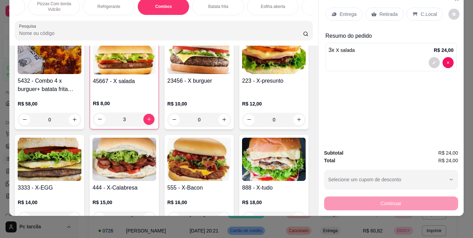
click at [389, 11] on p "Retirada" at bounding box center [389, 14] width 18 height 7
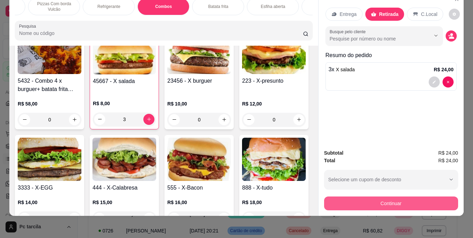
click at [354, 197] on button "Continuar" at bounding box center [391, 204] width 134 height 14
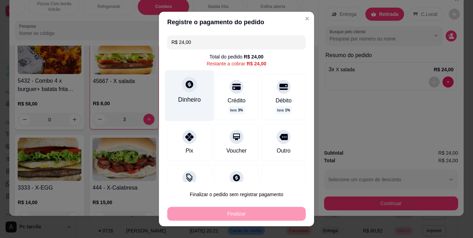
click at [186, 83] on icon at bounding box center [189, 84] width 9 height 9
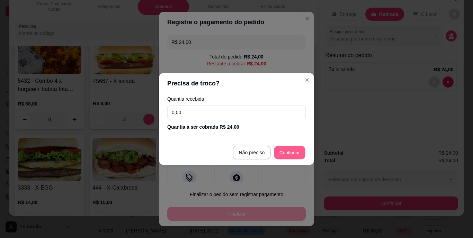
type input "R$ 0,00"
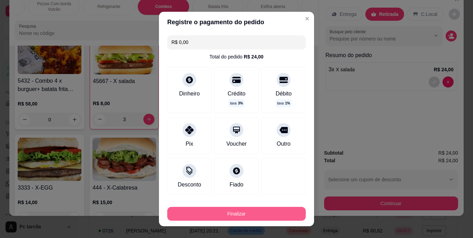
click at [244, 213] on button "Finalizar" at bounding box center [236, 214] width 139 height 14
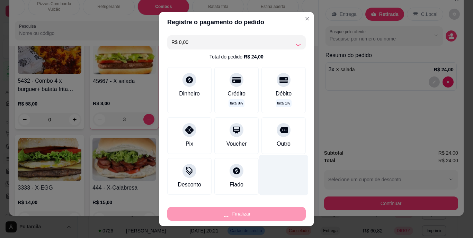
type input "0"
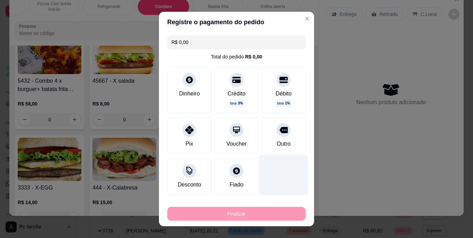
type input "-R$ 24,00"
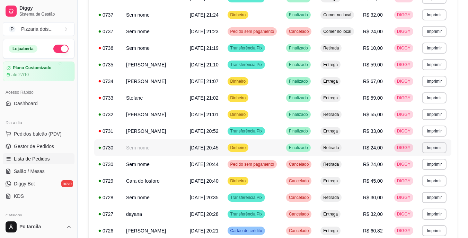
click at [258, 148] on td "Dinheiro" at bounding box center [252, 148] width 59 height 17
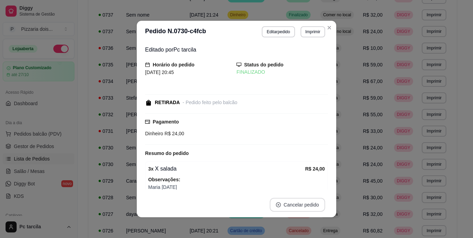
click at [300, 204] on button "Cancelar pedido" at bounding box center [297, 205] width 55 height 14
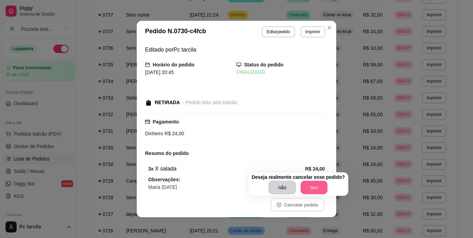
click at [308, 186] on button "Sim" at bounding box center [314, 188] width 27 height 14
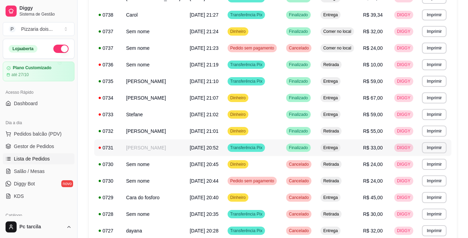
click at [223, 148] on td "Transferência Pix" at bounding box center [252, 148] width 59 height 17
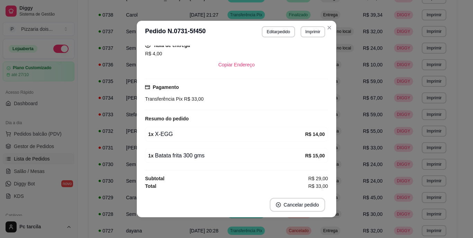
scroll to position [104, 0]
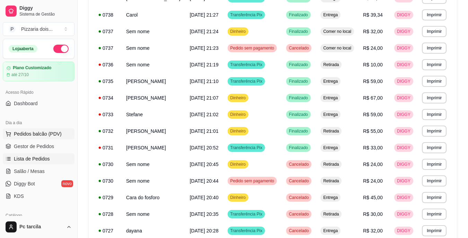
click at [52, 136] on span "Pedidos balcão (PDV)" at bounding box center [38, 134] width 48 height 7
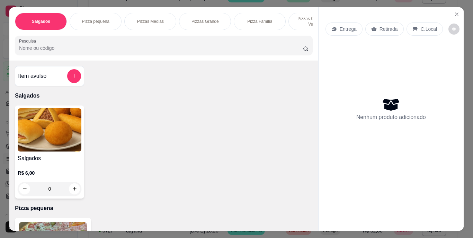
scroll to position [0, 261]
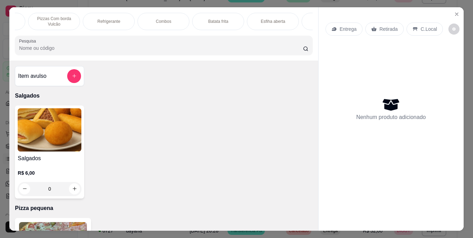
click at [150, 21] on div "Combos" at bounding box center [164, 21] width 52 height 17
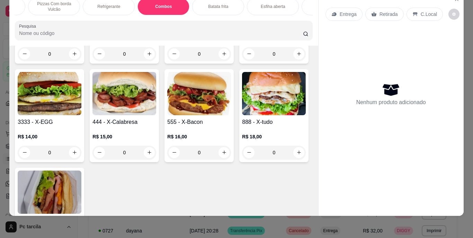
scroll to position [1140, 0]
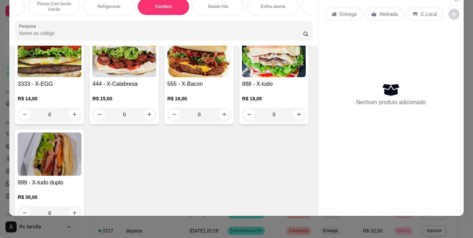
click at [81, 114] on div "0" at bounding box center [50, 115] width 64 height 14
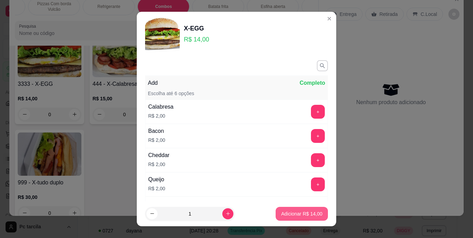
click at [307, 210] on button "Adicionar R$ 14,00" at bounding box center [302, 214] width 52 height 14
type input "1"
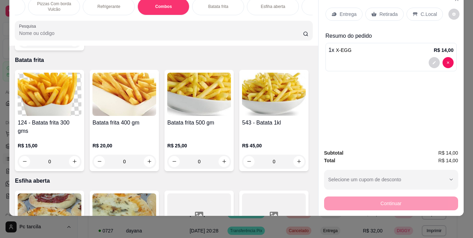
scroll to position [1417, 0]
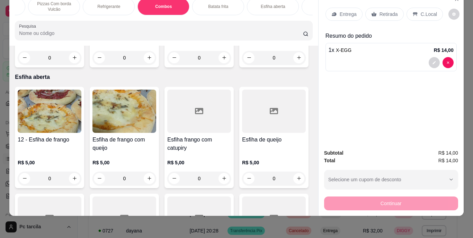
click at [76, 65] on div "0" at bounding box center [50, 58] width 64 height 14
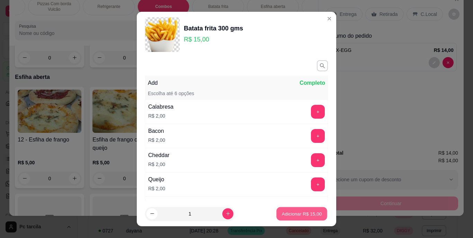
click at [282, 211] on p "Adicionar R$ 15,00" at bounding box center [302, 214] width 40 height 7
type input "1"
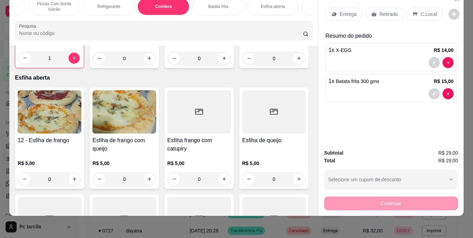
click at [340, 11] on p "Entrega" at bounding box center [348, 14] width 17 height 7
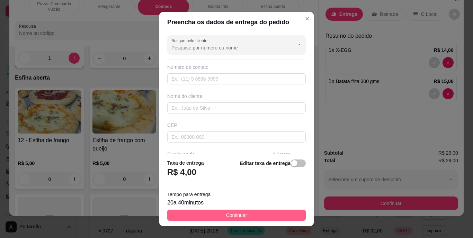
click at [268, 214] on button "Continuar" at bounding box center [236, 215] width 139 height 11
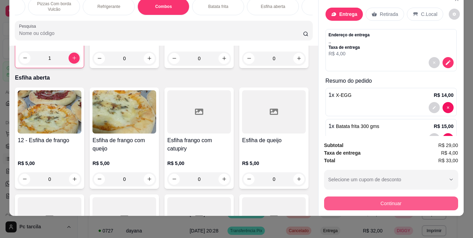
click at [384, 197] on button "Continuar" at bounding box center [391, 204] width 134 height 14
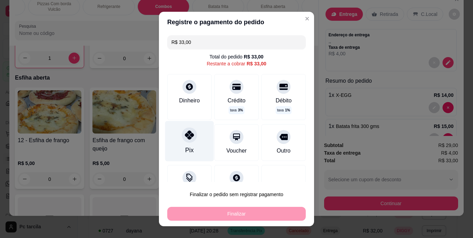
click at [185, 138] on icon at bounding box center [189, 135] width 9 height 9
type input "R$ 0,00"
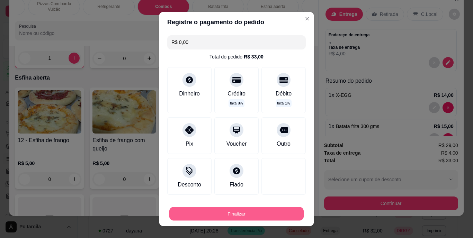
click at [245, 212] on button "Finalizar" at bounding box center [236, 214] width 134 height 14
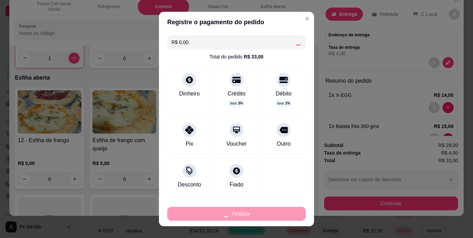
type input "0"
type input "-R$ 33,00"
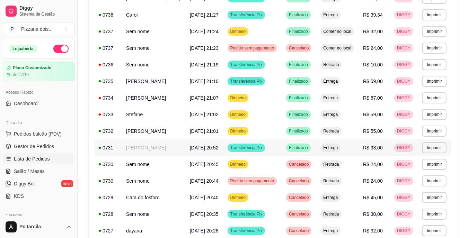
click at [260, 144] on td "Transferência Pix" at bounding box center [252, 148] width 59 height 17
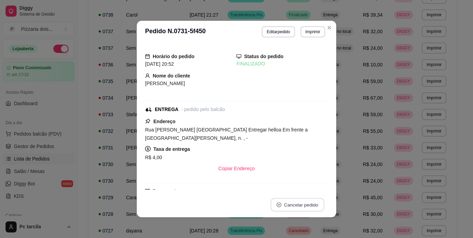
click at [294, 209] on button "Cancelar pedido" at bounding box center [298, 206] width 54 height 14
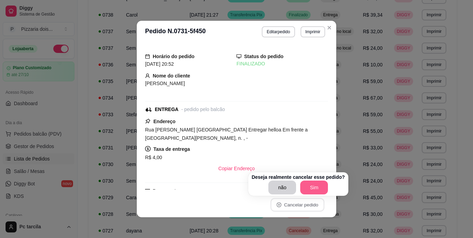
click at [308, 193] on button "Sim" at bounding box center [314, 188] width 28 height 14
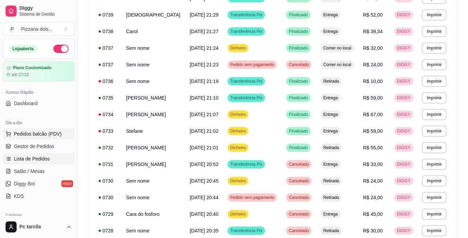
click at [28, 132] on span "Pedidos balcão (PDV)" at bounding box center [38, 134] width 48 height 7
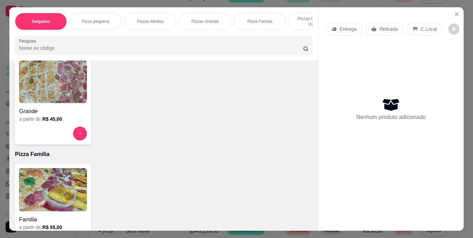
scroll to position [381, 0]
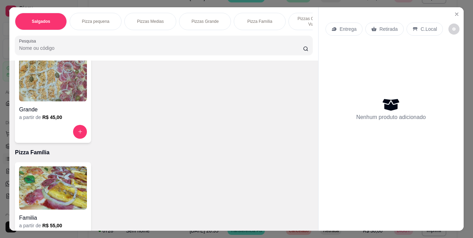
click at [58, 163] on div "Item avulso Salgados Salgados R$ 6,00 0 Pizza pequena Pequena a partir de R$ 28…" at bounding box center [163, 146] width 309 height 171
click at [63, 172] on img at bounding box center [53, 188] width 68 height 43
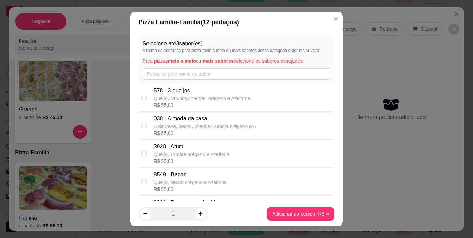
click at [164, 149] on p "3920 - Atum" at bounding box center [192, 147] width 76 height 8
checkbox input "true"
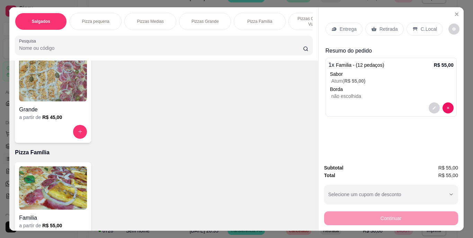
click at [383, 32] on div "Retirada" at bounding box center [385, 29] width 38 height 13
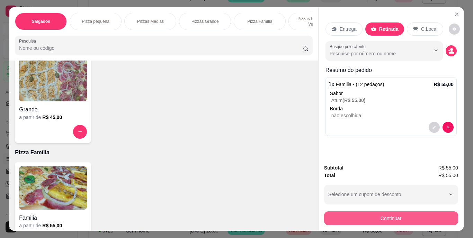
click at [348, 212] on button "Continuar" at bounding box center [391, 219] width 134 height 14
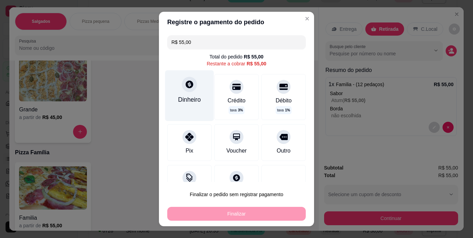
click at [190, 94] on div "Dinheiro" at bounding box center [189, 96] width 49 height 51
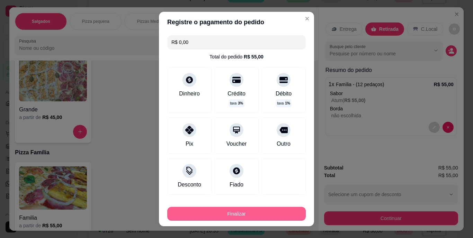
click at [243, 210] on button "Finalizar" at bounding box center [236, 214] width 139 height 14
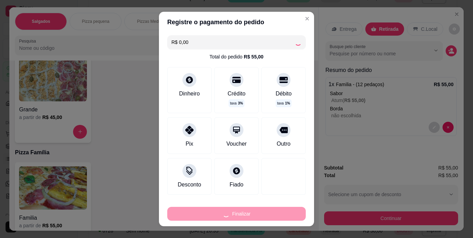
type input "-R$ 55,00"
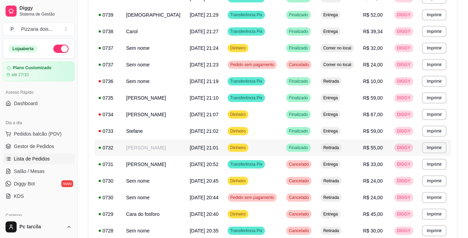
click at [248, 150] on td "Dinheiro" at bounding box center [252, 148] width 59 height 17
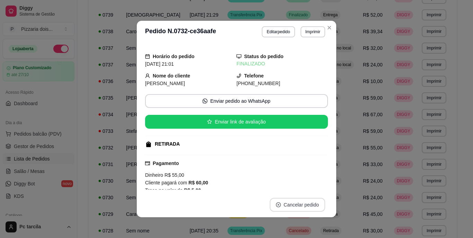
click at [313, 208] on button "Cancelar pedido" at bounding box center [297, 205] width 55 height 14
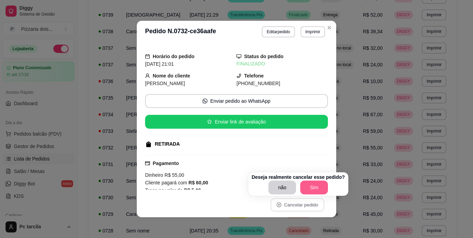
click at [314, 186] on button "Sim" at bounding box center [314, 188] width 28 height 14
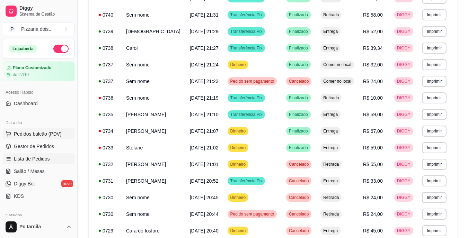
click at [38, 134] on span "Pedidos balcão (PDV)" at bounding box center [38, 134] width 48 height 7
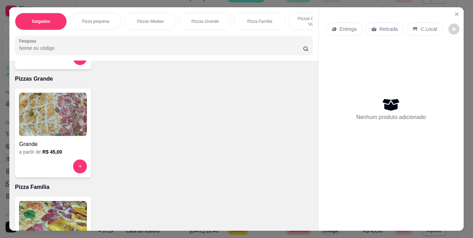
scroll to position [450, 0]
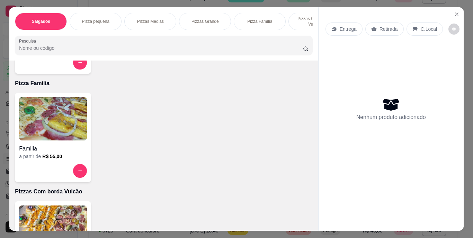
click at [56, 153] on h4 "Familia" at bounding box center [53, 149] width 68 height 8
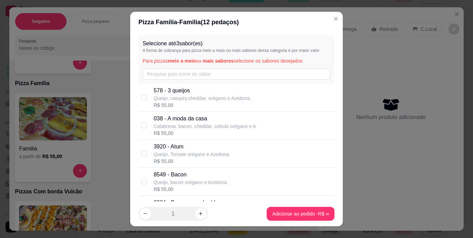
click at [179, 145] on p "3920 - Atum" at bounding box center [192, 147] width 76 height 8
checkbox input "true"
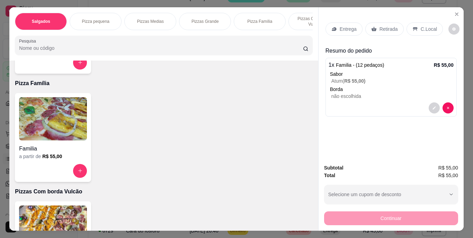
click at [341, 26] on p "Entrega" at bounding box center [348, 29] width 17 height 7
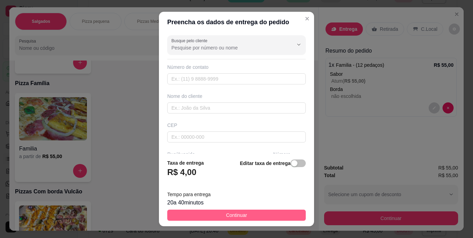
click at [283, 212] on button "Continuar" at bounding box center [236, 215] width 139 height 11
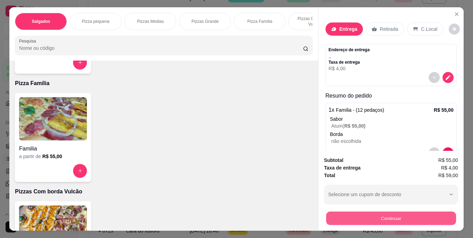
click at [360, 216] on button "Continuar" at bounding box center [391, 219] width 130 height 14
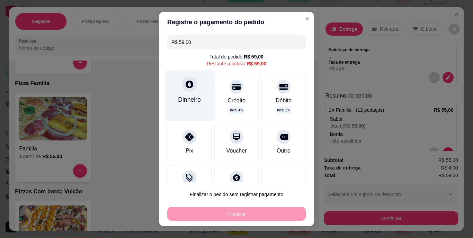
click at [176, 95] on div "Dinheiro" at bounding box center [189, 96] width 49 height 51
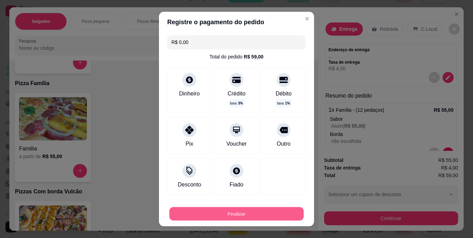
click at [273, 210] on button "Finalizar" at bounding box center [236, 214] width 134 height 14
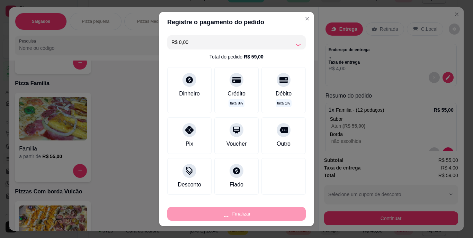
type input "-R$ 59,00"
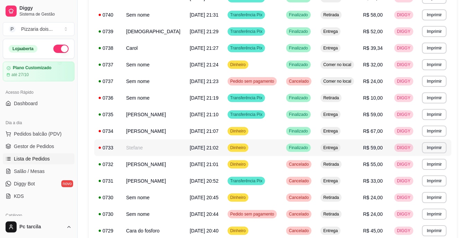
click at [282, 143] on td "Finalizado" at bounding box center [299, 148] width 34 height 17
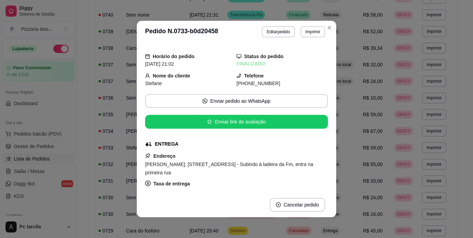
click at [299, 198] on footer "Cancelar pedido" at bounding box center [237, 205] width 200 height 25
click at [300, 202] on button "Cancelar pedido" at bounding box center [297, 205] width 55 height 14
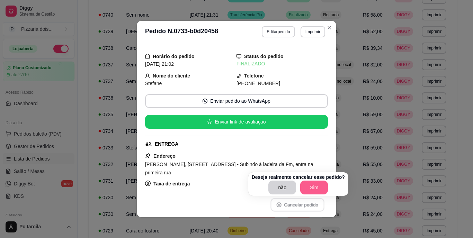
click at [310, 186] on button "Sim" at bounding box center [314, 188] width 28 height 14
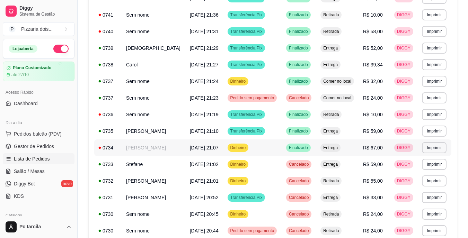
click at [255, 144] on td "Dinheiro" at bounding box center [252, 148] width 59 height 17
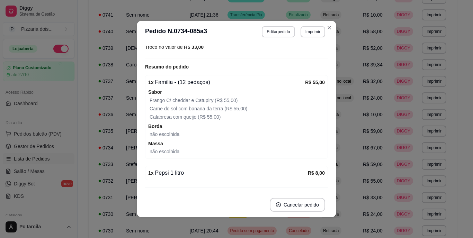
scroll to position [173, 0]
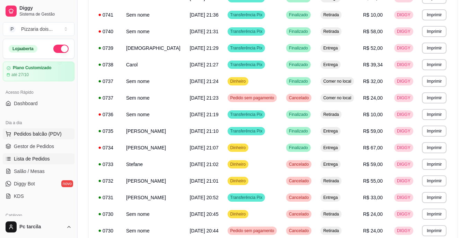
click at [48, 133] on span "Pedidos balcão (PDV)" at bounding box center [38, 134] width 48 height 7
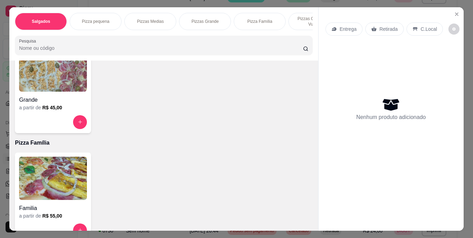
scroll to position [450, 0]
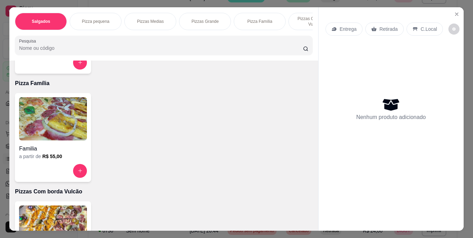
click at [55, 138] on img at bounding box center [53, 118] width 68 height 43
click at [175, 141] on div "3920 - Atum Queijo, Tomate orégano e Azeitona R$ 55,00" at bounding box center [237, 154] width 196 height 28
checkbox input "true"
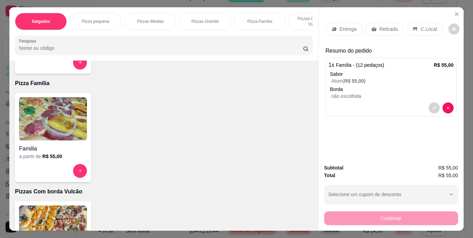
scroll to position [0, 261]
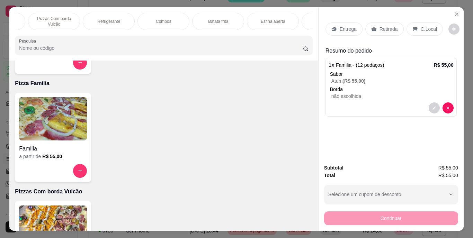
click at [115, 19] on p "Refrigerante" at bounding box center [108, 22] width 23 height 6
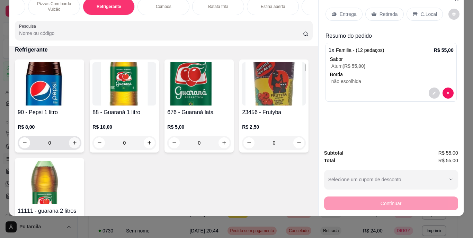
click at [72, 143] on icon "increase-product-quantity" at bounding box center [74, 142] width 5 height 5
type input "1"
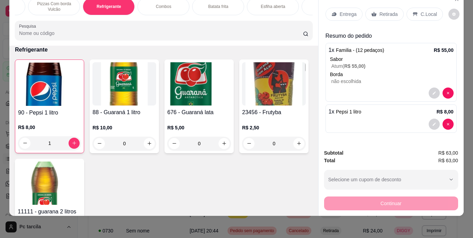
click at [333, 12] on div "Entrega" at bounding box center [344, 14] width 37 height 13
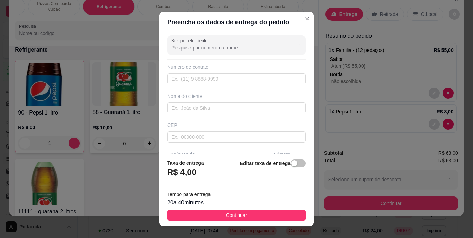
click at [286, 208] on footer "Taxa de entrega R$ 4,00 Editar taxa de entrega Tempo para entrega 20 a 40 minut…" at bounding box center [236, 190] width 155 height 73
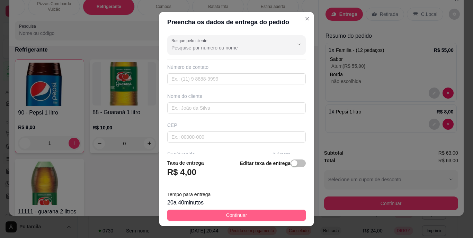
click at [285, 212] on button "Continuar" at bounding box center [236, 215] width 139 height 11
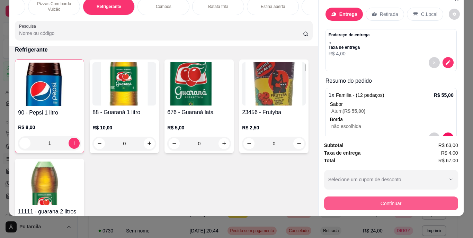
click at [339, 201] on button "Continuar" at bounding box center [391, 204] width 134 height 14
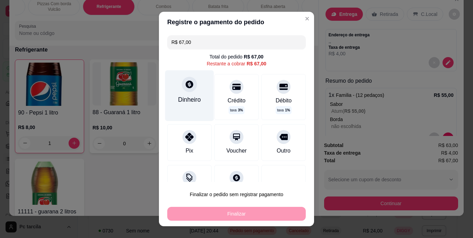
click at [183, 96] on div "Dinheiro" at bounding box center [189, 99] width 23 height 9
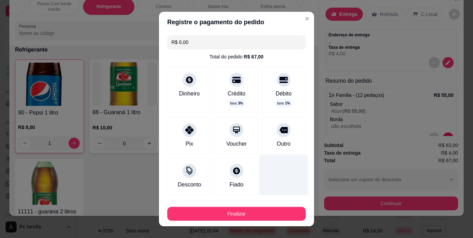
type input "R$ 0,00"
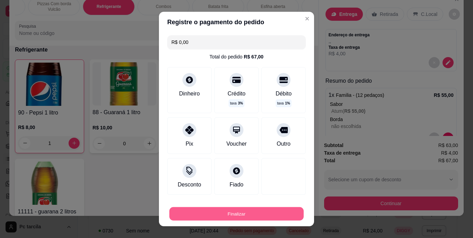
click at [229, 216] on button "Finalizar" at bounding box center [236, 214] width 134 height 14
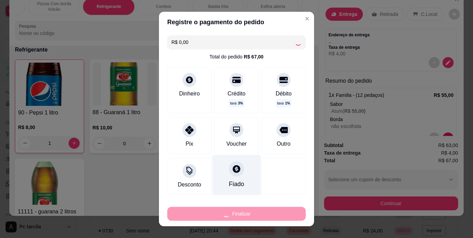
type input "0"
type input "-R$ 67,00"
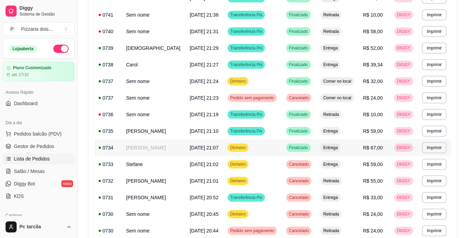
click at [247, 145] on td "Dinheiro" at bounding box center [252, 148] width 59 height 17
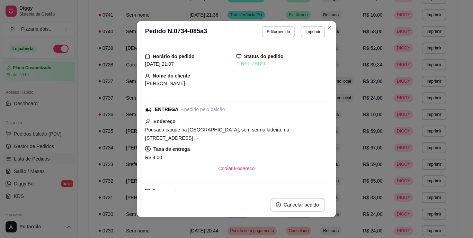
click at [303, 198] on footer "Cancelar pedido" at bounding box center [237, 205] width 200 height 25
click at [304, 203] on button "Cancelar pedido" at bounding box center [298, 206] width 54 height 14
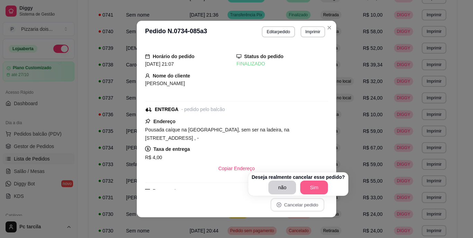
click at [308, 187] on button "Sim" at bounding box center [314, 188] width 28 height 14
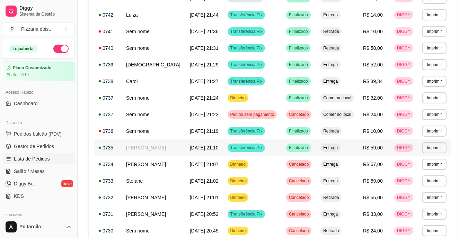
click at [270, 146] on td "Transferência Pix" at bounding box center [252, 148] width 59 height 17
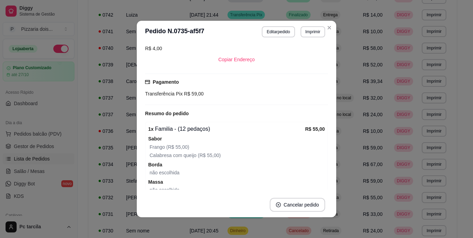
scroll to position [66, 0]
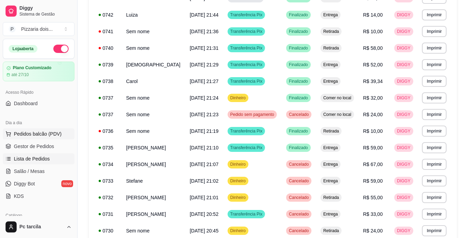
click at [35, 135] on span "Pedidos balcão (PDV)" at bounding box center [38, 134] width 48 height 7
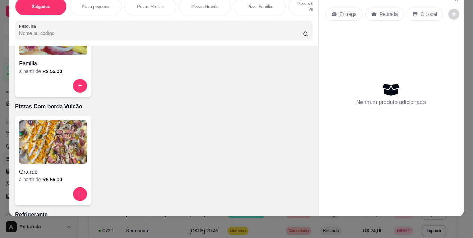
scroll to position [520, 0]
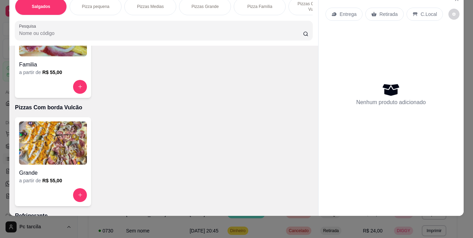
click at [10, 41] on div "Salgados Pizza pequena Pizzas Medias Pizzas Grande Pizza Família Pizzas Com bor…" at bounding box center [163, 18] width 309 height 53
click at [33, 61] on h4 "Familia" at bounding box center [53, 65] width 68 height 8
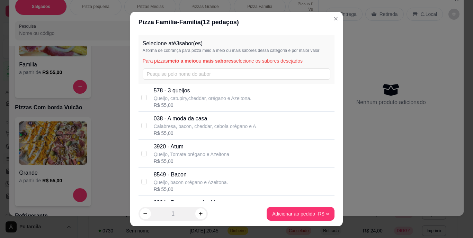
click at [172, 158] on p "Queijo, Tomate orégano e Azeitona" at bounding box center [192, 154] width 76 height 7
checkbox input "true"
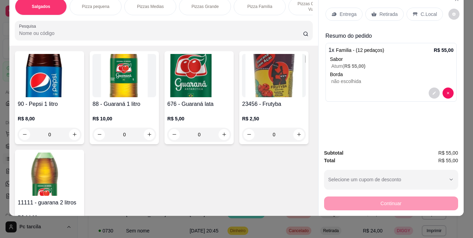
scroll to position [693, 0]
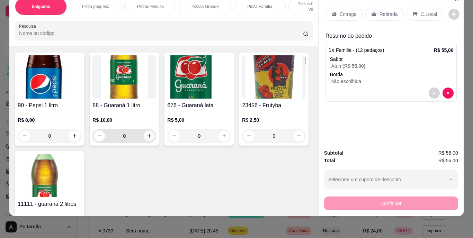
click at [148, 137] on icon "increase-product-quantity" at bounding box center [149, 135] width 5 height 5
type input "1"
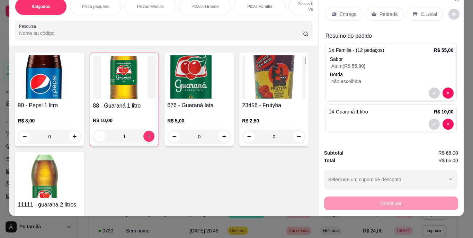
click at [341, 11] on p "Entrega" at bounding box center [348, 14] width 17 height 7
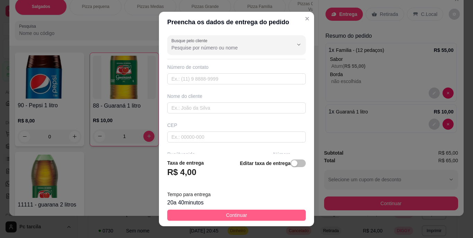
click at [270, 213] on button "Continuar" at bounding box center [236, 215] width 139 height 11
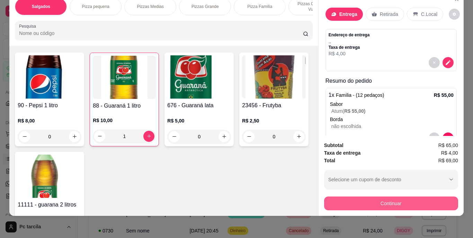
click at [374, 201] on button "Continuar" at bounding box center [391, 204] width 134 height 14
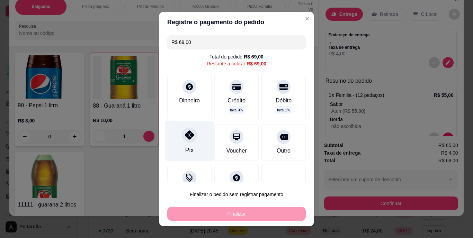
click at [194, 139] on div "Pix" at bounding box center [189, 141] width 49 height 41
type input "R$ 0,00"
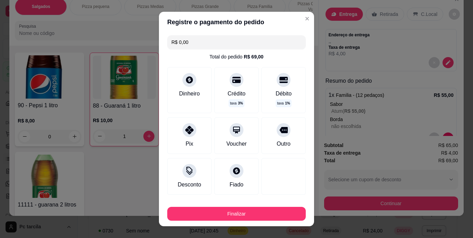
click at [232, 204] on div "Finalizar" at bounding box center [236, 212] width 139 height 17
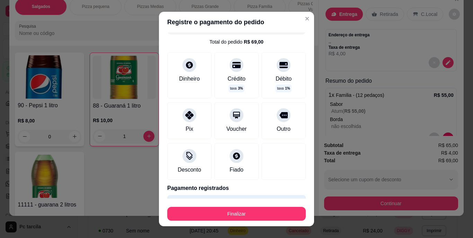
scroll to position [35, 0]
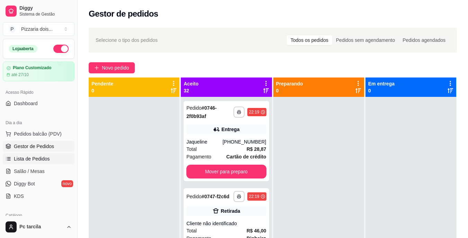
click at [33, 154] on link "Lista de Pedidos" at bounding box center [39, 159] width 72 height 11
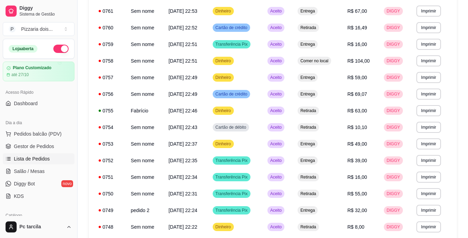
scroll to position [411, 0]
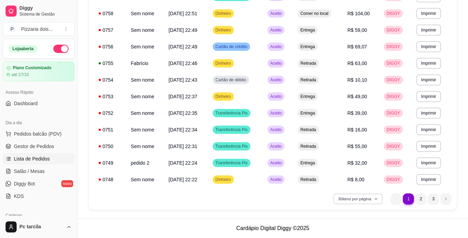
click at [357, 200] on button "30 itens por página" at bounding box center [357, 199] width 49 height 11
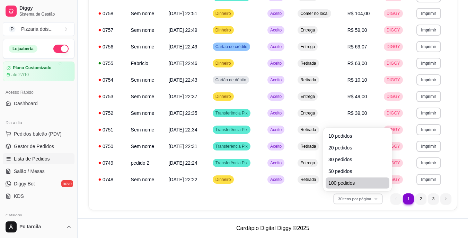
click at [354, 185] on span "100 pedidos" at bounding box center [357, 183] width 58 height 7
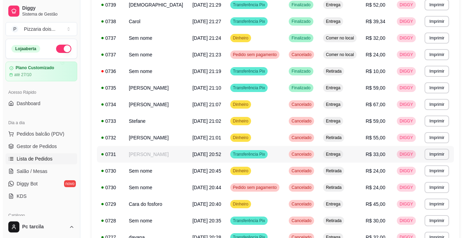
scroll to position [728, 0]
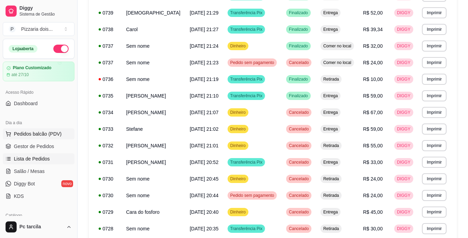
click at [47, 135] on span "Pedidos balcão (PDV)" at bounding box center [38, 134] width 48 height 7
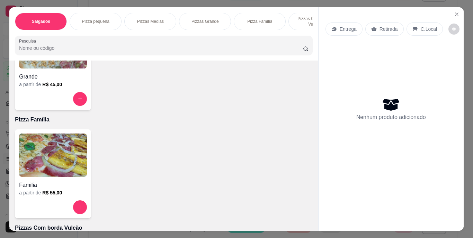
scroll to position [416, 0]
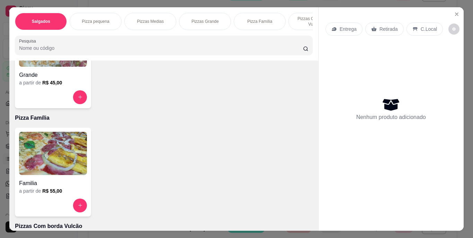
click at [48, 150] on img at bounding box center [53, 153] width 68 height 43
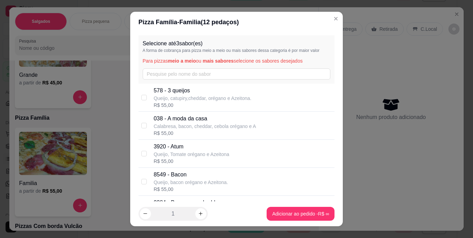
click at [175, 145] on p "3920 - Atum" at bounding box center [192, 147] width 76 height 8
checkbox input "true"
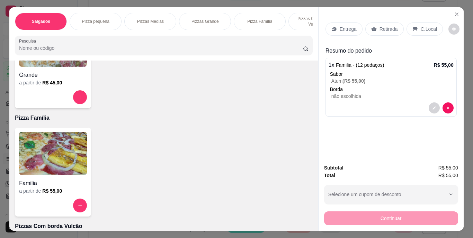
scroll to position [0, 261]
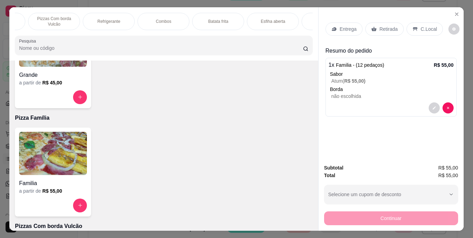
click at [115, 19] on p "Refrigerante" at bounding box center [108, 22] width 23 height 6
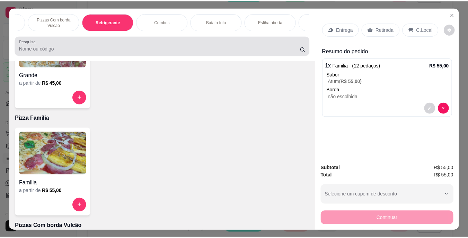
scroll to position [18, 0]
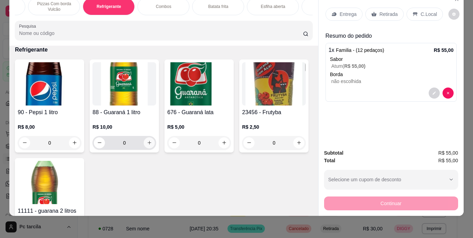
click at [150, 146] on button "increase-product-quantity" at bounding box center [149, 143] width 11 height 11
type input "1"
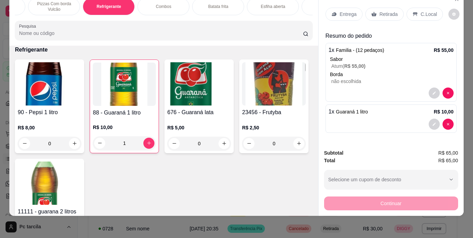
click at [336, 10] on div "Entrega" at bounding box center [344, 14] width 37 height 13
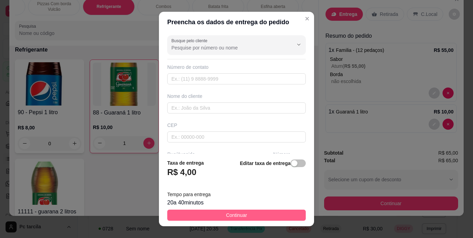
click at [280, 213] on button "Continuar" at bounding box center [236, 215] width 139 height 11
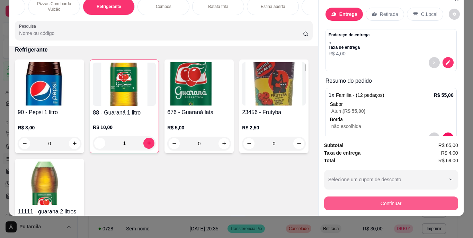
click at [336, 197] on button "Continuar" at bounding box center [391, 204] width 134 height 14
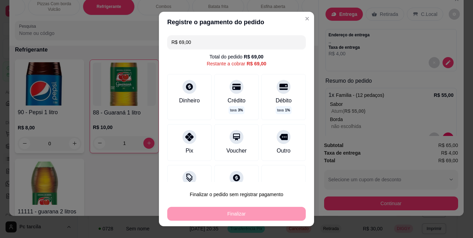
click at [167, 138] on div "Pix Voucher Outro" at bounding box center [236, 142] width 139 height 37
click at [185, 143] on div "Pix" at bounding box center [189, 141] width 49 height 41
type input "R$ 0,00"
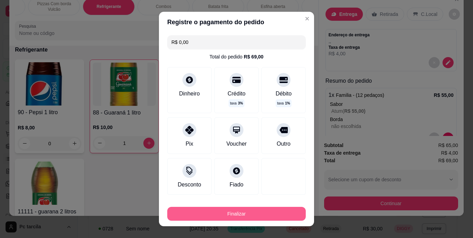
click at [235, 212] on button "Finalizar" at bounding box center [236, 214] width 139 height 14
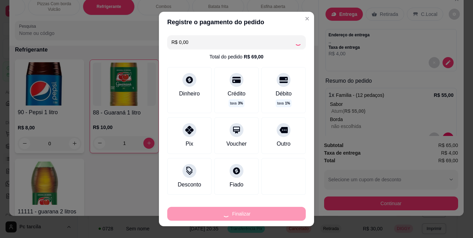
type input "0"
type input "-R$ 69,00"
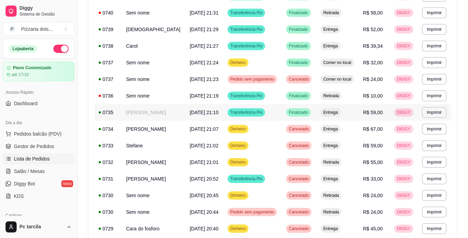
click at [268, 113] on td "Transferência Pix" at bounding box center [252, 112] width 59 height 17
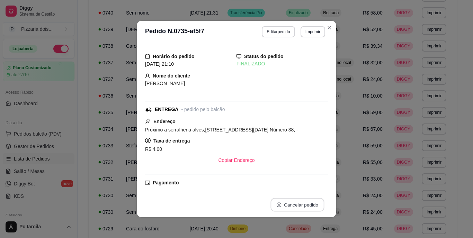
click at [290, 203] on button "Cancelar pedido" at bounding box center [298, 206] width 54 height 14
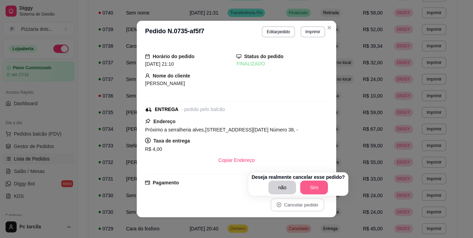
click at [301, 188] on button "Sim" at bounding box center [314, 188] width 28 height 14
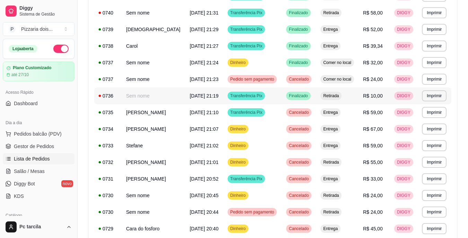
click at [249, 99] on div "Transferência Pix" at bounding box center [247, 96] width 38 height 8
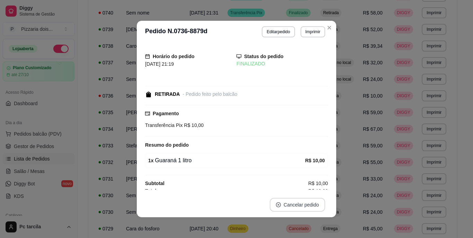
click at [289, 208] on button "Cancelar pedido" at bounding box center [297, 205] width 55 height 14
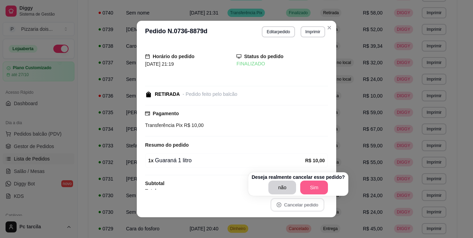
click at [318, 191] on button "Sim" at bounding box center [314, 188] width 28 height 14
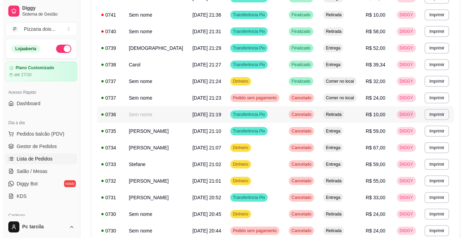
scroll to position [693, 0]
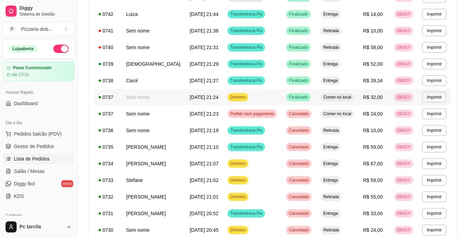
click at [251, 100] on td "Dinheiro" at bounding box center [252, 97] width 59 height 17
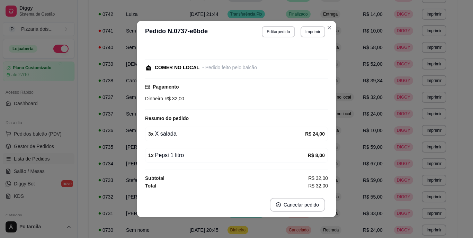
scroll to position [1, 0]
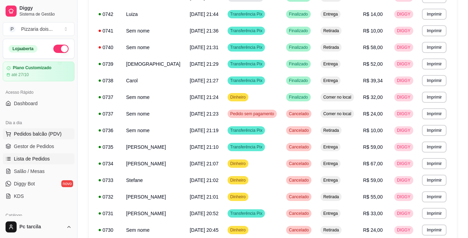
click at [50, 137] on span "Pedidos balcão (PDV)" at bounding box center [38, 134] width 48 height 7
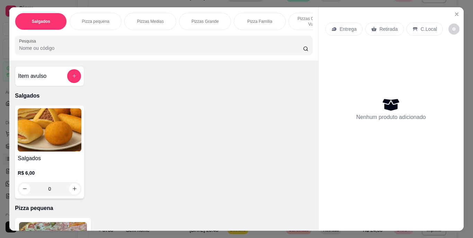
scroll to position [0, 261]
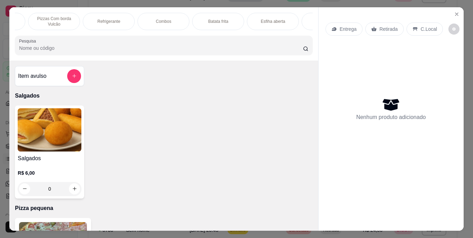
click at [176, 20] on div "Combos" at bounding box center [164, 21] width 52 height 17
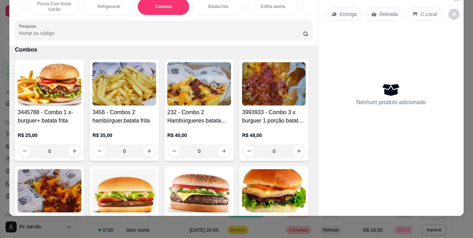
scroll to position [1001, 0]
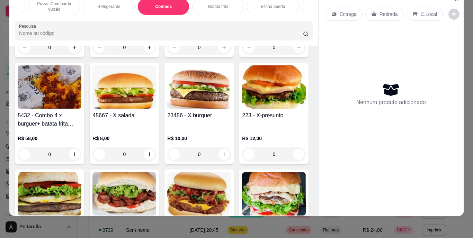
click at [156, 120] on div "45667 - X salada" at bounding box center [125, 120] width 64 height 17
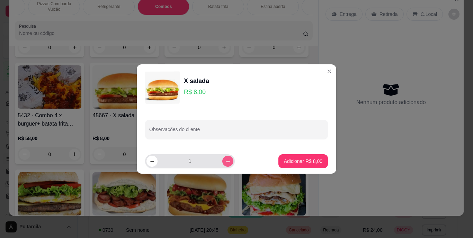
click at [222, 161] on button "increase-product-quantity" at bounding box center [227, 161] width 11 height 11
type input "3"
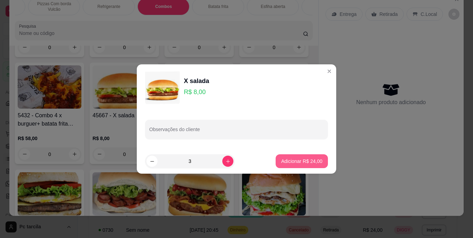
click at [287, 157] on button "Adicionar R$ 24,00" at bounding box center [302, 162] width 52 height 14
type input "3"
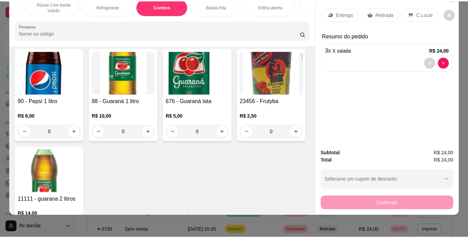
scroll to position [690, 0]
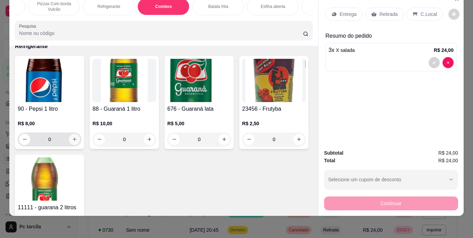
click at [72, 141] on icon "increase-product-quantity" at bounding box center [74, 139] width 5 height 5
type input "1"
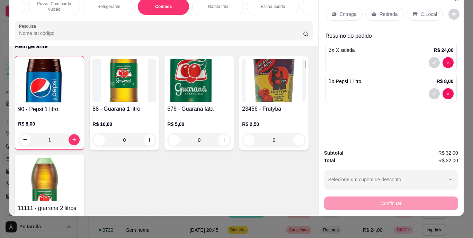
drag, startPoint x: 407, startPoint y: 11, endPoint x: 407, endPoint y: 18, distance: 7.6
click at [407, 11] on div "C.Local" at bounding box center [425, 14] width 36 height 13
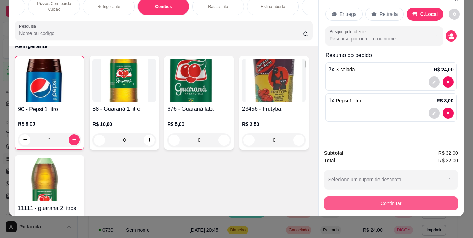
click at [378, 200] on button "Continuar" at bounding box center [391, 204] width 134 height 14
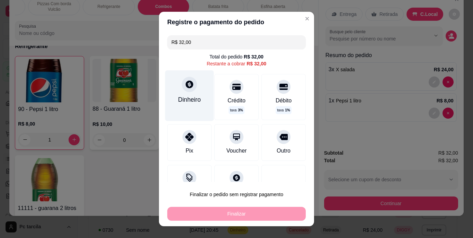
click at [191, 102] on div "Dinheiro" at bounding box center [189, 99] width 23 height 9
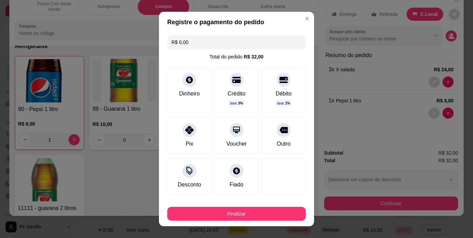
type input "R$ 0,00"
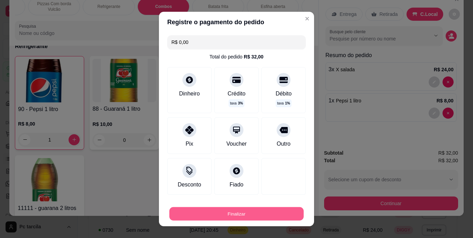
click at [274, 213] on button "Finalizar" at bounding box center [236, 214] width 134 height 14
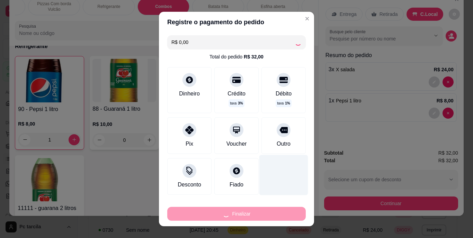
type input "0"
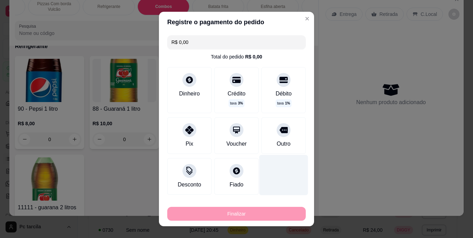
type input "-R$ 32,00"
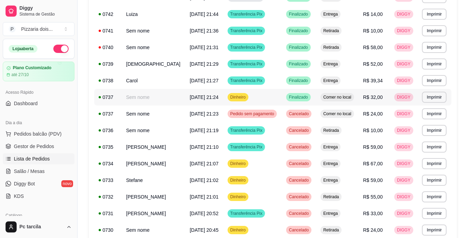
click at [295, 96] on span "Finalizado" at bounding box center [299, 98] width 22 height 6
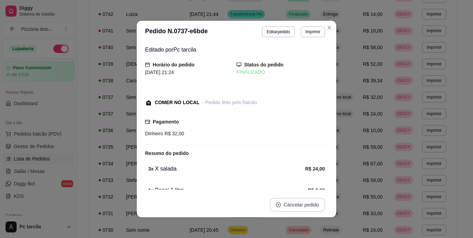
click at [313, 200] on button "Cancelar pedido" at bounding box center [297, 205] width 55 height 14
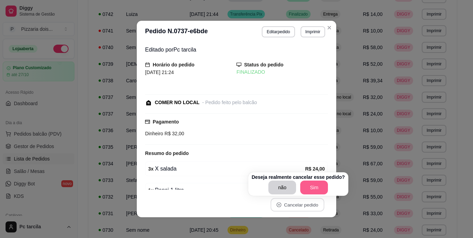
click at [317, 183] on button "Sim" at bounding box center [314, 188] width 28 height 14
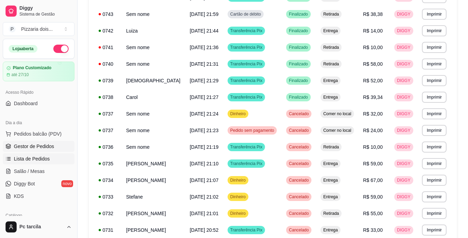
click at [39, 147] on span "Gestor de Pedidos" at bounding box center [34, 146] width 40 height 7
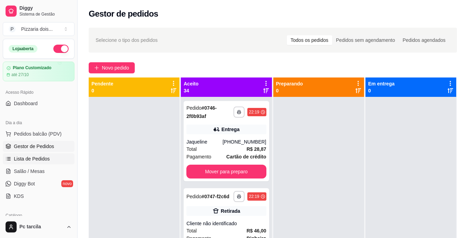
click at [44, 158] on span "Lista de Pedidos" at bounding box center [32, 159] width 36 height 7
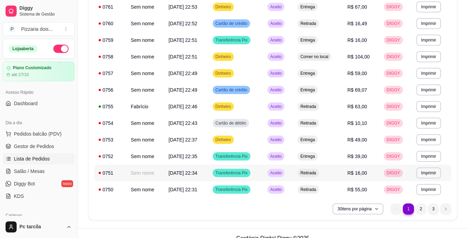
scroll to position [411, 0]
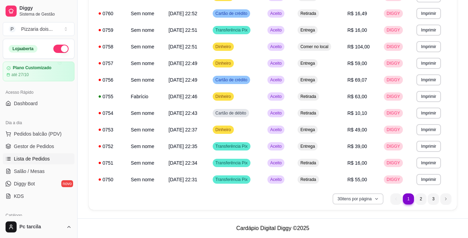
click at [370, 199] on button "30 itens por página" at bounding box center [358, 199] width 51 height 11
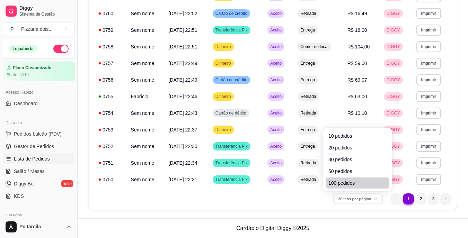
click at [352, 179] on li "100 pedidos" at bounding box center [358, 183] width 64 height 11
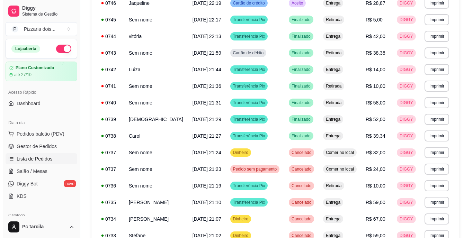
scroll to position [654, 0]
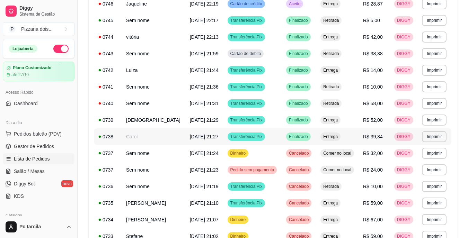
click at [331, 136] on span "Entrega" at bounding box center [330, 137] width 17 height 6
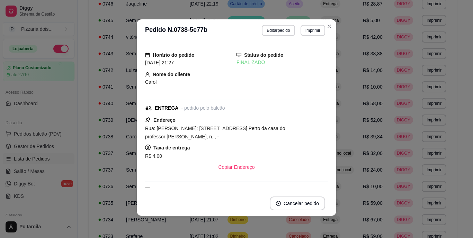
scroll to position [98, 0]
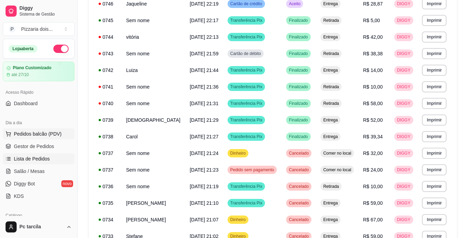
click at [45, 137] on span "Pedidos balcão (PDV)" at bounding box center [38, 134] width 48 height 7
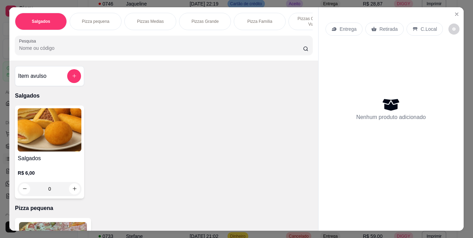
scroll to position [0, 261]
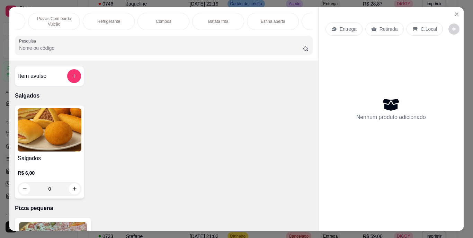
click at [144, 20] on div "Combos" at bounding box center [164, 21] width 52 height 17
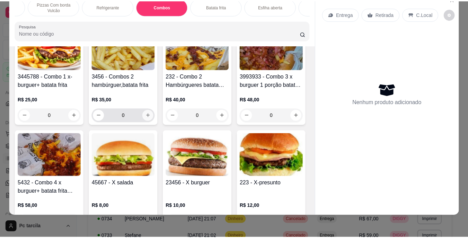
scroll to position [932, 0]
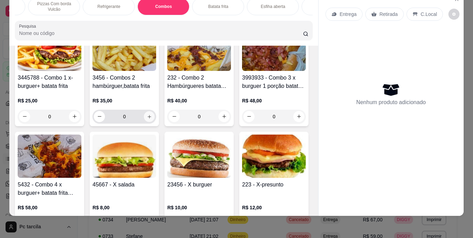
click at [149, 118] on icon "increase-product-quantity" at bounding box center [149, 116] width 5 height 5
type input "1"
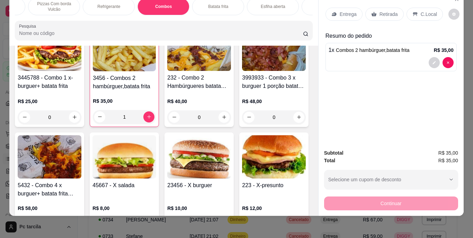
click at [348, 11] on p "Entrega" at bounding box center [348, 14] width 17 height 7
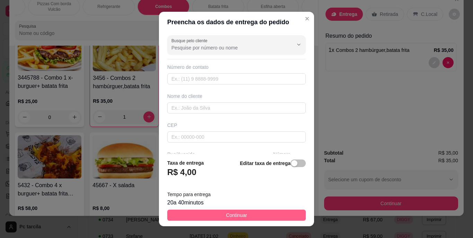
click at [277, 214] on button "Continuar" at bounding box center [236, 215] width 139 height 11
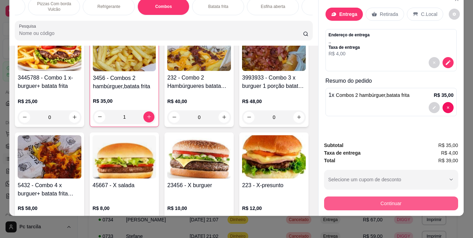
click at [358, 199] on button "Continuar" at bounding box center [391, 204] width 134 height 14
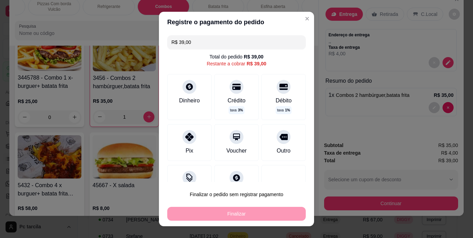
drag, startPoint x: 194, startPoint y: 45, endPoint x: 174, endPoint y: 44, distance: 20.1
click at [177, 43] on input "R$ 39,00" at bounding box center [237, 42] width 130 height 14
click at [190, 137] on div at bounding box center [189, 135] width 15 height 15
drag, startPoint x: 191, startPoint y: 44, endPoint x: 180, endPoint y: 47, distance: 11.4
click at [180, 47] on input "R$ 21,00" at bounding box center [237, 42] width 130 height 14
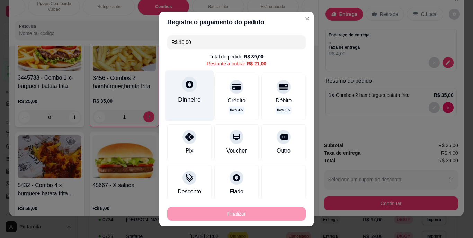
click at [192, 100] on div "Dinheiro" at bounding box center [189, 99] width 23 height 9
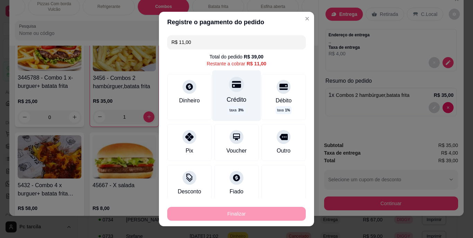
click at [240, 99] on div "Crédito taxa 3 %" at bounding box center [236, 96] width 49 height 51
type input "R$ 0,00"
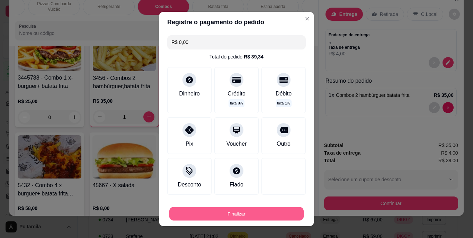
click at [237, 211] on button "Finalizar" at bounding box center [236, 214] width 134 height 14
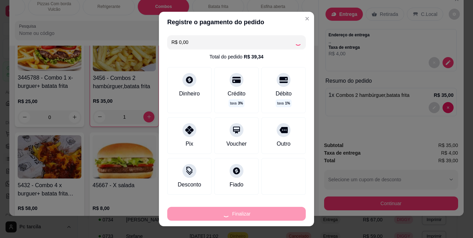
type input "0"
type input "-R$ 39,00"
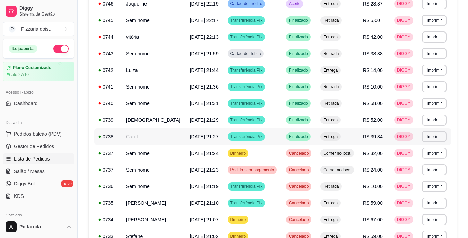
click at [371, 139] on span "R$ 39,34" at bounding box center [373, 137] width 20 height 6
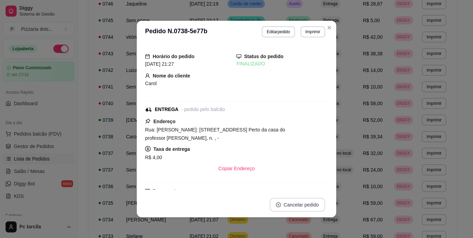
click at [312, 209] on button "Cancelar pedido" at bounding box center [297, 205] width 55 height 14
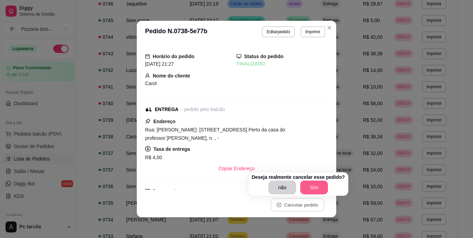
click at [315, 190] on button "Sim" at bounding box center [314, 188] width 28 height 14
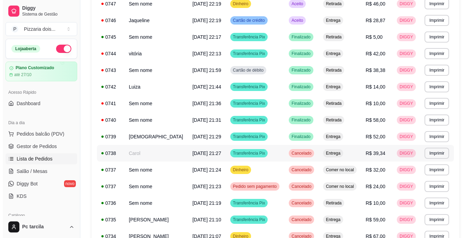
scroll to position [619, 0]
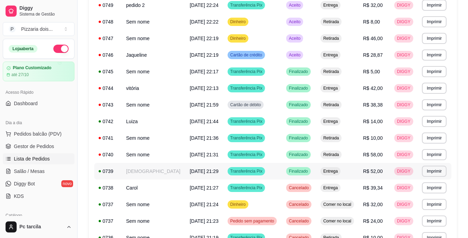
click at [233, 169] on span "Transferência Pix" at bounding box center [246, 172] width 35 height 6
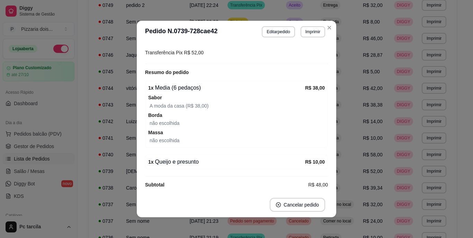
scroll to position [192, 0]
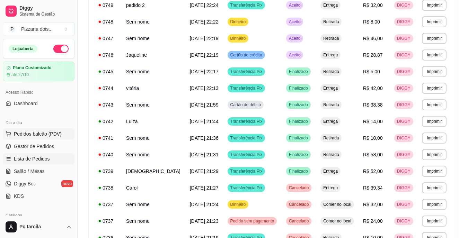
click at [53, 134] on span "Pedidos balcão (PDV)" at bounding box center [38, 134] width 48 height 7
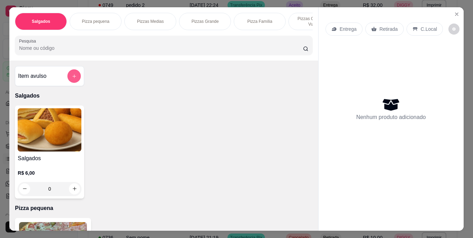
click at [68, 79] on button "add-separate-item" at bounding box center [75, 76] width 14 height 14
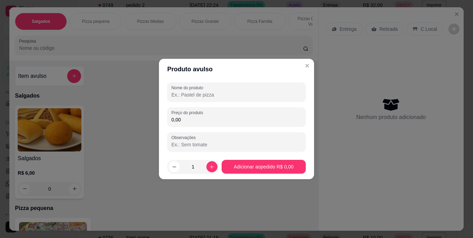
click at [237, 119] on input "0,00" at bounding box center [237, 119] width 130 height 7
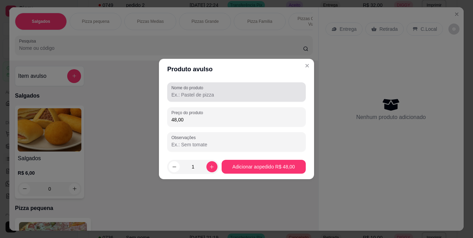
type input "48,00"
click at [227, 97] on input "Nome do produto" at bounding box center [237, 94] width 130 height 7
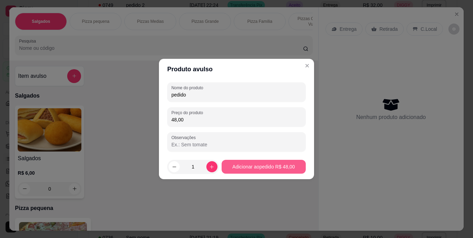
type input "pedido"
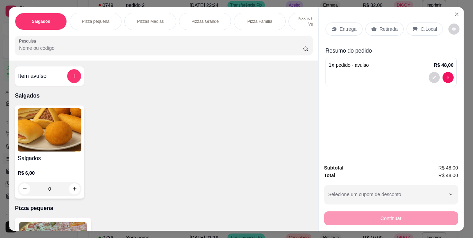
click at [335, 26] on div "Entrega" at bounding box center [344, 29] width 37 height 13
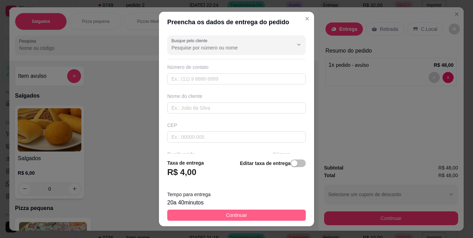
click at [279, 213] on button "Continuar" at bounding box center [236, 215] width 139 height 11
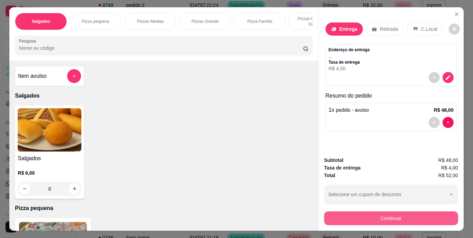
click at [352, 214] on button "Continuar" at bounding box center [391, 219] width 134 height 14
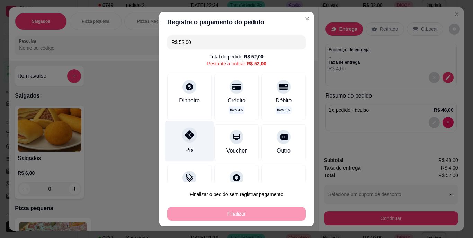
click at [176, 143] on div "Pix" at bounding box center [189, 141] width 49 height 41
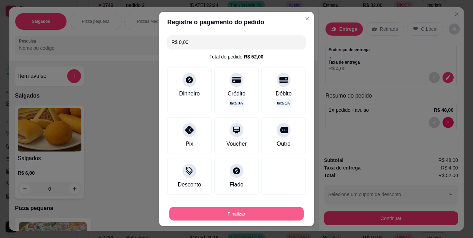
click at [278, 213] on button "Finalizar" at bounding box center [236, 214] width 134 height 14
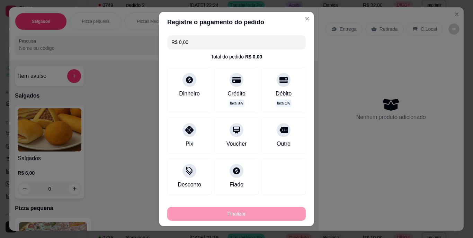
type input "-R$ 52,00"
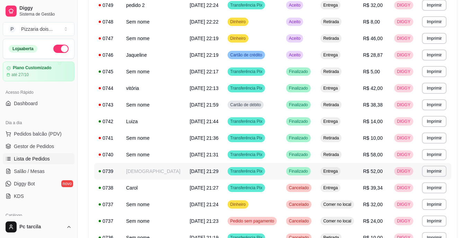
click at [306, 172] on tbody "**********" at bounding box center [272, 146] width 357 height 1331
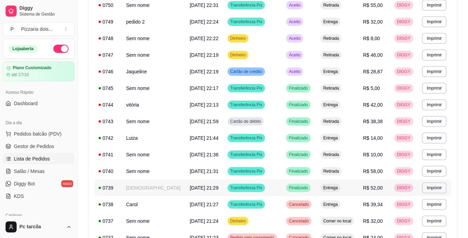
click at [296, 192] on div "Finalizado" at bounding box center [298, 188] width 25 height 8
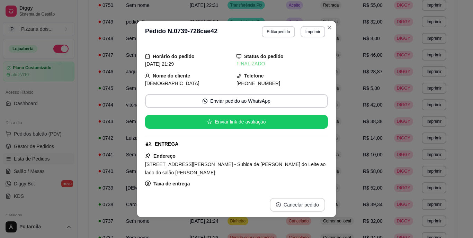
click at [304, 206] on button "Cancelar pedido" at bounding box center [297, 205] width 55 height 14
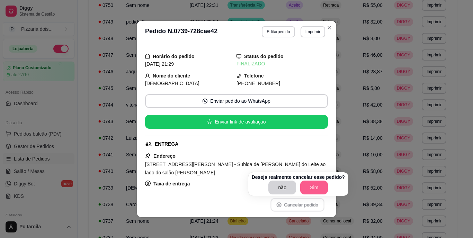
click at [313, 186] on button "Sim" at bounding box center [314, 188] width 28 height 14
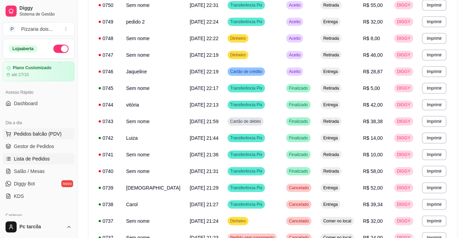
click at [59, 135] on span "Pedidos balcão (PDV)" at bounding box center [38, 134] width 48 height 7
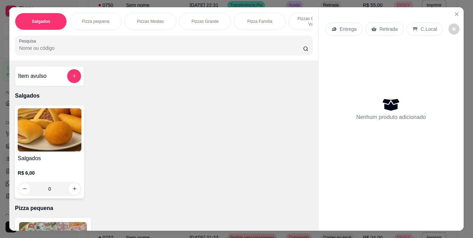
scroll to position [0, 261]
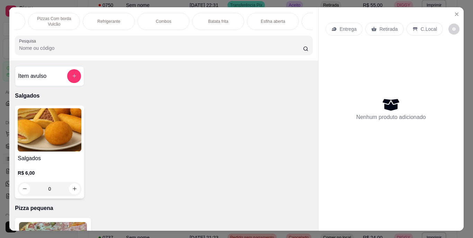
click at [149, 23] on div "Combos" at bounding box center [164, 21] width 52 height 17
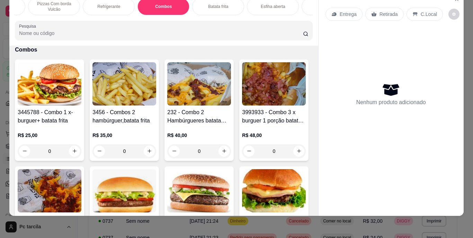
scroll to position [967, 0]
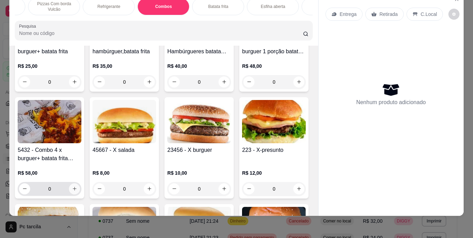
click at [77, 186] on icon "increase-product-quantity" at bounding box center [74, 188] width 5 height 5
type input "1"
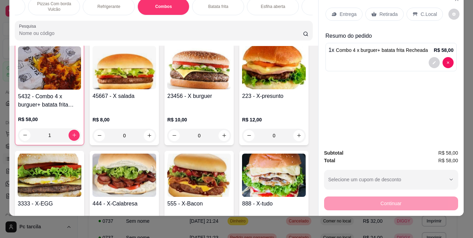
scroll to position [1105, 0]
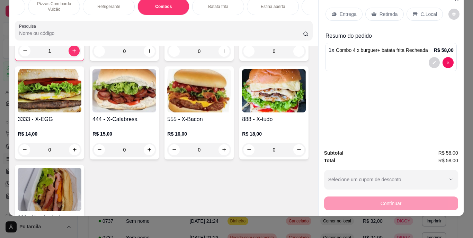
click at [167, 58] on div "0" at bounding box center [199, 51] width 64 height 14
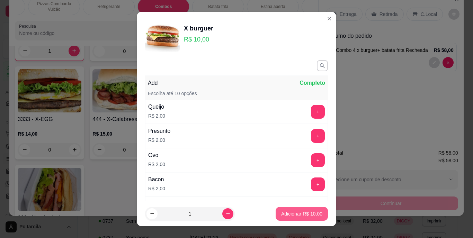
click at [281, 216] on p "Adicionar R$ 10,00" at bounding box center [301, 214] width 41 height 7
type input "1"
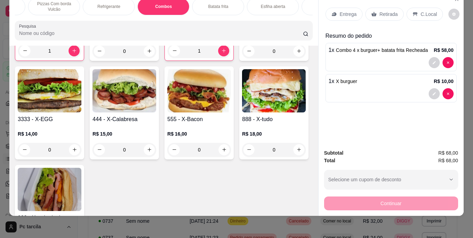
click at [383, 12] on p "Retirada" at bounding box center [389, 14] width 18 height 7
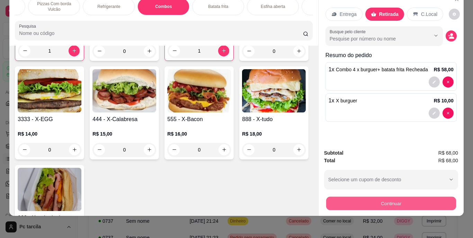
click at [333, 203] on button "Continuar" at bounding box center [391, 204] width 130 height 14
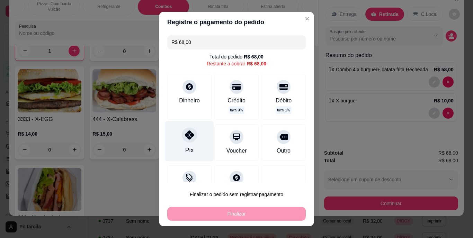
click at [185, 138] on icon at bounding box center [189, 135] width 9 height 9
type input "R$ 0,00"
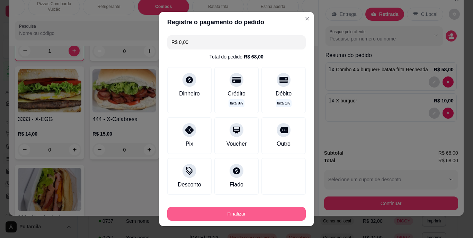
click at [253, 213] on button "Finalizar" at bounding box center [236, 214] width 139 height 14
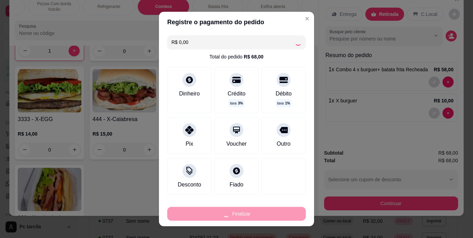
type input "0"
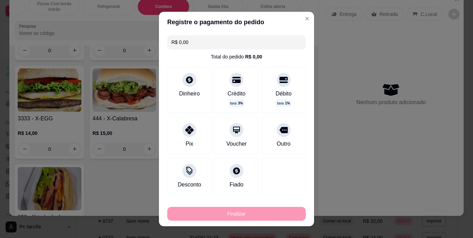
type input "-R$ 68,00"
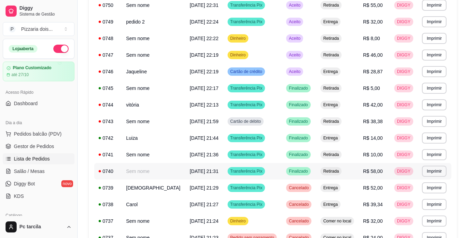
click at [264, 172] on td "Transferência Pix" at bounding box center [252, 171] width 59 height 17
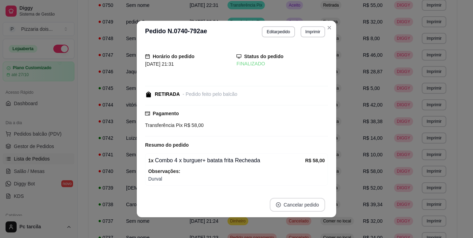
click at [287, 206] on button "Cancelar pedido" at bounding box center [297, 205] width 55 height 14
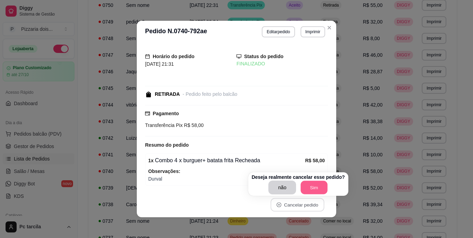
click at [322, 186] on button "Sim" at bounding box center [314, 188] width 27 height 14
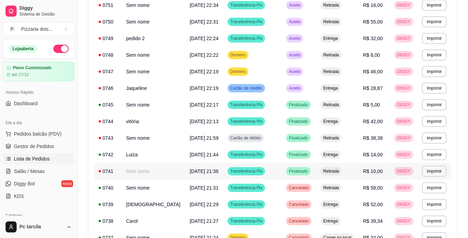
click at [259, 170] on td "Transferência Pix" at bounding box center [252, 171] width 59 height 17
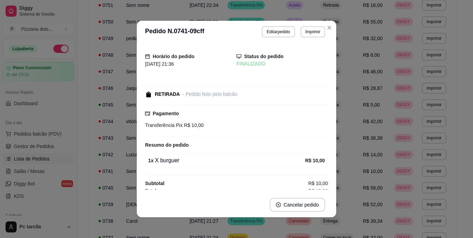
click at [303, 198] on footer "Cancelar pedido" at bounding box center [237, 205] width 200 height 25
click at [304, 205] on button "Cancelar pedido" at bounding box center [297, 205] width 55 height 14
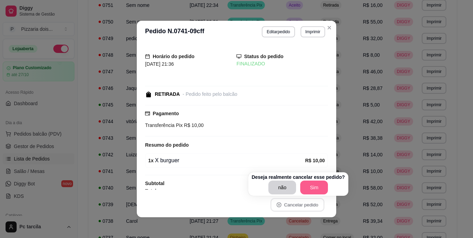
click at [310, 186] on button "Sim" at bounding box center [314, 188] width 28 height 14
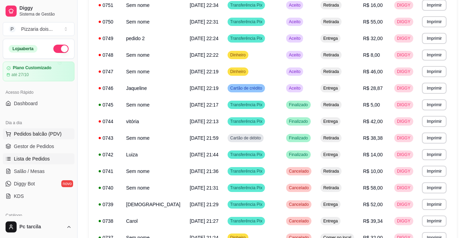
click at [32, 137] on span "Pedidos balcão (PDV)" at bounding box center [38, 134] width 48 height 7
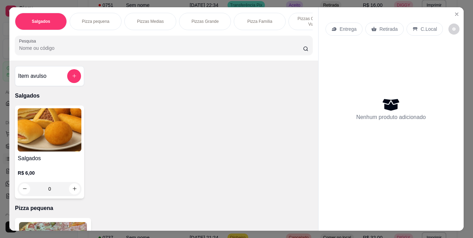
scroll to position [0, 261]
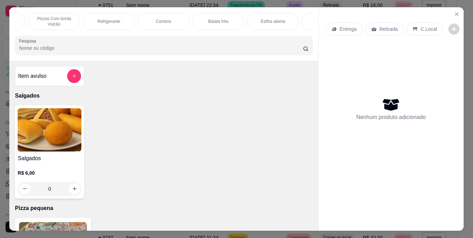
click at [121, 14] on div "Refrigerante" at bounding box center [109, 21] width 52 height 17
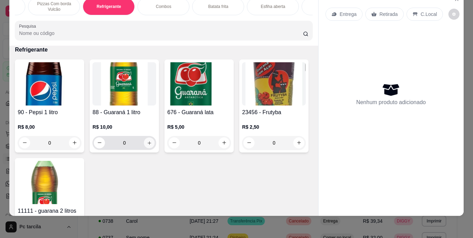
click at [150, 145] on button "increase-product-quantity" at bounding box center [149, 143] width 11 height 11
type input "1"
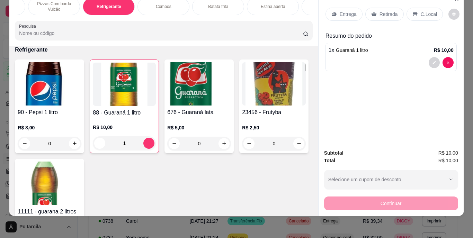
click at [354, 8] on div "Entrega" at bounding box center [344, 14] width 37 height 13
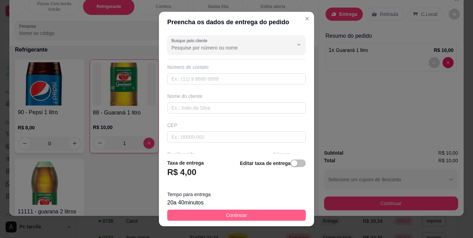
click at [281, 212] on button "Continuar" at bounding box center [236, 215] width 139 height 11
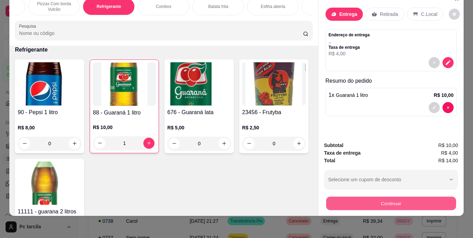
click at [354, 197] on button "Continuar" at bounding box center [391, 204] width 130 height 14
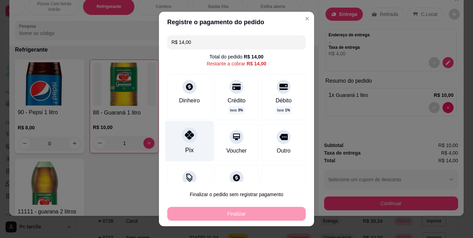
click at [187, 137] on icon at bounding box center [189, 135] width 9 height 9
type input "R$ 0,00"
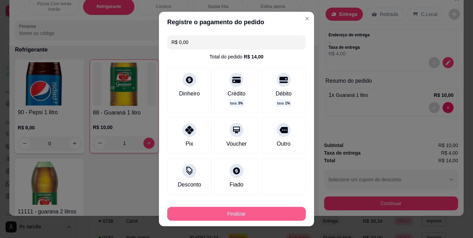
click at [262, 209] on button "Finalizar" at bounding box center [236, 214] width 139 height 14
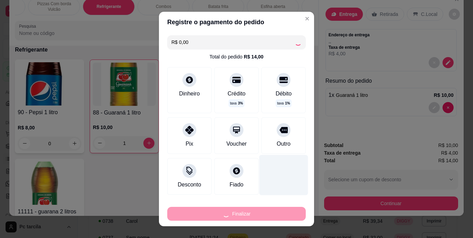
type input "0"
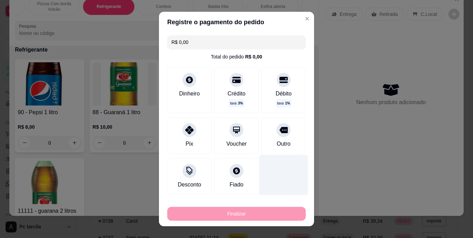
type input "-R$ 14,00"
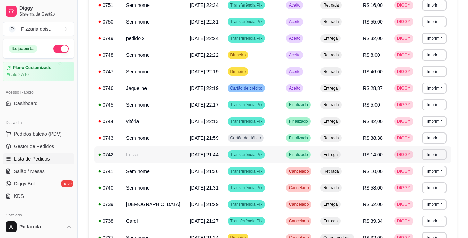
click at [253, 152] on div "Transferência Pix" at bounding box center [247, 155] width 38 height 8
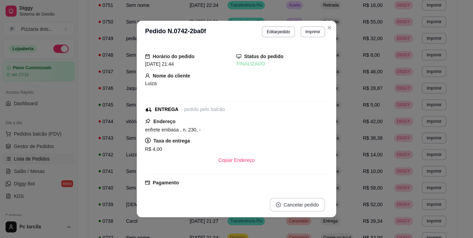
click at [300, 204] on button "Cancelar pedido" at bounding box center [297, 205] width 55 height 14
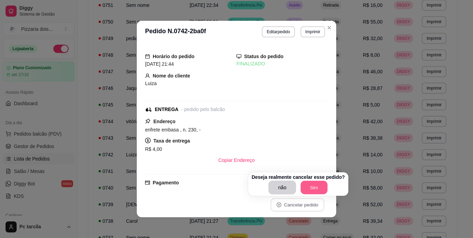
click at [312, 187] on button "Sim" at bounding box center [314, 188] width 27 height 14
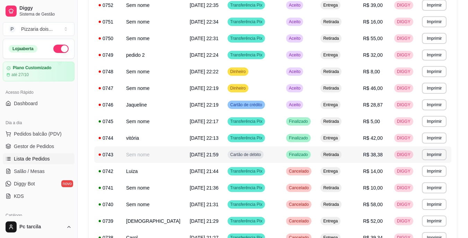
click at [261, 156] on td "Cartão de débito" at bounding box center [252, 155] width 59 height 17
click at [52, 132] on span "Pedidos balcão (PDV)" at bounding box center [38, 134] width 48 height 7
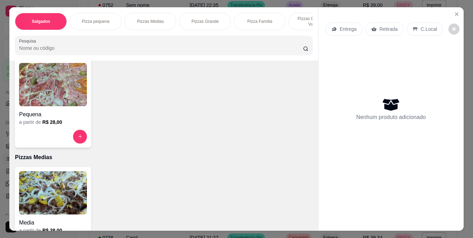
scroll to position [208, 0]
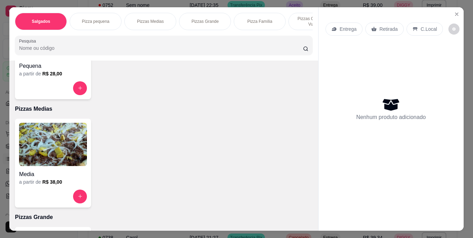
click at [45, 154] on img at bounding box center [53, 144] width 68 height 43
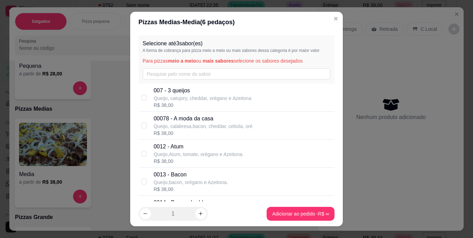
click at [176, 145] on p "0012 - Atum" at bounding box center [199, 147] width 90 height 8
checkbox input "true"
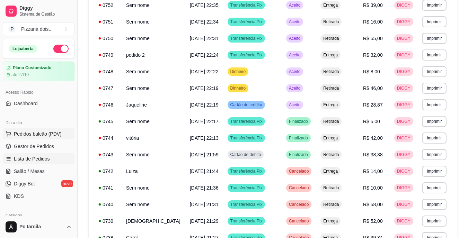
click at [48, 135] on span "Pedidos balcão (PDV)" at bounding box center [38, 134] width 48 height 7
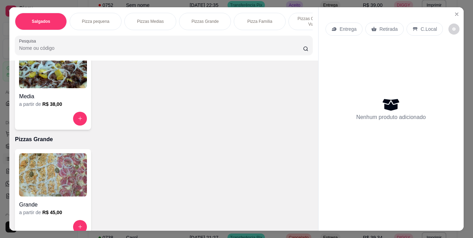
scroll to position [243, 0]
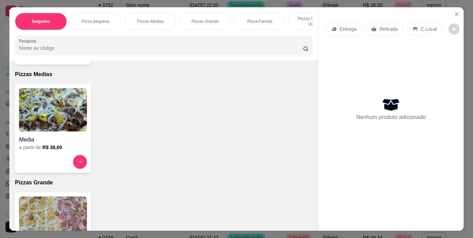
click at [56, 131] on img at bounding box center [53, 109] width 68 height 43
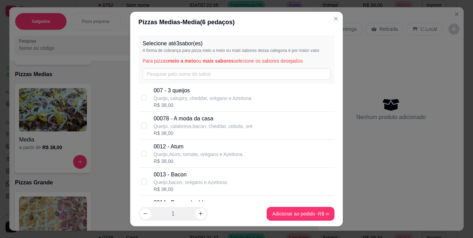
click at [167, 145] on p "0012 - Atum" at bounding box center [199, 147] width 90 height 8
checkbox input "true"
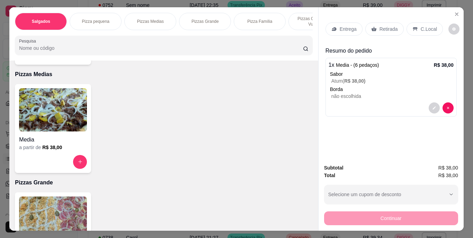
click at [380, 28] on p "Retirada" at bounding box center [389, 29] width 18 height 7
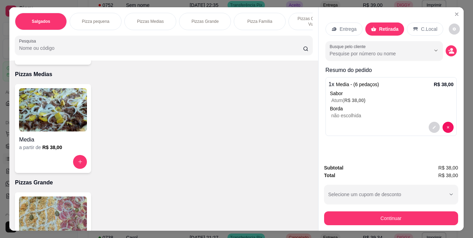
drag, startPoint x: 343, startPoint y: 204, endPoint x: 343, endPoint y: 212, distance: 7.6
click at [343, 204] on div "Subtotal R$ 38,00 Total R$ 38,00 Selecione um cupom de desconto Selecione um cu…" at bounding box center [391, 194] width 134 height 61
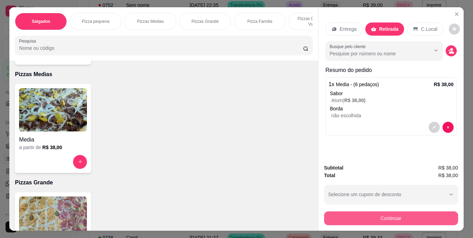
click at [342, 214] on button "Continuar" at bounding box center [391, 219] width 134 height 14
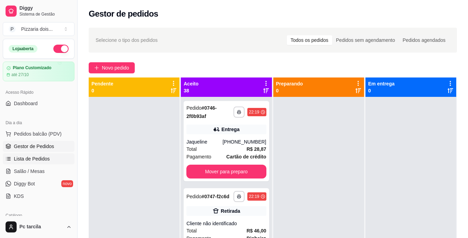
click at [27, 157] on span "Lista de Pedidos" at bounding box center [32, 159] width 36 height 7
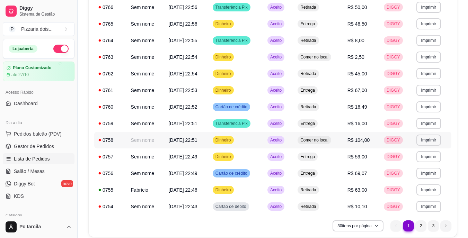
scroll to position [411, 0]
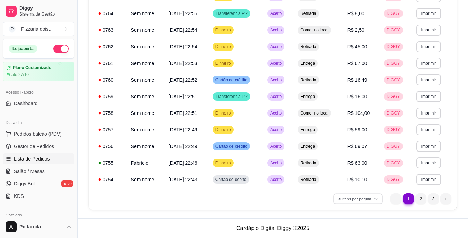
click at [344, 195] on button "30 itens por página" at bounding box center [357, 199] width 49 height 11
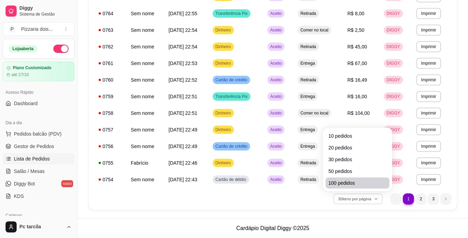
click at [343, 180] on span "100 pedidos" at bounding box center [357, 183] width 58 height 7
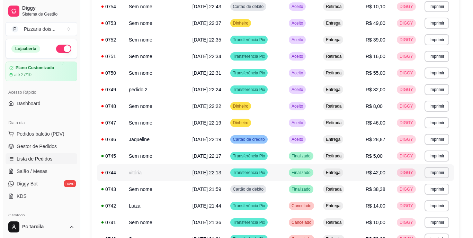
scroll to position [654, 0]
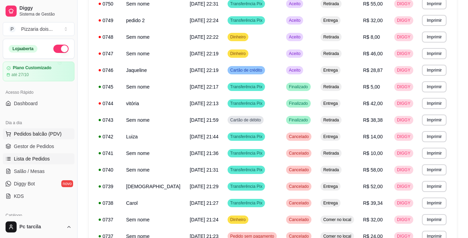
click at [46, 136] on span "Pedidos balcão (PDV)" at bounding box center [38, 134] width 48 height 7
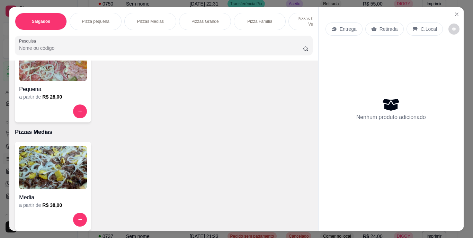
scroll to position [208, 0]
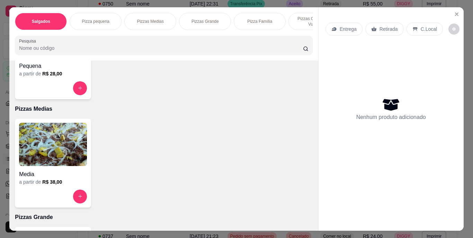
click at [56, 177] on h4 "Media" at bounding box center [53, 174] width 68 height 8
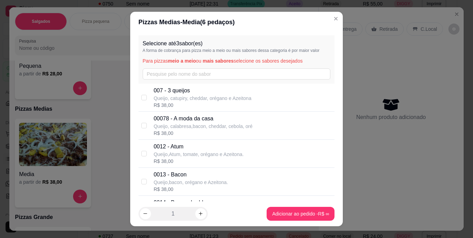
click at [183, 149] on p "0012 - Atum" at bounding box center [199, 147] width 90 height 8
checkbox input "true"
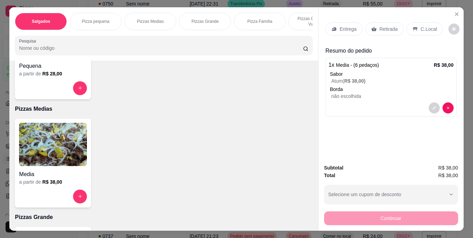
click at [394, 30] on div "Retirada" at bounding box center [385, 29] width 38 height 13
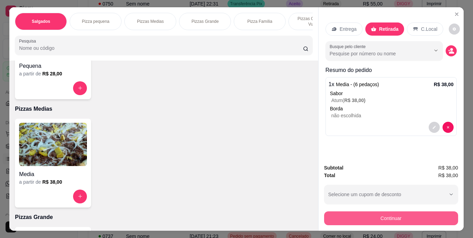
click at [375, 219] on button "Continuar" at bounding box center [391, 219] width 134 height 14
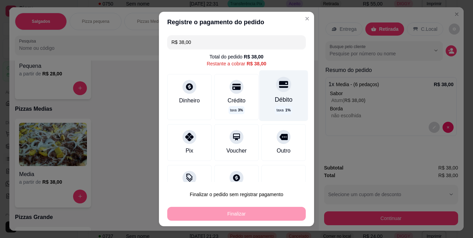
click at [275, 98] on div "Débito" at bounding box center [284, 99] width 18 height 9
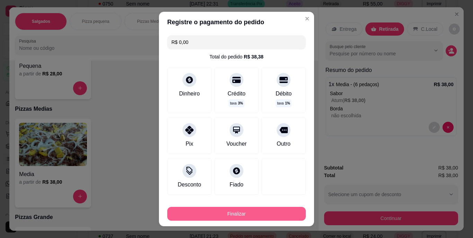
click at [266, 211] on button "Finalizar" at bounding box center [236, 214] width 139 height 14
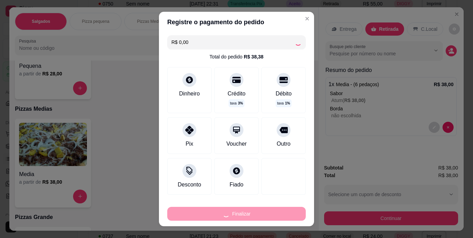
type input "-R$ 38,00"
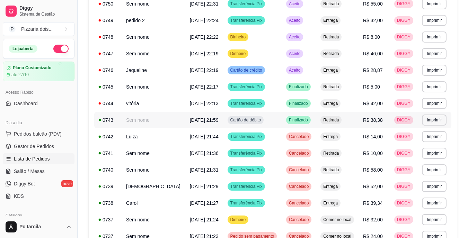
click at [321, 122] on div "Retirada" at bounding box center [331, 120] width 21 height 8
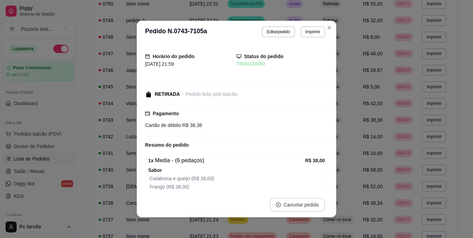
click at [309, 201] on button "Cancelar pedido" at bounding box center [297, 205] width 55 height 14
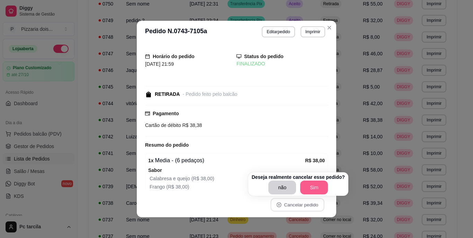
click at [317, 183] on button "Sim" at bounding box center [314, 188] width 28 height 14
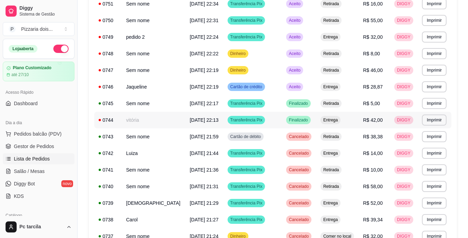
click at [247, 116] on td "Transferência Pix" at bounding box center [252, 120] width 59 height 17
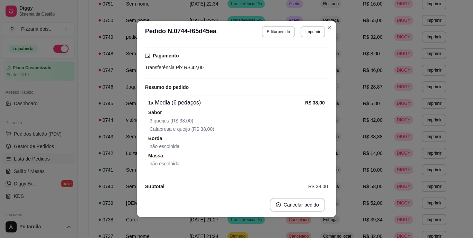
scroll to position [101, 0]
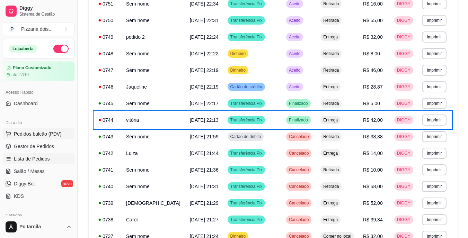
click at [57, 134] on span "Pedidos balcão (PDV)" at bounding box center [38, 134] width 48 height 7
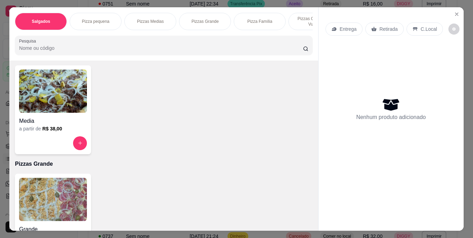
scroll to position [243, 0]
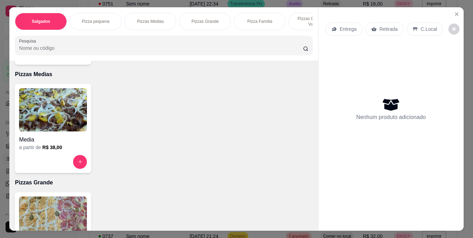
click at [41, 121] on img at bounding box center [53, 109] width 68 height 43
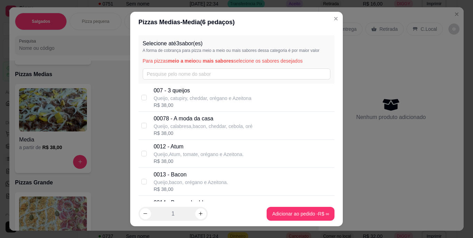
click at [213, 138] on div "00078 - A moda da casa Queijo, calabresa,bacon, cheddar, cebola, oré R$ 38,00" at bounding box center [237, 126] width 196 height 28
checkbox input "true"
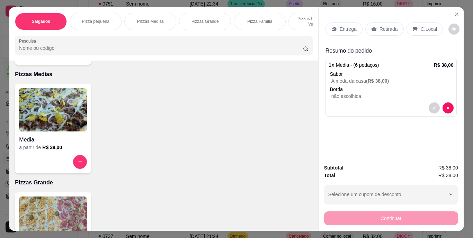
scroll to position [0, 261]
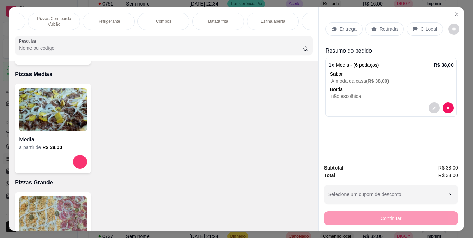
click at [124, 23] on div "Refrigerante" at bounding box center [109, 21] width 52 height 17
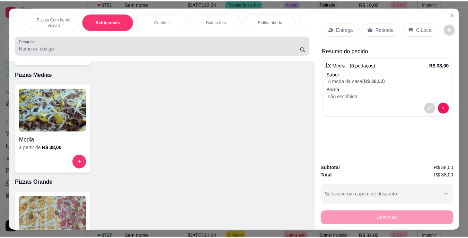
scroll to position [18, 0]
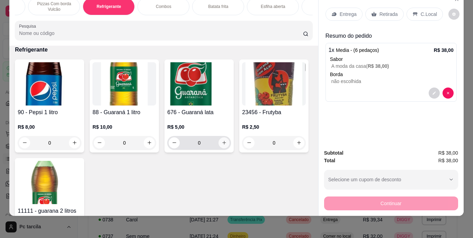
click at [219, 144] on button "increase-product-quantity" at bounding box center [224, 143] width 11 height 11
type input "1"
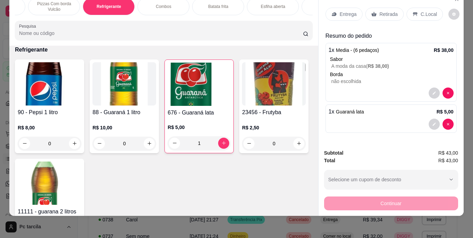
click at [352, 11] on p "Entrega" at bounding box center [348, 14] width 17 height 7
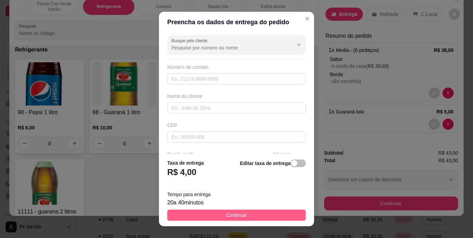
click at [282, 213] on button "Continuar" at bounding box center [236, 215] width 139 height 11
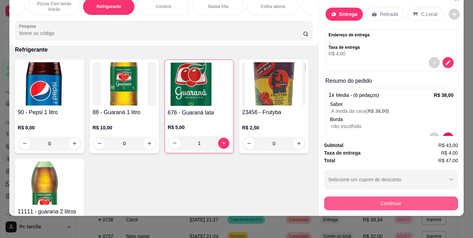
click at [366, 200] on button "Continuar" at bounding box center [391, 204] width 134 height 14
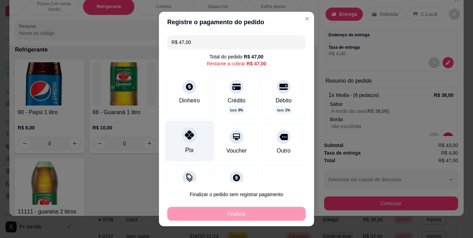
click at [193, 139] on div "Pix" at bounding box center [189, 141] width 49 height 41
type input "R$ 0,00"
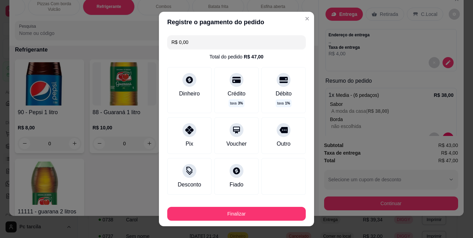
click at [265, 207] on div "Finalizar" at bounding box center [236, 212] width 139 height 17
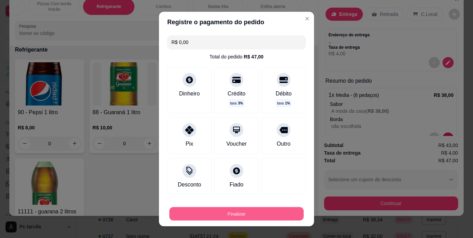
click at [268, 210] on button "Finalizar" at bounding box center [236, 214] width 134 height 14
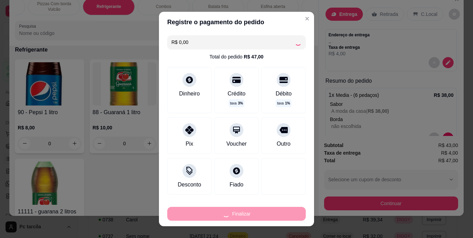
type input "0"
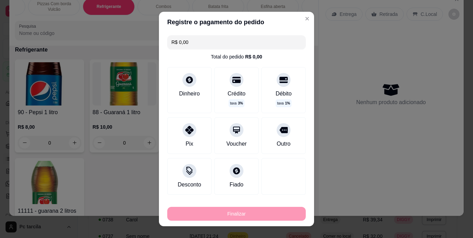
type input "-R$ 47,00"
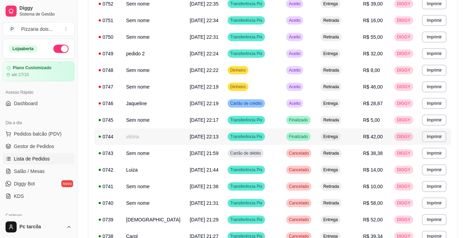
click at [264, 135] on td "Transferência Pix" at bounding box center [252, 137] width 59 height 17
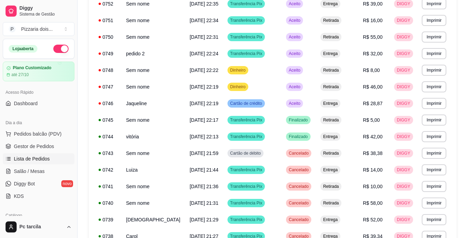
click at [302, 204] on button "Cancelar pedido" at bounding box center [297, 205] width 55 height 14
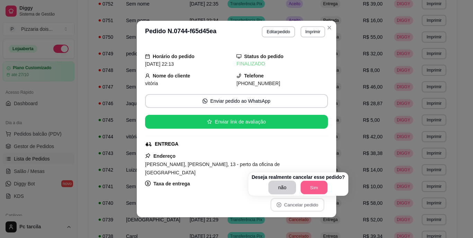
click at [314, 189] on button "Sim" at bounding box center [314, 188] width 27 height 14
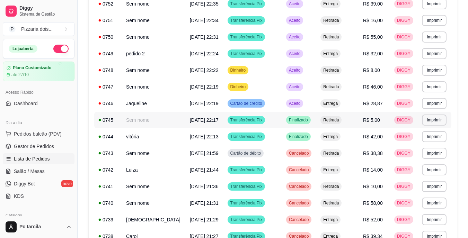
click at [310, 128] on td "Finalizado" at bounding box center [299, 120] width 34 height 17
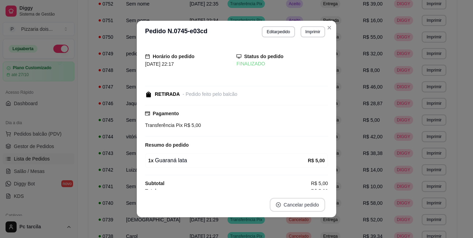
click at [306, 201] on button "Cancelar pedido" at bounding box center [297, 205] width 55 height 14
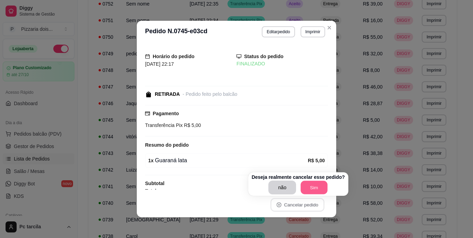
click at [316, 186] on button "Sim" at bounding box center [314, 188] width 27 height 14
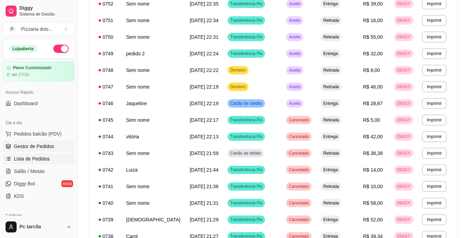
click at [15, 148] on span "Gestor de Pedidos" at bounding box center [34, 146] width 40 height 7
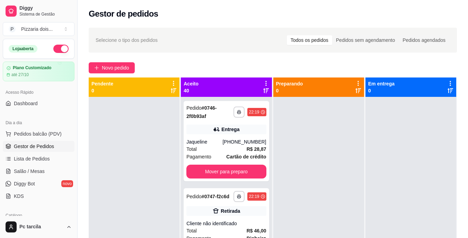
click at [263, 83] on icon at bounding box center [266, 83] width 6 height 6
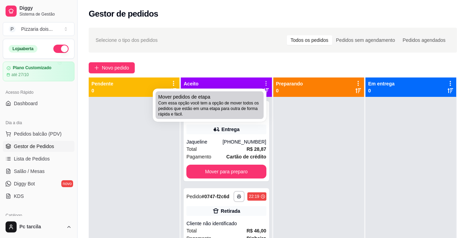
click at [201, 102] on span "Com essa opção você tem a opção de mover todos os pedidos que estão em uma etap…" at bounding box center [209, 108] width 103 height 17
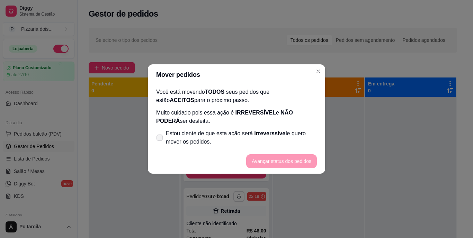
click at [204, 137] on span "Estou ciente de que esta ação será irreverssível e quero mover os pedidos." at bounding box center [241, 138] width 151 height 17
click at [160, 139] on input "Estou ciente de que esta ação será irreverssível e quero mover os pedidos." at bounding box center [158, 141] width 5 height 5
checkbox input "true"
click at [275, 158] on button "Avançar status dos pedidos" at bounding box center [281, 162] width 71 height 14
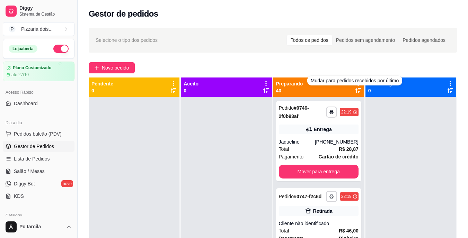
click at [355, 67] on div "Novo pedido" at bounding box center [273, 67] width 368 height 11
click at [357, 53] on div "**********" at bounding box center [273, 174] width 391 height 301
click at [358, 81] on icon at bounding box center [358, 83] width 1 height 5
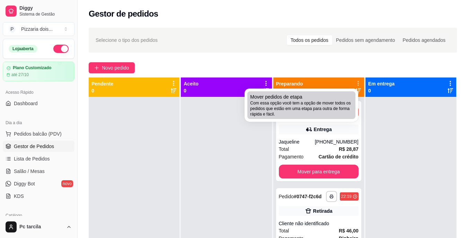
click at [332, 103] on span "Com essa opção você tem a opção de mover todos os pedidos que estão em uma etap…" at bounding box center [301, 108] width 103 height 17
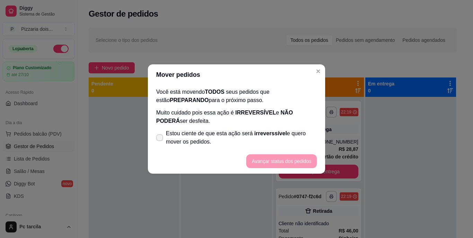
click at [303, 136] on span "Estou ciente de que esta ação será irreverssível e quero mover os pedidos." at bounding box center [241, 138] width 151 height 17
click at [160, 139] on input "Estou ciente de que esta ação será irreverssível e quero mover os pedidos." at bounding box center [158, 141] width 5 height 5
checkbox input "true"
click at [279, 161] on button "Avançar status dos pedidos" at bounding box center [281, 162] width 69 height 14
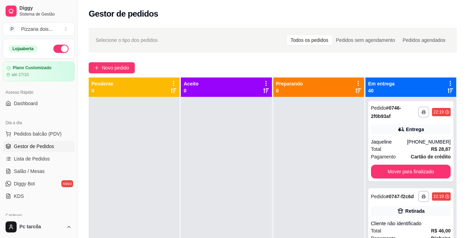
click at [447, 81] on icon at bounding box center [450, 83] width 6 height 6
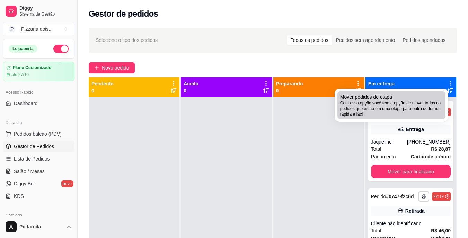
click at [384, 104] on span "Com essa opção você tem a opção de mover todos os pedidos que estão em uma etap…" at bounding box center [391, 108] width 103 height 17
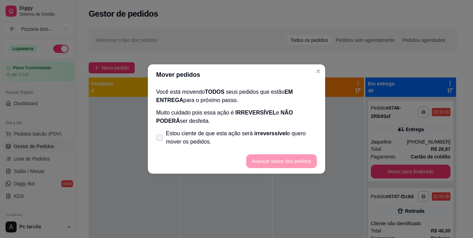
click at [296, 131] on span "Estou ciente de que esta ação será irreverssível e quero mover os pedidos." at bounding box center [241, 138] width 151 height 17
click at [160, 139] on input "Estou ciente de que esta ação será irreverssível e quero mover os pedidos." at bounding box center [158, 141] width 5 height 5
checkbox input "true"
click at [270, 158] on button "Avançar status dos pedidos" at bounding box center [281, 162] width 71 height 14
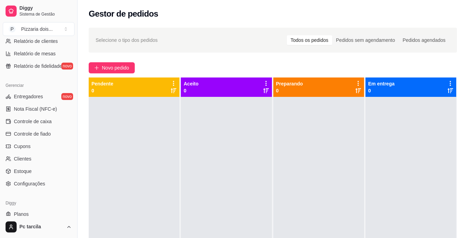
scroll to position [243, 0]
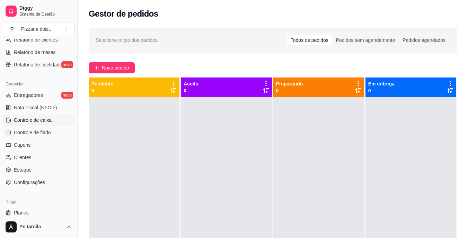
click at [42, 124] on link "Controle de caixa" at bounding box center [39, 120] width 72 height 11
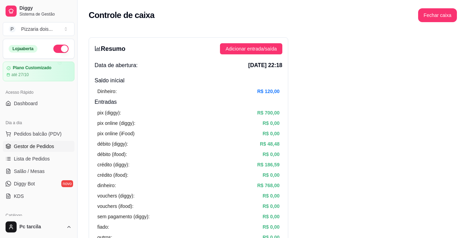
click at [41, 151] on link "Gestor de Pedidos" at bounding box center [39, 146] width 72 height 11
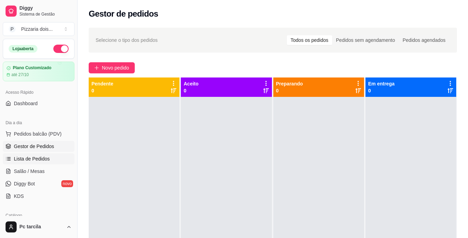
click at [40, 163] on link "Lista de Pedidos" at bounding box center [39, 159] width 72 height 11
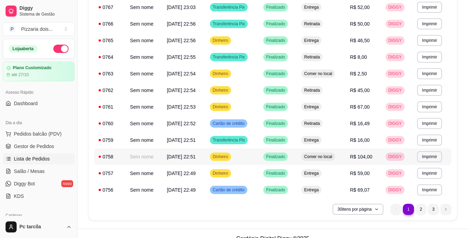
scroll to position [411, 0]
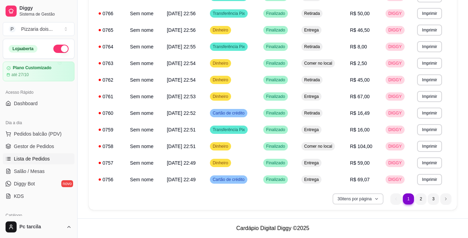
click at [357, 204] on button "30 itens por página" at bounding box center [358, 199] width 51 height 11
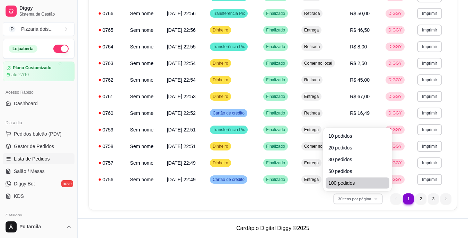
click at [346, 181] on span "100 pedidos" at bounding box center [357, 183] width 58 height 7
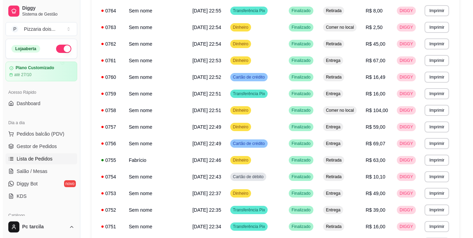
scroll to position [446, 0]
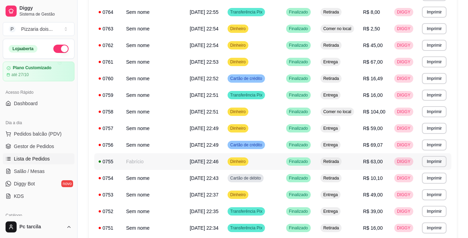
click at [147, 158] on td "Fabrício" at bounding box center [154, 162] width 64 height 17
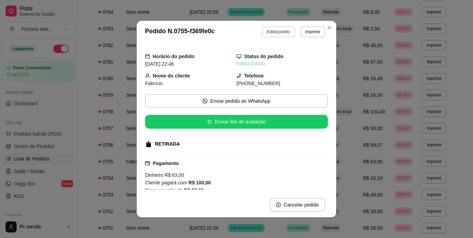
click at [280, 35] on button "Editar pedido" at bounding box center [278, 31] width 33 height 11
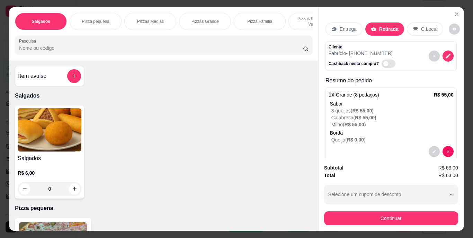
click at [345, 26] on p "Entrega" at bounding box center [348, 29] width 17 height 7
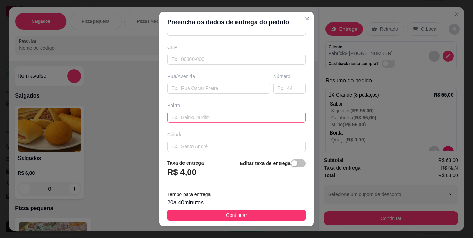
scroll to position [104, 0]
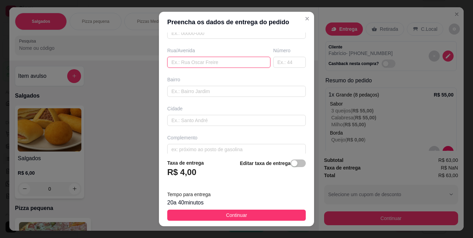
click at [206, 64] on input "text" at bounding box center [218, 62] width 103 height 11
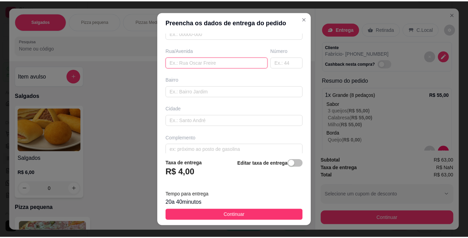
scroll to position [112, 0]
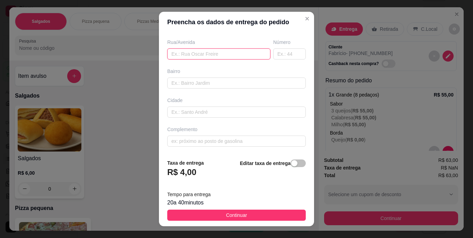
click at [205, 57] on input "text" at bounding box center [218, 54] width 103 height 11
paste input "Rua Antônio Gomes filho casa 112"
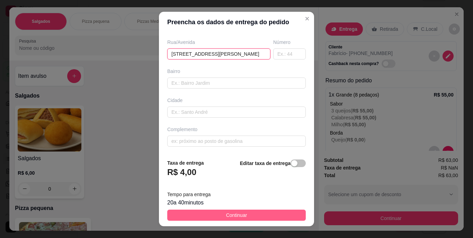
type input "Rua Antônio Gomes filho casa 112"
click at [267, 215] on button "Continuar" at bounding box center [236, 215] width 139 height 11
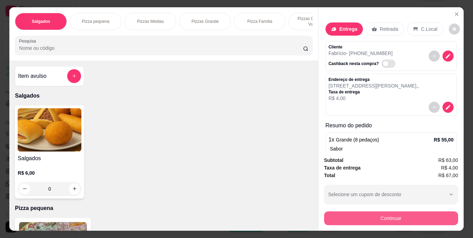
click at [393, 217] on button "Continuar" at bounding box center [391, 219] width 134 height 14
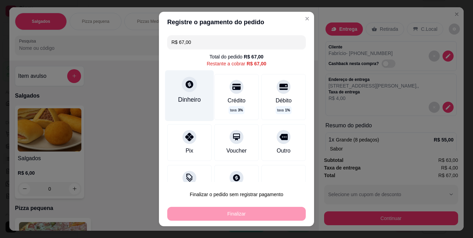
click at [193, 93] on div "Dinheiro" at bounding box center [189, 96] width 49 height 51
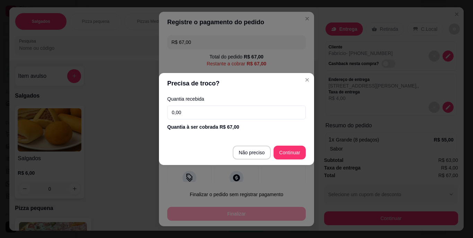
click at [224, 118] on input "0,00" at bounding box center [236, 113] width 139 height 14
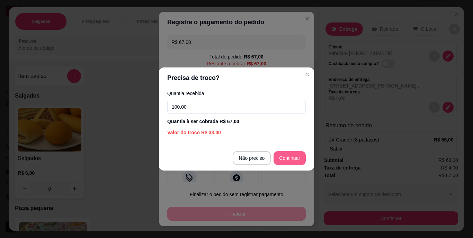
type input "100,00"
type input "R$ 0,00"
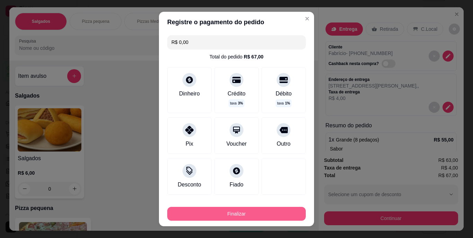
click at [256, 218] on button "Finalizar" at bounding box center [236, 214] width 139 height 14
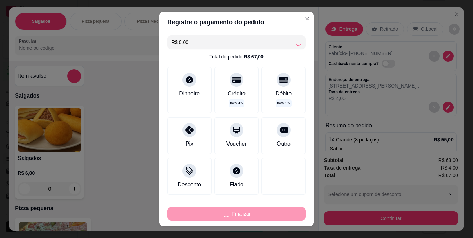
type input "0"
type input "-R$ 67,00"
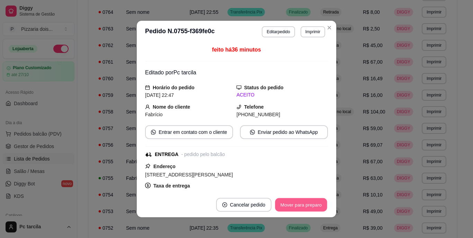
click at [307, 201] on button "Mover para preparo" at bounding box center [301, 206] width 52 height 14
click at [312, 208] on div "Mover para preparo" at bounding box center [296, 205] width 63 height 14
click at [310, 208] on button "Mover para entrega" at bounding box center [301, 205] width 53 height 14
click at [317, 203] on button "Mover para finalizado" at bounding box center [300, 205] width 58 height 14
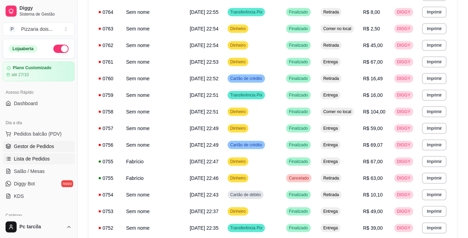
click at [44, 142] on link "Gestor de Pedidos" at bounding box center [39, 146] width 72 height 11
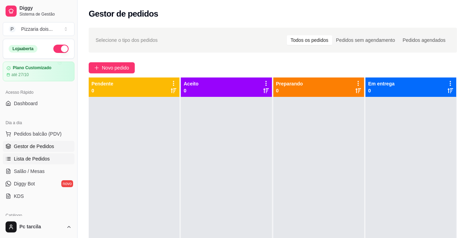
click at [23, 158] on span "Lista de Pedidos" at bounding box center [32, 159] width 36 height 7
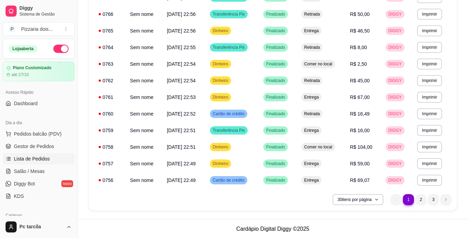
scroll to position [411, 0]
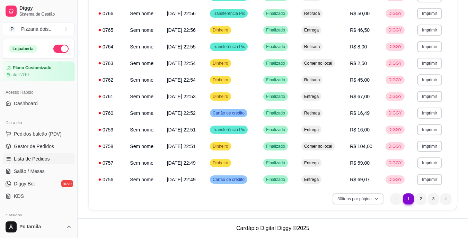
click at [356, 202] on button "30 itens por página" at bounding box center [358, 199] width 51 height 11
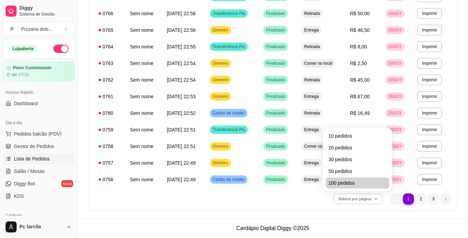
click at [340, 184] on span "100 pedidos" at bounding box center [357, 183] width 58 height 7
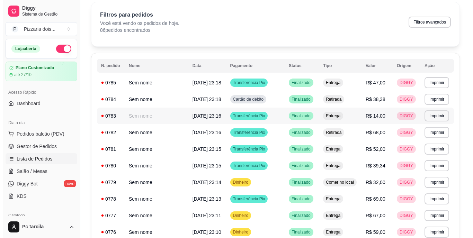
scroll to position [95, 0]
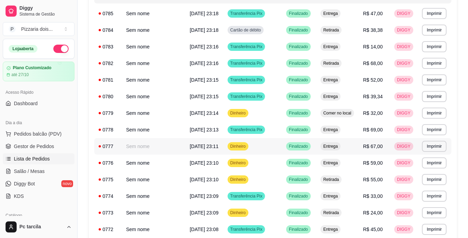
click at [255, 143] on td "Dinheiro" at bounding box center [252, 146] width 59 height 17
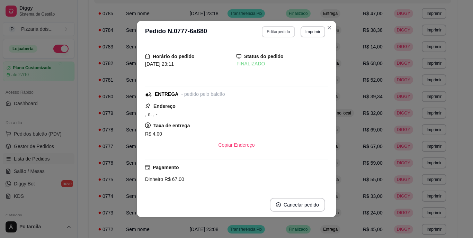
click at [281, 30] on button "Editar pedido" at bounding box center [278, 31] width 33 height 11
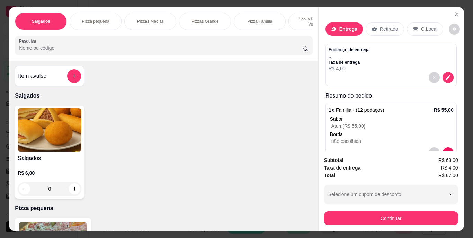
scroll to position [0, 261]
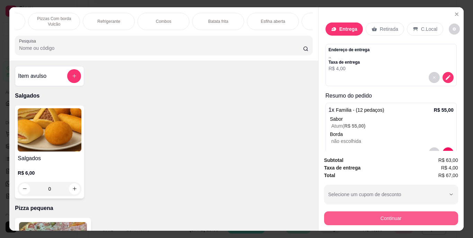
click at [383, 217] on button "Continuar" at bounding box center [391, 219] width 134 height 14
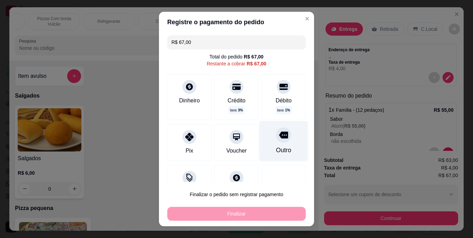
click at [280, 142] on div "Outro" at bounding box center [284, 141] width 49 height 41
type input "R$ 0,00"
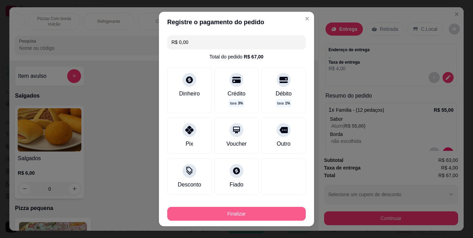
click at [259, 215] on button "Finalizar" at bounding box center [236, 214] width 139 height 14
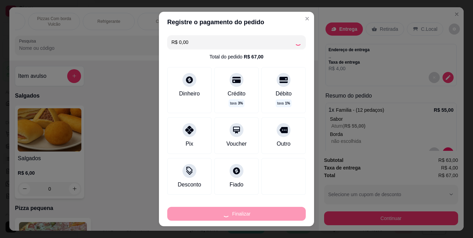
type input "0"
type input "-R$ 67,00"
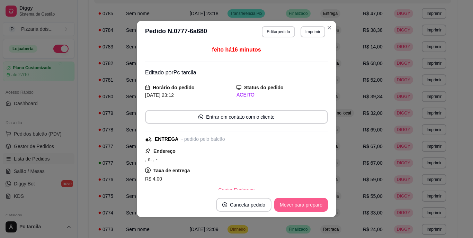
click at [292, 201] on button "Mover para preparo" at bounding box center [301, 205] width 54 height 14
click at [298, 204] on button "Mover para entrega" at bounding box center [301, 205] width 53 height 14
click at [298, 204] on button "Mover para finalizado" at bounding box center [300, 205] width 58 height 14
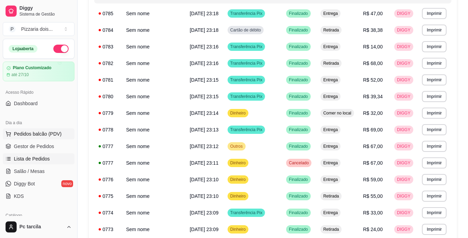
click at [52, 130] on button "Pedidos balcão (PDV)" at bounding box center [39, 134] width 72 height 11
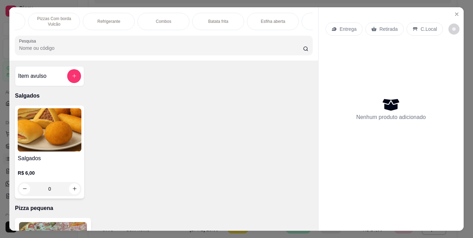
scroll to position [0, 466]
click at [295, 23] on div "Dogão na chapa" at bounding box center [287, 21] width 52 height 17
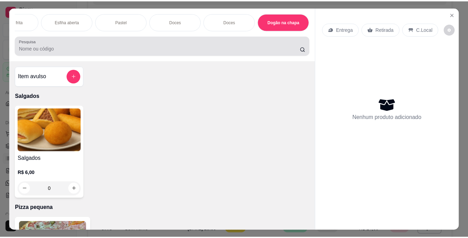
scroll to position [18, 0]
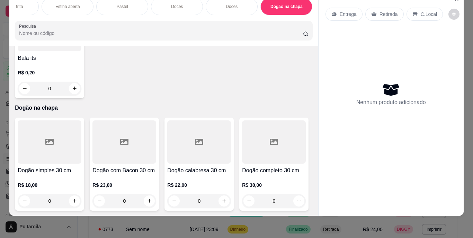
click at [75, 194] on div "0" at bounding box center [50, 201] width 64 height 14
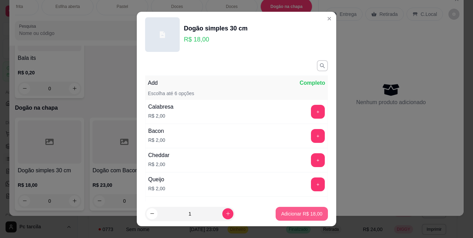
click at [292, 212] on p "Adicionar R$ 18,00" at bounding box center [301, 214] width 41 height 7
type input "1"
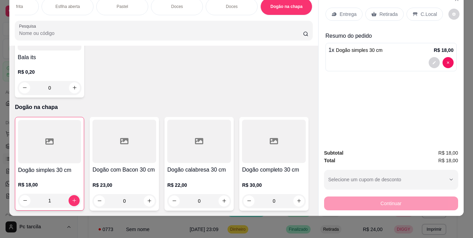
click at [386, 11] on p "Retirada" at bounding box center [389, 14] width 18 height 7
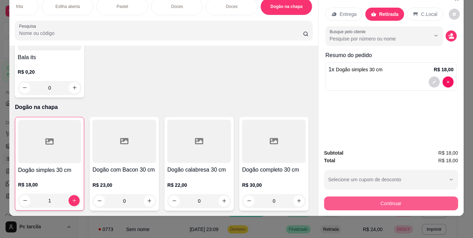
click at [392, 203] on button "Continuar" at bounding box center [391, 204] width 134 height 14
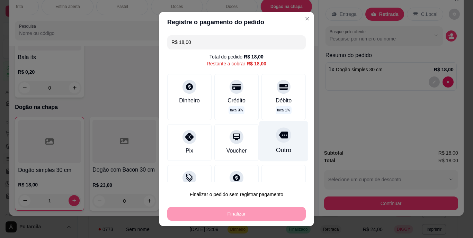
click at [276, 140] on div at bounding box center [283, 135] width 15 height 15
type input "R$ 0,00"
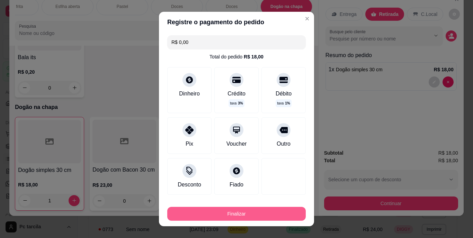
click at [271, 209] on button "Finalizar" at bounding box center [236, 214] width 139 height 14
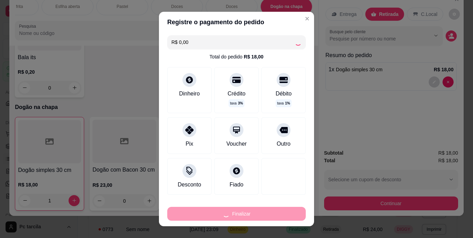
type input "0"
type input "-R$ 18,00"
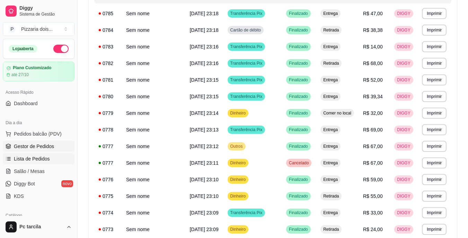
click at [39, 148] on span "Gestor de Pedidos" at bounding box center [34, 146] width 40 height 7
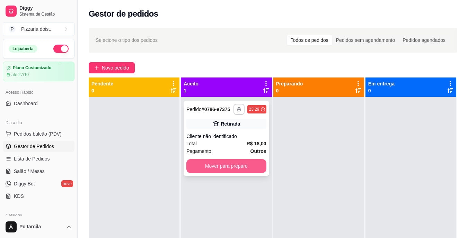
click at [250, 165] on button "Mover para preparo" at bounding box center [226, 166] width 80 height 14
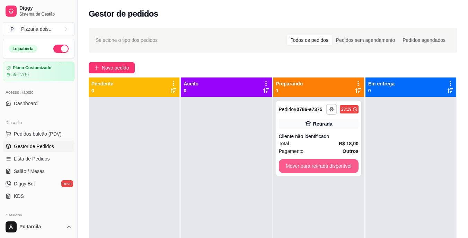
click at [334, 166] on button "Mover para retirada disponível" at bounding box center [319, 166] width 80 height 14
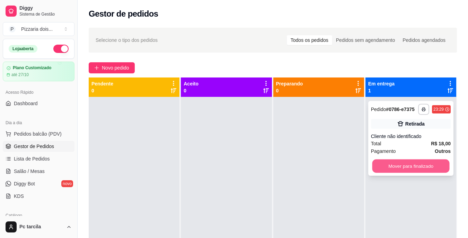
click at [387, 164] on button "Mover para finalizado" at bounding box center [410, 167] width 77 height 14
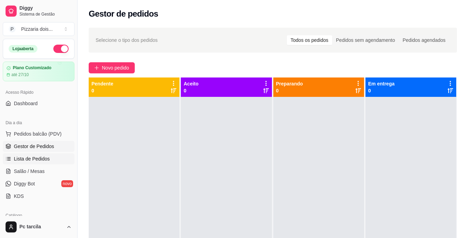
click at [54, 157] on link "Lista de Pedidos" at bounding box center [39, 159] width 72 height 11
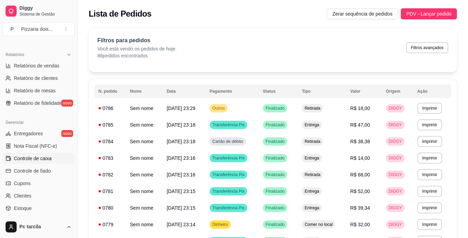
scroll to position [208, 0]
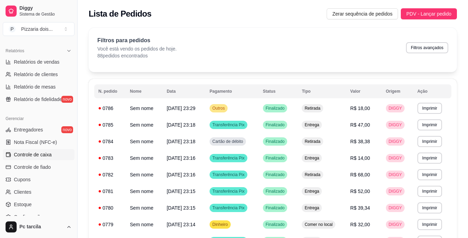
click at [33, 151] on link "Controle de caixa" at bounding box center [39, 154] width 72 height 11
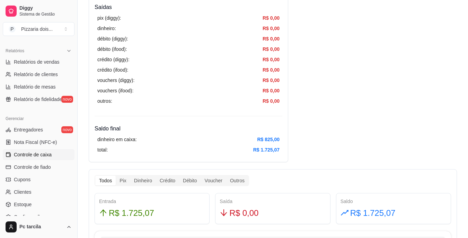
scroll to position [243, 0]
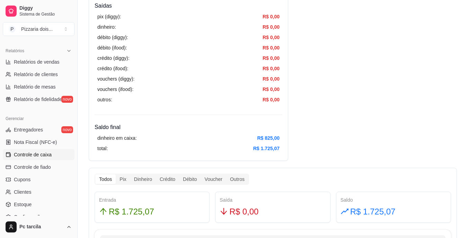
click at [179, 148] on div "total: R$ 1.725,07" at bounding box center [188, 149] width 182 height 8
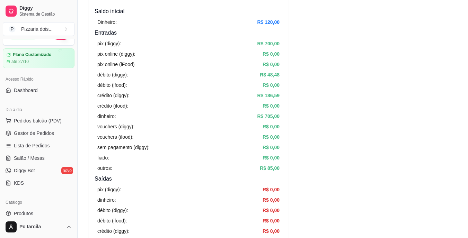
scroll to position [0, 0]
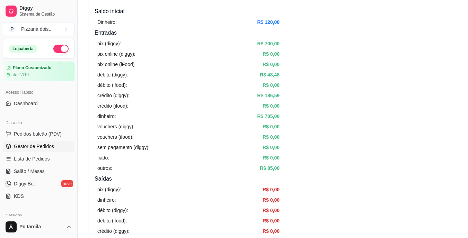
click at [46, 145] on span "Gestor de Pedidos" at bounding box center [34, 146] width 40 height 7
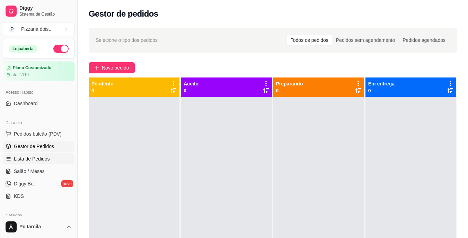
click at [42, 158] on span "Lista de Pedidos" at bounding box center [32, 159] width 36 height 7
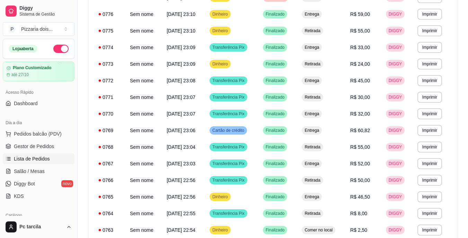
scroll to position [411, 0]
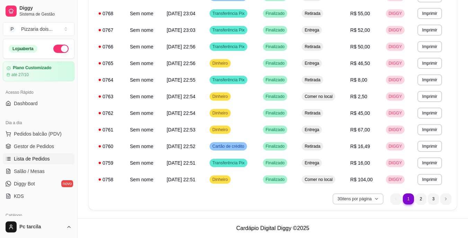
click at [354, 201] on button "30 itens por página" at bounding box center [358, 199] width 51 height 11
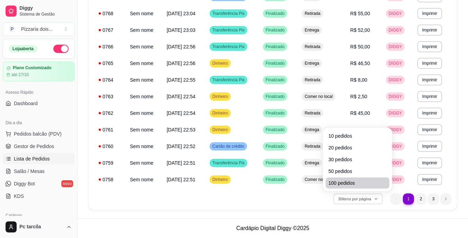
click at [340, 188] on li "100 pedidos" at bounding box center [358, 183] width 64 height 11
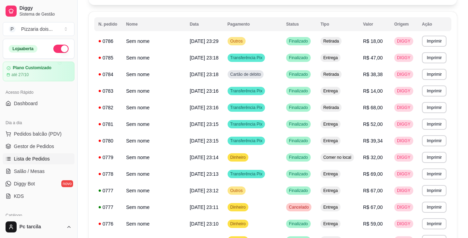
scroll to position [0, 0]
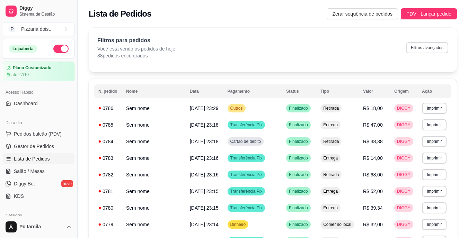
click at [419, 49] on button "Filtros avançados" at bounding box center [427, 47] width 42 height 11
select select "0"
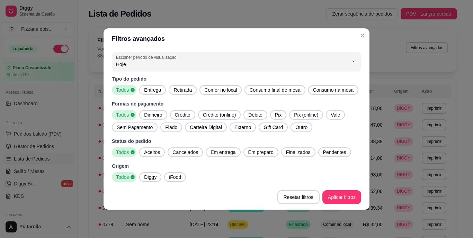
click at [281, 116] on span "Pix" at bounding box center [278, 115] width 12 height 7
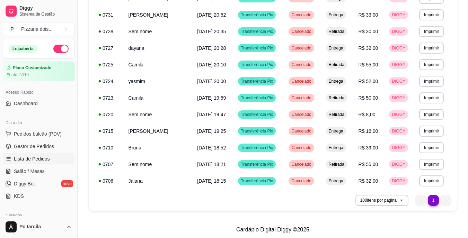
scroll to position [561, 0]
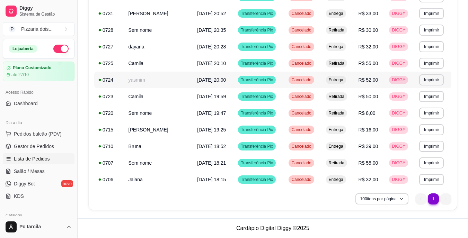
click at [359, 81] on span "R$ 52,00" at bounding box center [369, 80] width 20 height 6
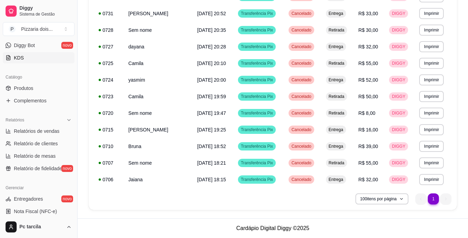
scroll to position [243, 0]
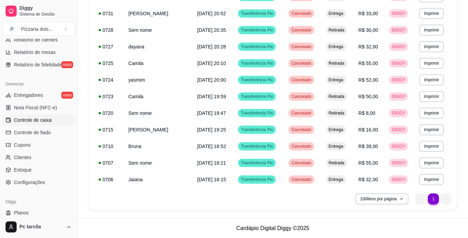
click at [46, 120] on span "Controle de caixa" at bounding box center [33, 120] width 38 height 7
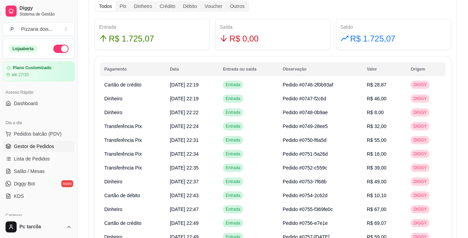
click at [22, 145] on span "Gestor de Pedidos" at bounding box center [34, 146] width 40 height 7
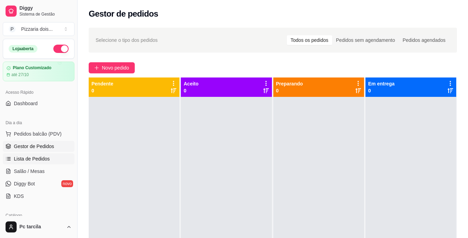
click at [34, 163] on link "Lista de Pedidos" at bounding box center [39, 159] width 72 height 11
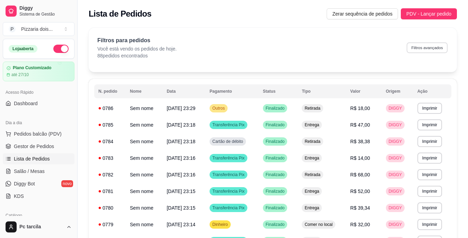
click at [425, 53] on button "Filtros avançados" at bounding box center [427, 47] width 41 height 11
select select "0"
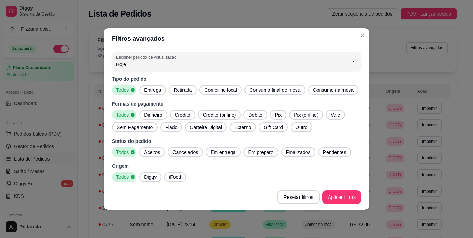
click at [278, 117] on span "Pix" at bounding box center [278, 115] width 12 height 7
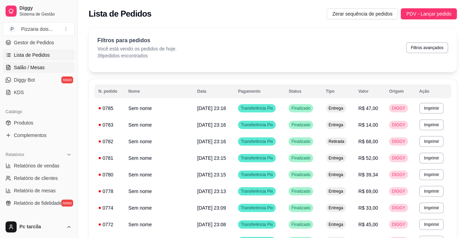
scroll to position [243, 0]
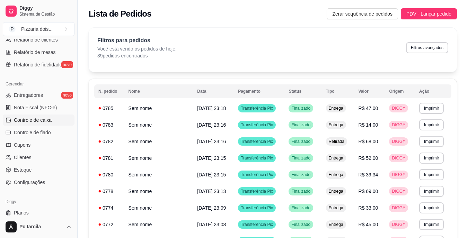
click at [26, 121] on span "Controle de caixa" at bounding box center [33, 120] width 38 height 7
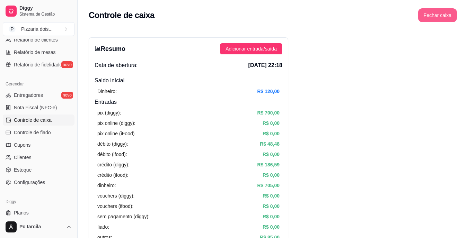
click at [437, 10] on button "Fechar caixa" at bounding box center [437, 15] width 39 height 14
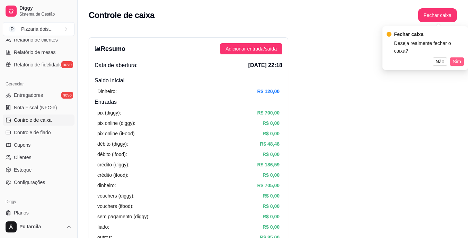
click at [461, 58] on span "Sim" at bounding box center [457, 62] width 8 height 8
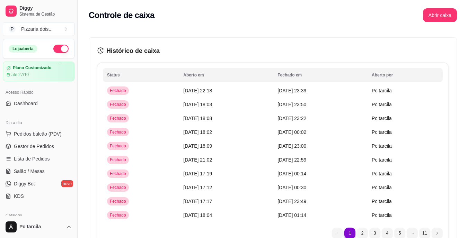
click at [53, 49] on button "button" at bounding box center [60, 49] width 15 height 8
